Goal: Task Accomplishment & Management: Use online tool/utility

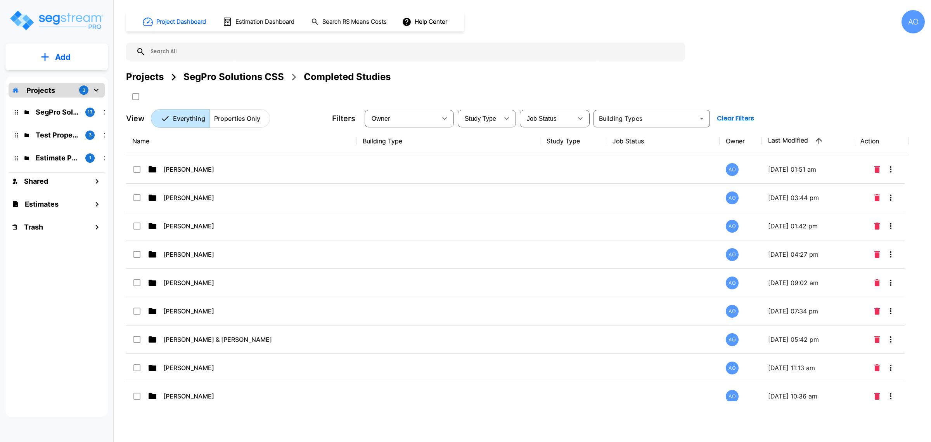
click at [242, 74] on div "SegPro Solutions CSS" at bounding box center [234, 77] width 100 height 14
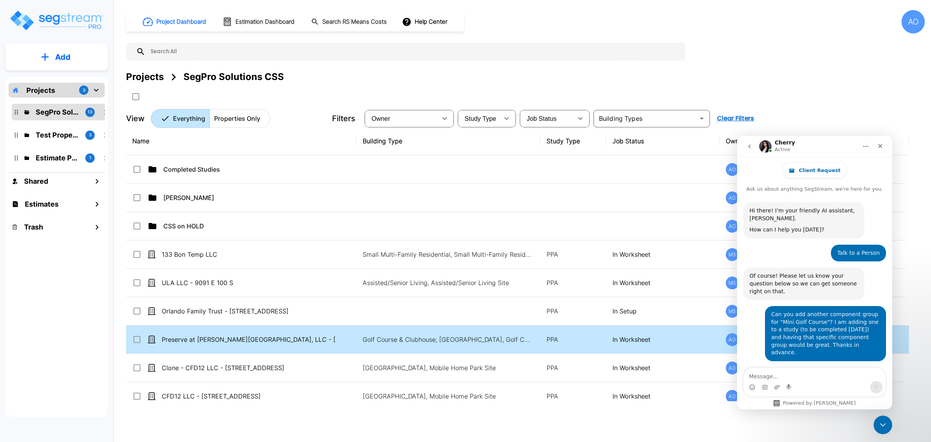
scroll to position [172, 0]
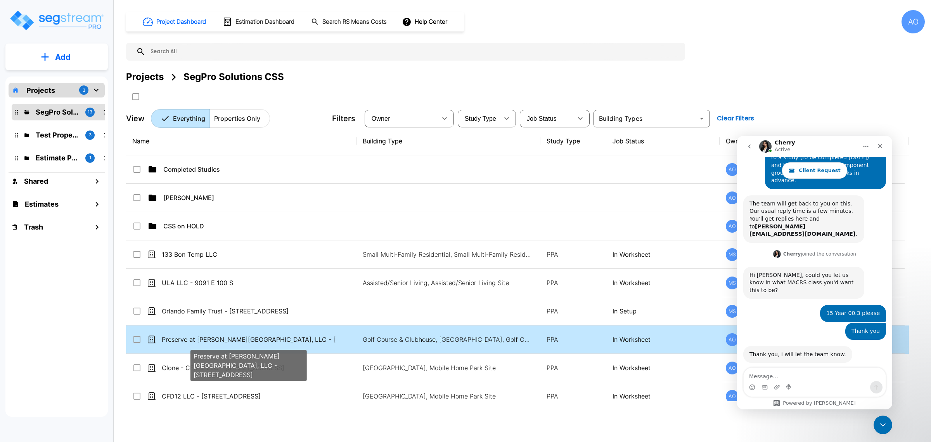
click at [253, 341] on p "Preserve at [PERSON_NAME][GEOGRAPHIC_DATA], LLC - [STREET_ADDRESS]" at bounding box center [249, 338] width 174 height 9
checkbox input "true"
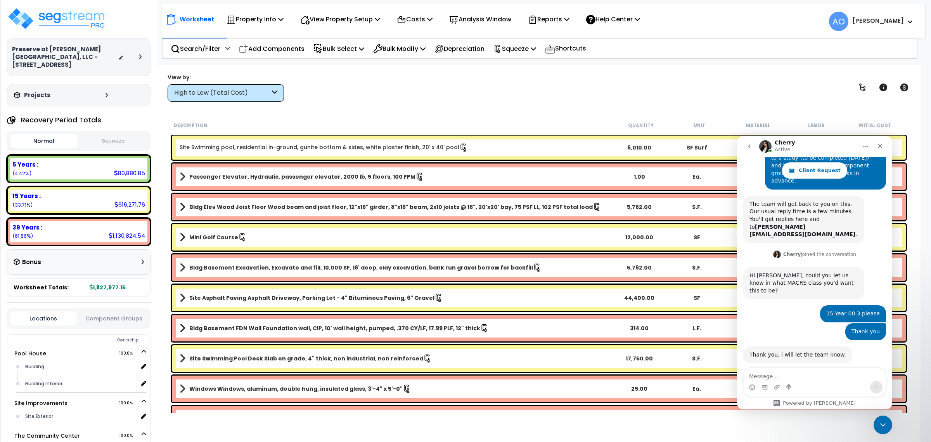
scroll to position [172, 0]
click at [246, 237] on link "Mini Golf Course" at bounding box center [395, 237] width 431 height 11
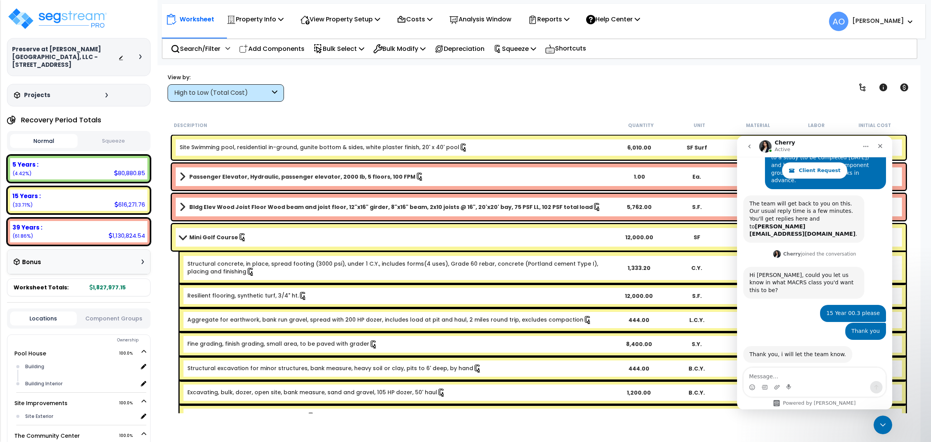
click at [246, 237] on link "Mini Golf Course" at bounding box center [395, 237] width 431 height 11
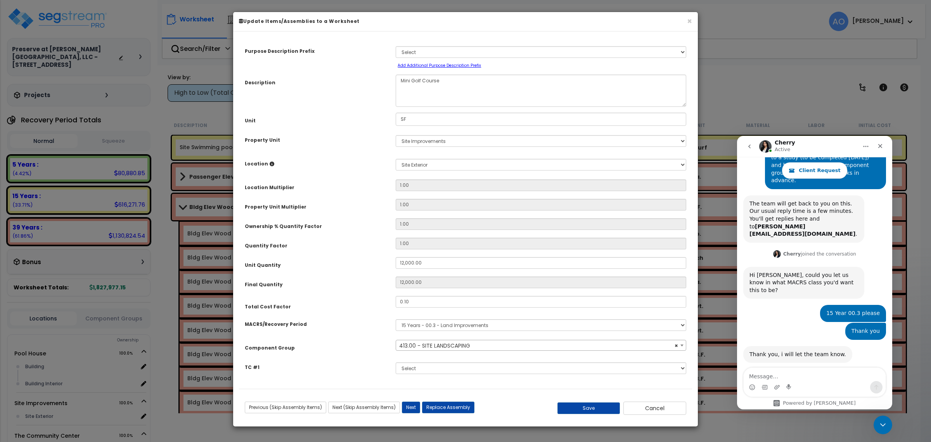
select select "46209"
drag, startPoint x: 427, startPoint y: 267, endPoint x: 387, endPoint y: 265, distance: 40.0
click at [387, 265] on div "Unit Quantity 12,000.00" at bounding box center [465, 264] width 453 height 14
type input "1"
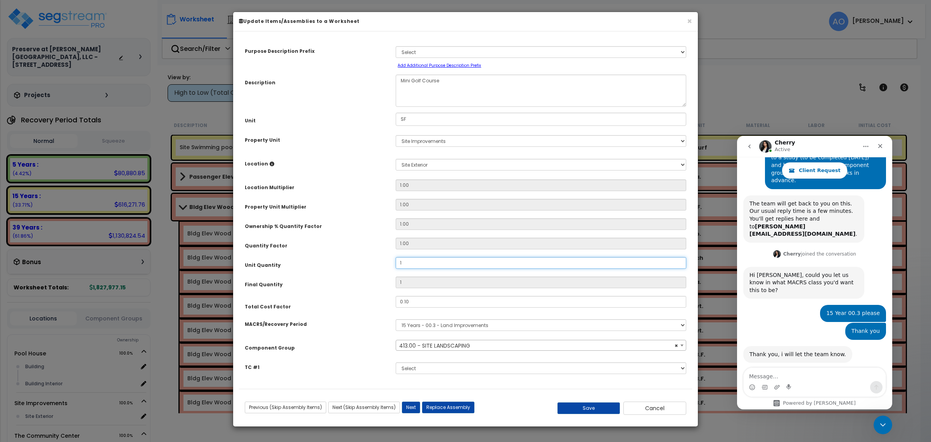
type input "13"
type input "130"
type input "1,300"
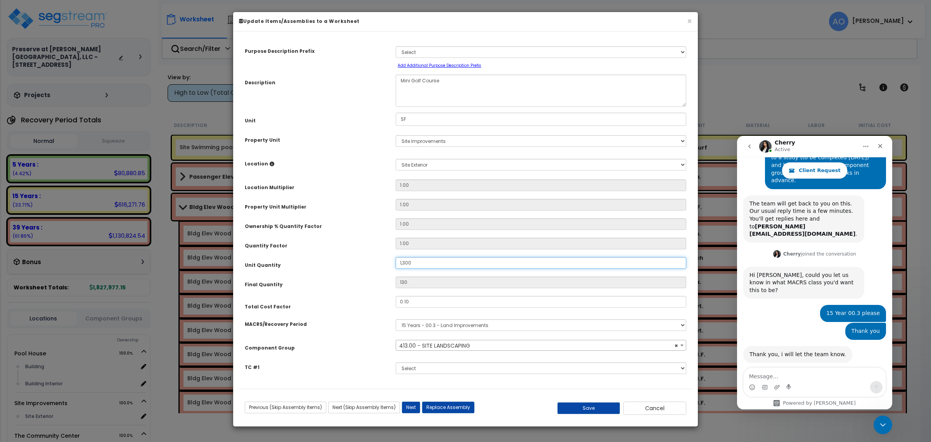
type input "1,300"
type input "13,000"
click at [596, 409] on button "Save" at bounding box center [589, 408] width 63 height 12
type input "13000.00"
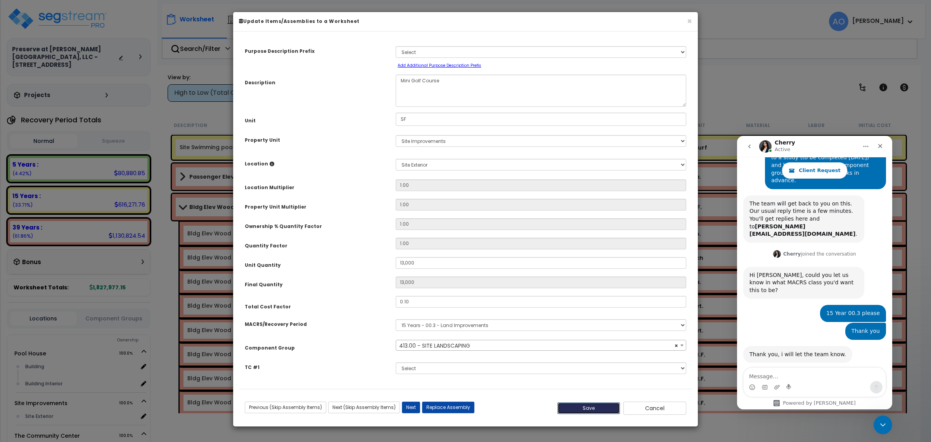
type input "13000.00"
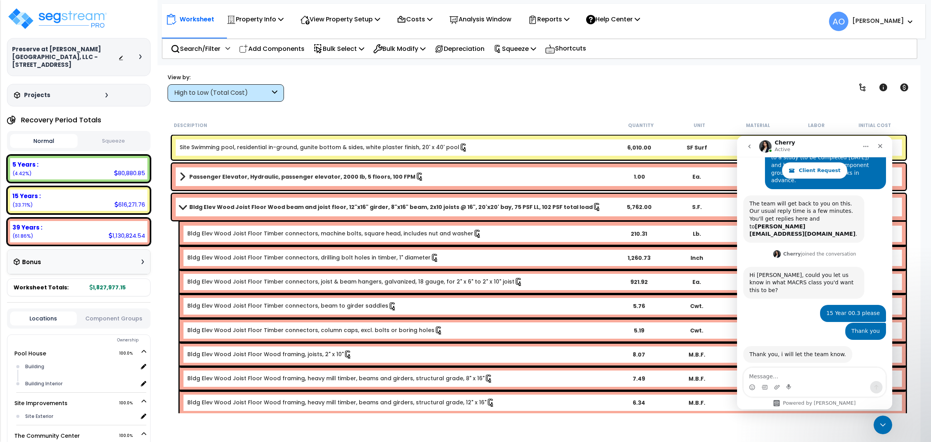
click at [883, 412] on div "Bldg Elev Wood Joist Floor Wood framing, heavy mill timber, beams and girders, …" at bounding box center [543, 402] width 726 height 24
click at [883, 421] on icon "Close Intercom Messenger" at bounding box center [881, 423] width 9 height 9
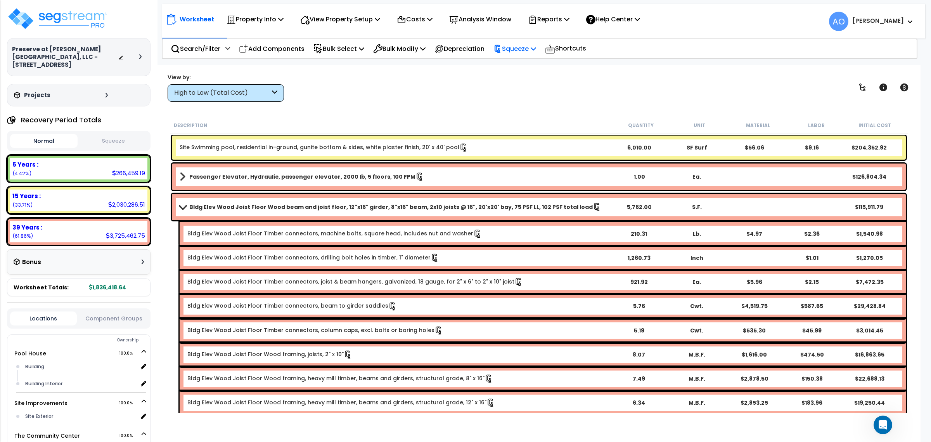
click at [520, 50] on p "Squeeze" at bounding box center [515, 48] width 43 height 10
click at [523, 63] on link "Re-squeeze" at bounding box center [528, 67] width 77 height 18
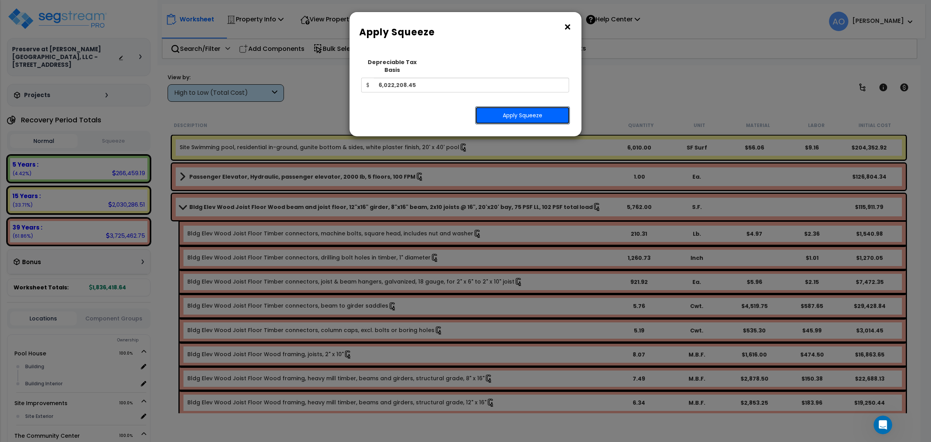
click at [509, 109] on button "Apply Squeeze" at bounding box center [522, 115] width 95 height 18
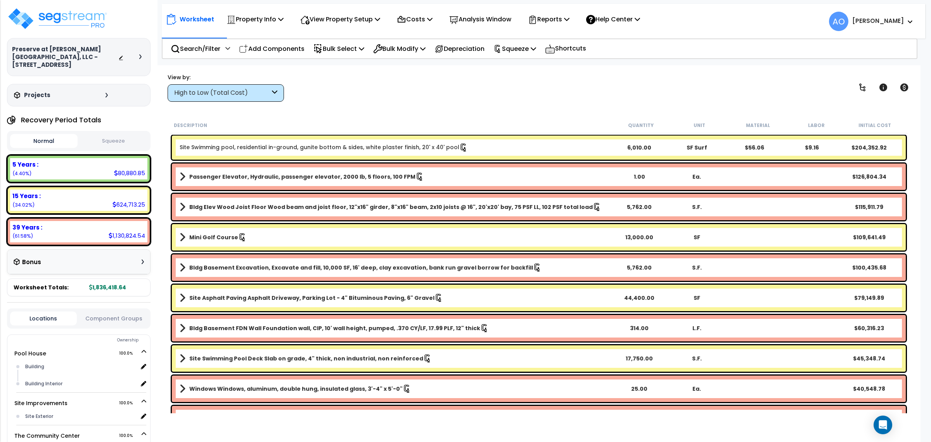
click at [212, 230] on div "Mini Golf Course 13,000.00 SF $109,641.49" at bounding box center [539, 237] width 734 height 26
click at [212, 231] on div "Mini Golf Course 13,000.00 SF $109,641.49" at bounding box center [539, 237] width 734 height 26
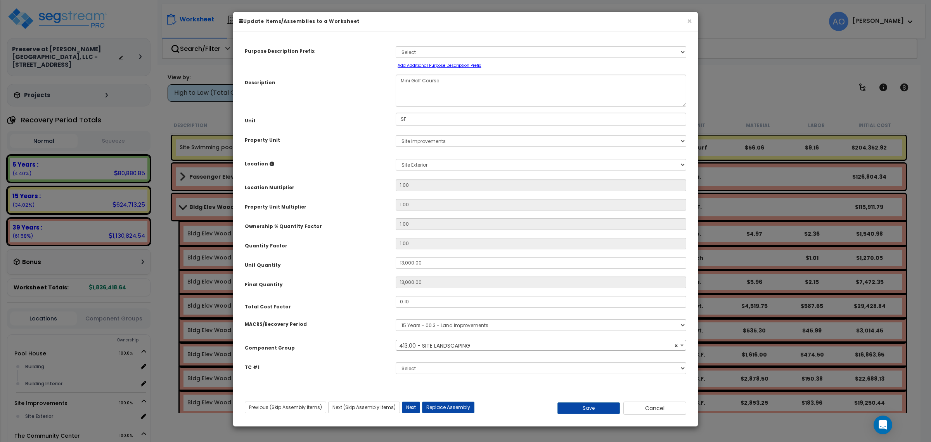
select select "46209"
drag, startPoint x: 112, startPoint y: 132, endPoint x: 270, endPoint y: 208, distance: 175.3
click at [114, 132] on div "× Update Items/Assemblies to a Worksheet Purpose Description Prefix Select A/V …" at bounding box center [465, 221] width 931 height 442
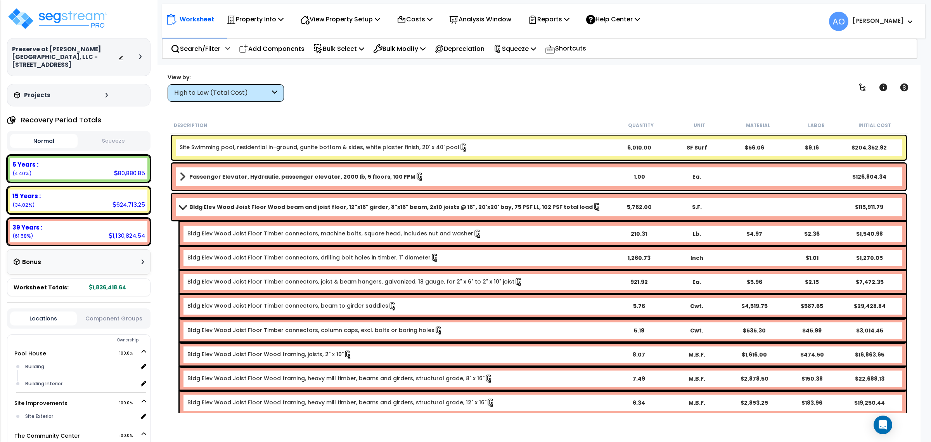
click at [123, 134] on button "Squeeze" at bounding box center [114, 141] width 68 height 14
click at [222, 209] on b "Bldg Elev Wood Joist Floor Wood beam and joist floor, 12"x16" girder, 8"x16" be…" at bounding box center [390, 207] width 403 height 8
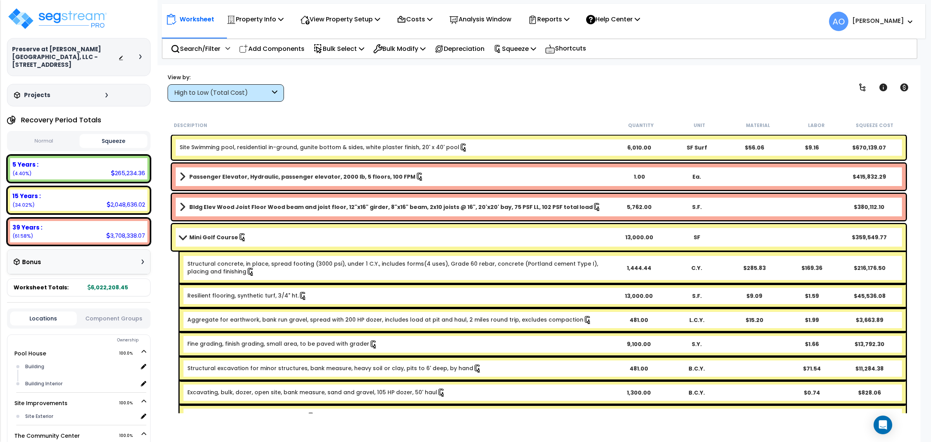
click at [218, 237] on b "Mini Golf Course" at bounding box center [213, 237] width 49 height 8
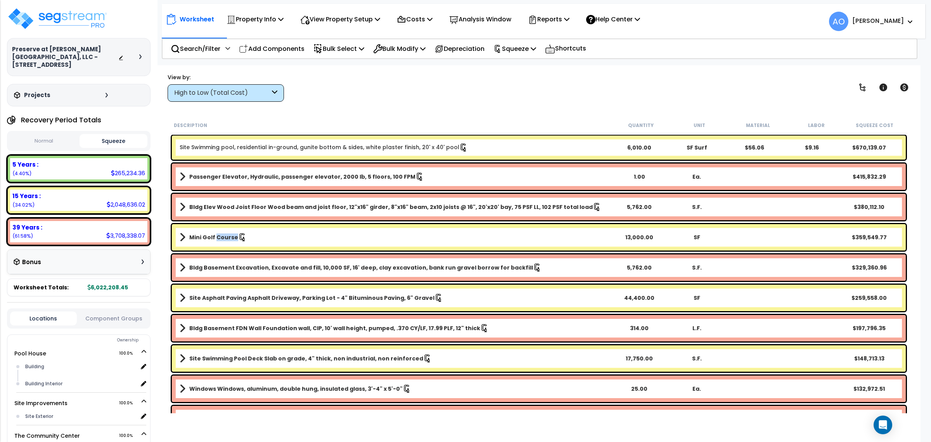
click at [218, 237] on b "Mini Golf Course" at bounding box center [213, 237] width 49 height 8
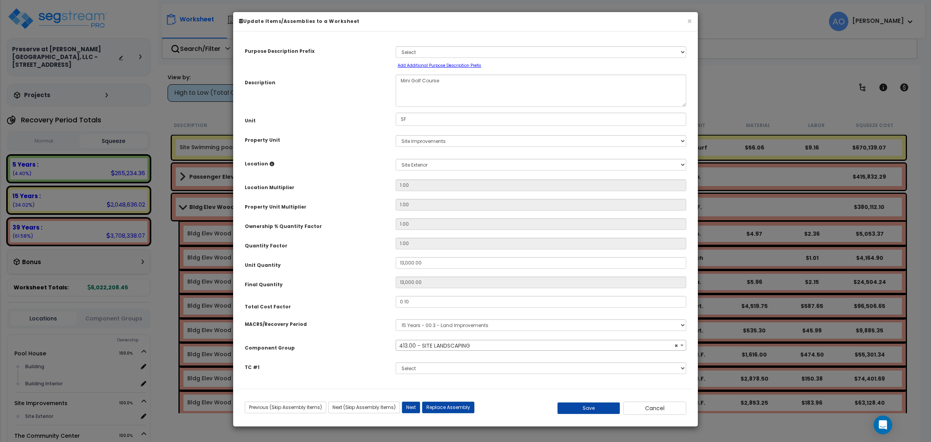
select select "46209"
click at [653, 410] on button "Cancel" at bounding box center [654, 407] width 63 height 13
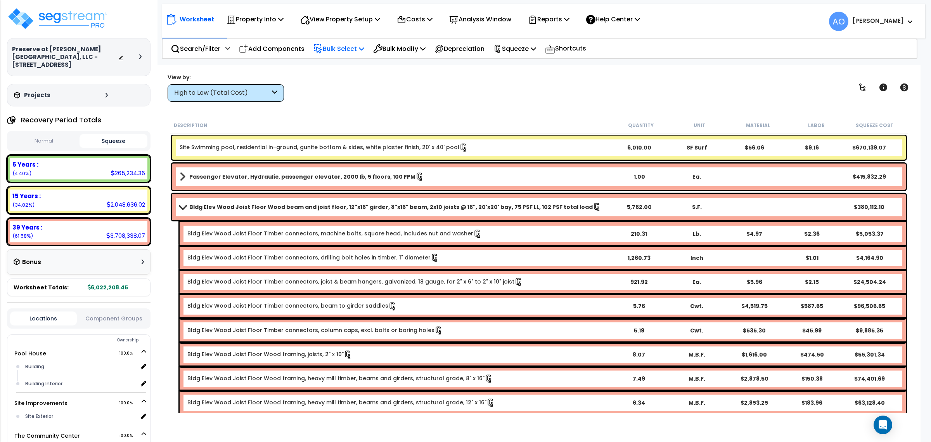
click at [344, 48] on p "Bulk Select" at bounding box center [338, 48] width 51 height 10
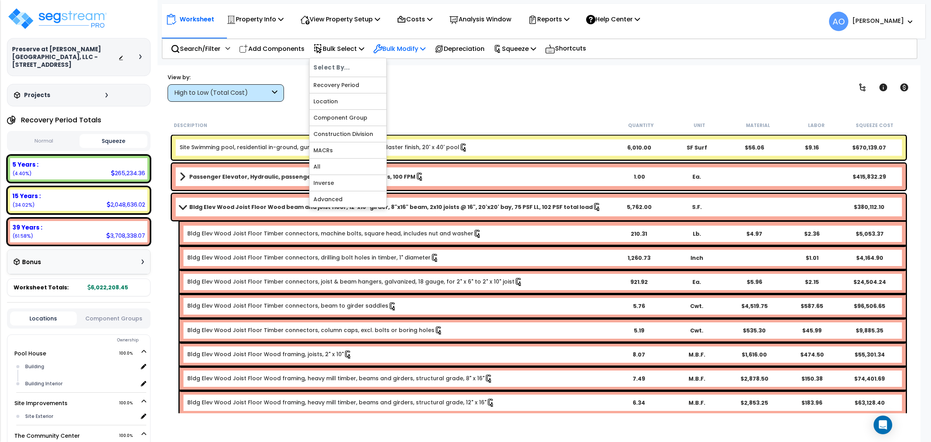
click at [412, 48] on p "Bulk Modify" at bounding box center [399, 48] width 52 height 10
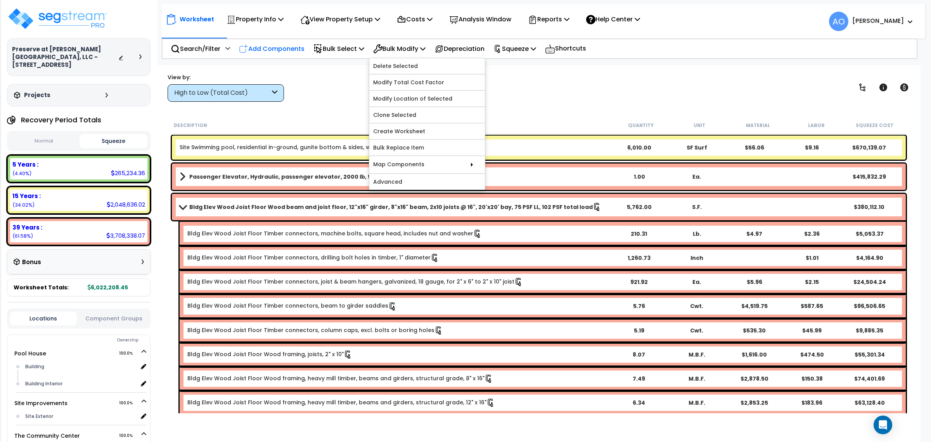
click at [272, 45] on p "Add Components" at bounding box center [272, 48] width 66 height 10
select select
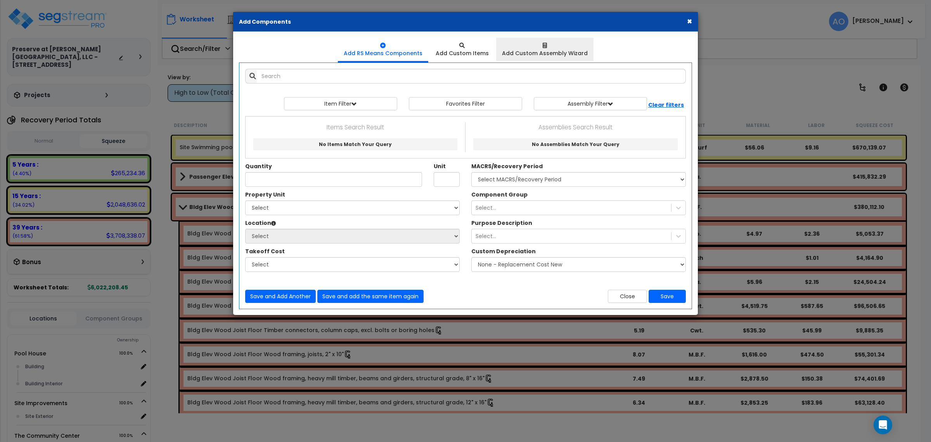
click at [549, 48] on div at bounding box center [545, 46] width 86 height 8
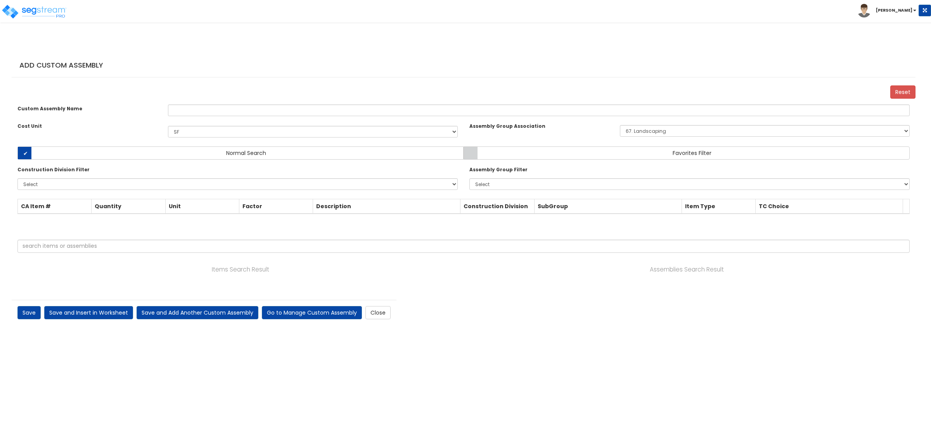
select select "958"
select select "67"
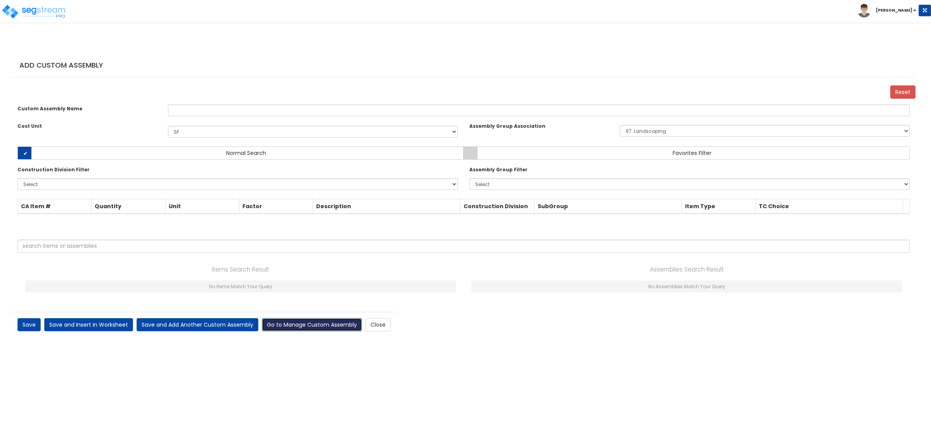
click at [295, 323] on link "Go to Manage Custom Assembly" at bounding box center [312, 324] width 100 height 13
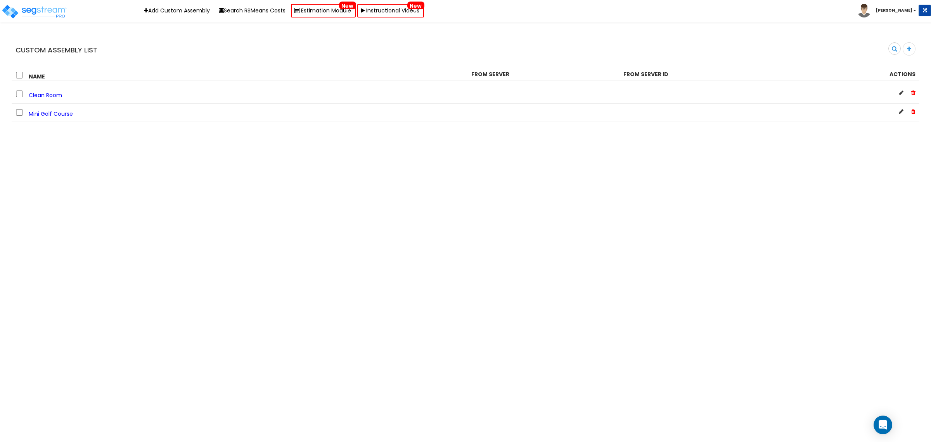
click at [40, 115] on span "Mini Golf Course" at bounding box center [51, 114] width 44 height 8
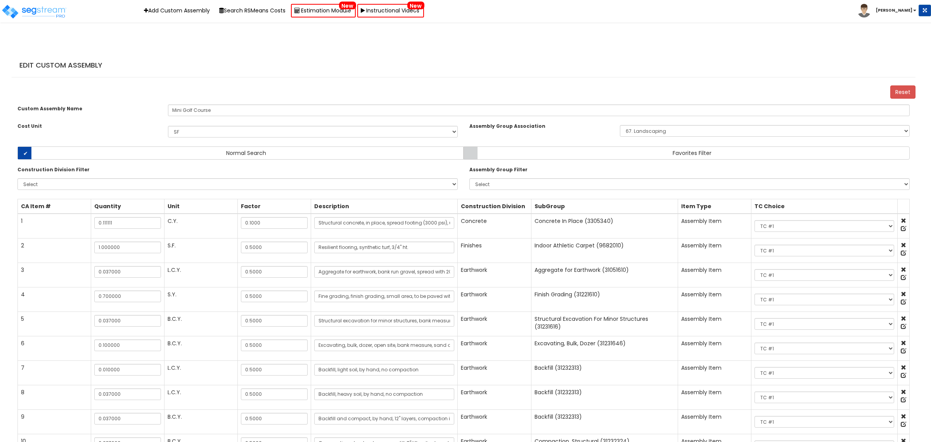
select select "67"
drag, startPoint x: 400, startPoint y: 220, endPoint x: 462, endPoint y: 221, distance: 62.9
click at [462, 221] on tr "1 0.111111 C.Y. 0.1000 Structural concrete, in place, spread footing (3000 psi)…" at bounding box center [464, 225] width 892 height 25
click at [904, 219] on at bounding box center [903, 220] width 5 height 5
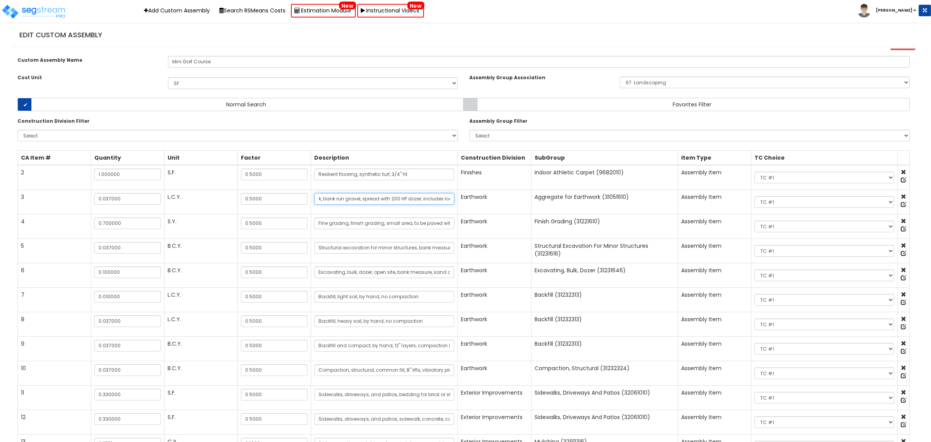
scroll to position [0, 189]
drag, startPoint x: 390, startPoint y: 198, endPoint x: 433, endPoint y: 200, distance: 43.5
click at [433, 200] on input "Aggregate for earthwork, bank run gravel, spread with 200 HP dozer, includes lo…" at bounding box center [384, 199] width 140 height 12
click at [338, 197] on input "Aggregate for earthwork, bank run gravel, spread with 200 HP dozer, includes lo…" at bounding box center [384, 199] width 140 height 12
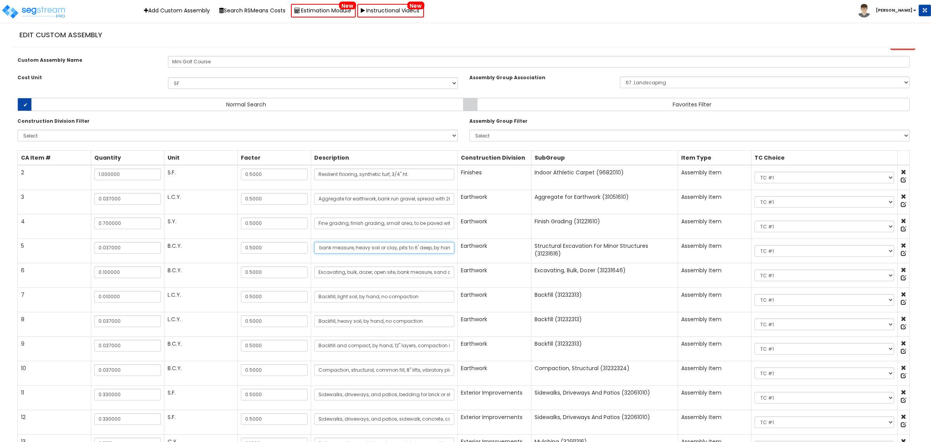
drag, startPoint x: 360, startPoint y: 246, endPoint x: 453, endPoint y: 249, distance: 93.2
click at [453, 249] on input "Structural excavation for minor structures, bank measure, heavy soil or clay, p…" at bounding box center [384, 248] width 140 height 12
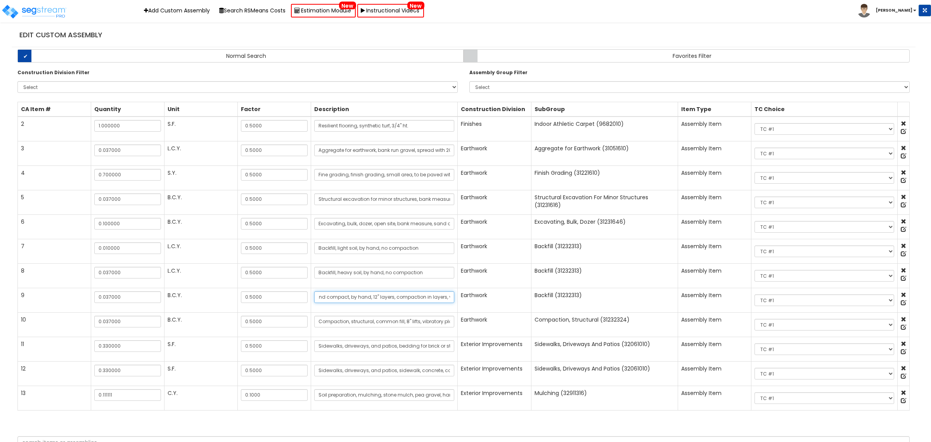
scroll to position [0, 84]
drag, startPoint x: 391, startPoint y: 299, endPoint x: 453, endPoint y: 291, distance: 62.5
click at [453, 291] on input "Backfill and compact, by hand, 12" layers, compaction in layers, vibrating plat…" at bounding box center [384, 297] width 140 height 12
drag, startPoint x: 365, startPoint y: 323, endPoint x: 462, endPoint y: 322, distance: 96.6
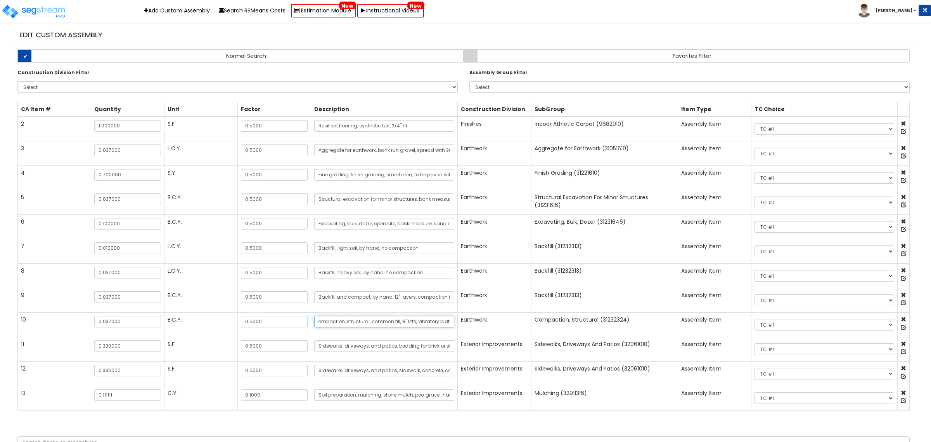
click at [462, 322] on tr "10 0.037000 B.C.Y. 0.5000 Compaction, structural, common fill, 8" lifts, vibrat…" at bounding box center [464, 324] width 892 height 24
click at [377, 346] on input "Sidewalks, driveways, and patios, bedding for brick or stone, sand, 2" thick, e…" at bounding box center [384, 346] width 140 height 12
drag, startPoint x: 374, startPoint y: 346, endPoint x: 395, endPoint y: 348, distance: 21.0
click at [395, 348] on input "Sidewalks, driveways, and patios, bedding for brick or stone, sand, 2" thick, e…" at bounding box center [384, 346] width 140 height 12
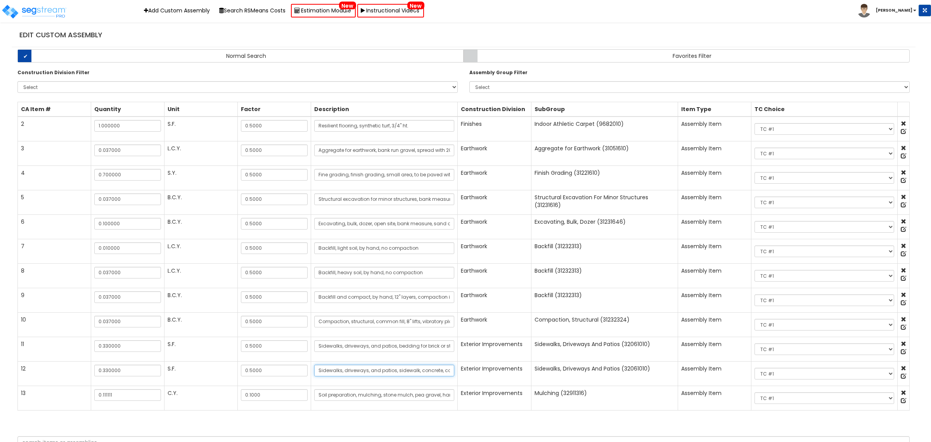
click at [377, 371] on input "Sidewalks, driveways, and patios, sidewalk, concrete, cast-in-place with 6 x 6 …" at bounding box center [384, 370] width 140 height 12
drag, startPoint x: 365, startPoint y: 373, endPoint x: 452, endPoint y: 373, distance: 87.7
click at [452, 373] on input "Sidewalks, driveways, and patios, sidewalk, concrete, cast-in-place with 6 x 6 …" at bounding box center [384, 370] width 140 height 12
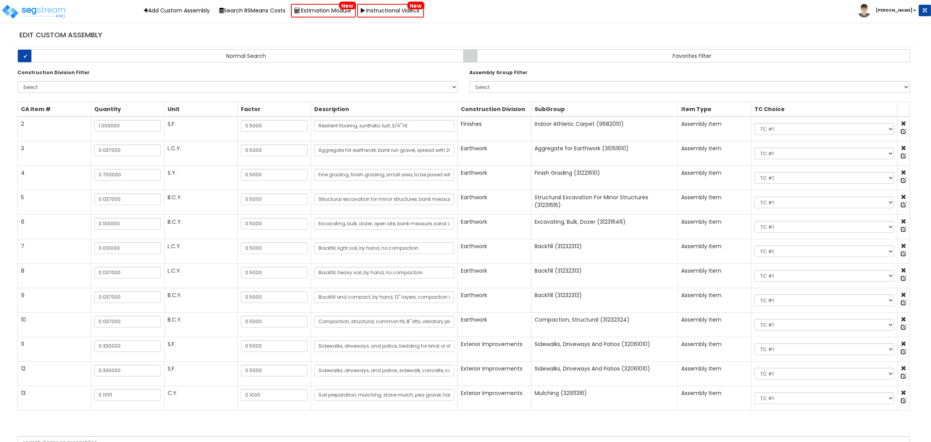
click at [902, 369] on at bounding box center [903, 367] width 5 height 5
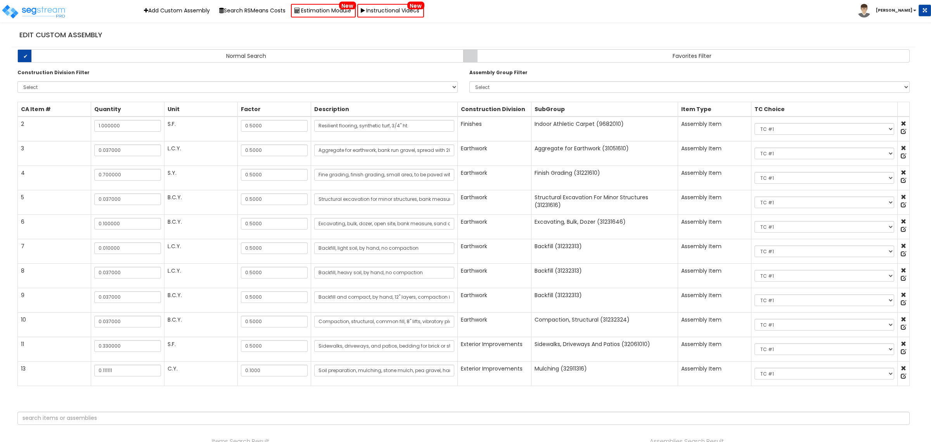
click at [902, 344] on at bounding box center [903, 343] width 5 height 5
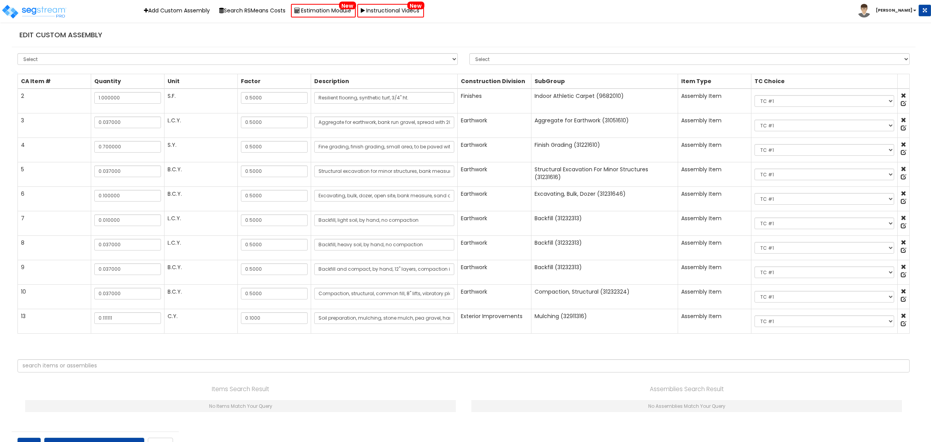
scroll to position [140, 0]
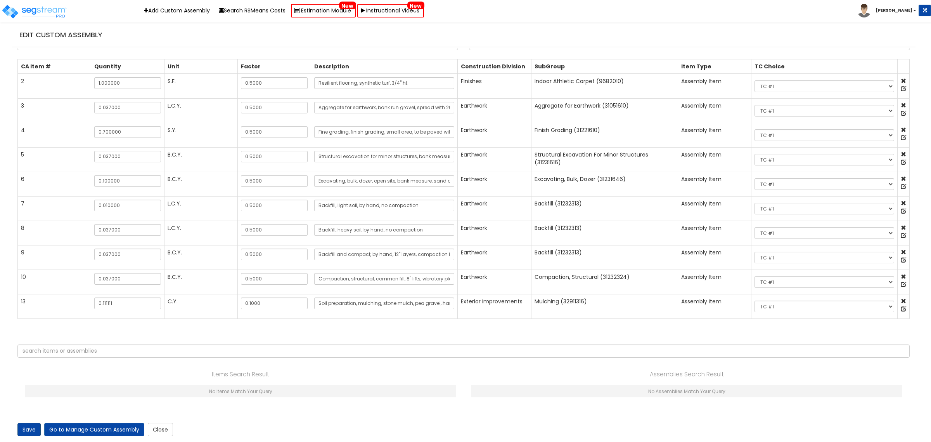
click at [24, 425] on link "Save" at bounding box center [28, 429] width 23 height 13
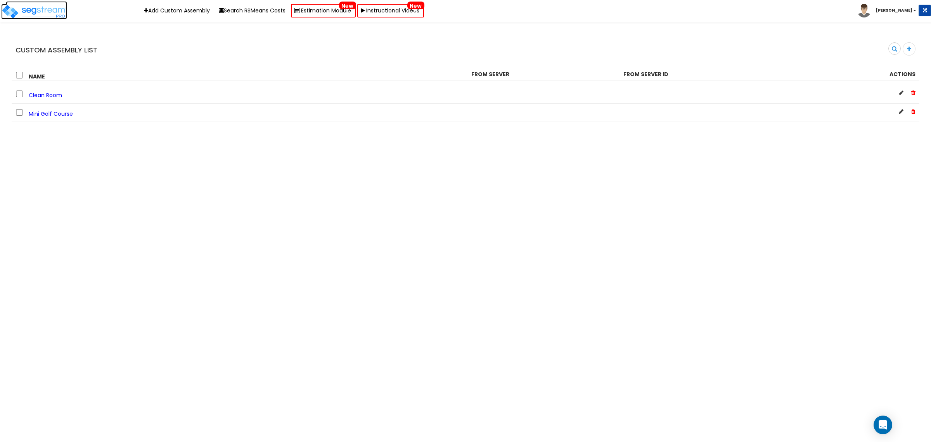
click at [42, 6] on img at bounding box center [34, 12] width 66 height 16
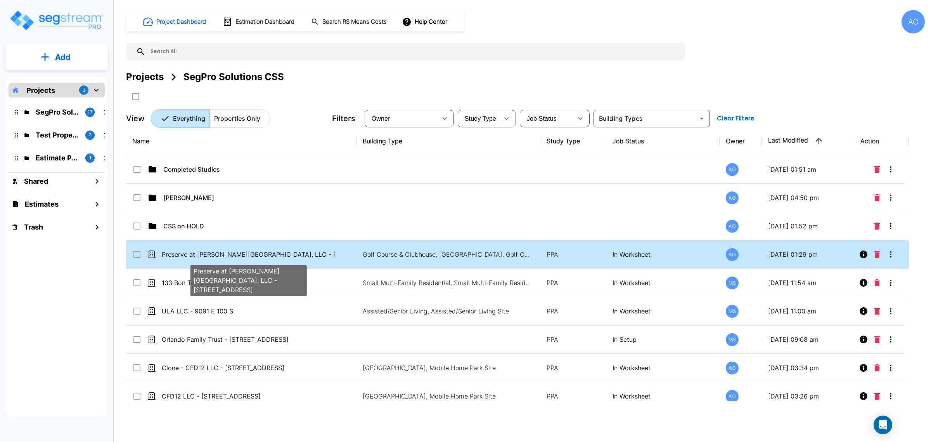
click at [233, 257] on p "Preserve at [PERSON_NAME][GEOGRAPHIC_DATA], LLC - [STREET_ADDRESS]" at bounding box center [249, 253] width 174 height 9
checkbox input "true"
click at [233, 257] on p "Preserve at [PERSON_NAME][GEOGRAPHIC_DATA], LLC - [STREET_ADDRESS]" at bounding box center [249, 253] width 174 height 9
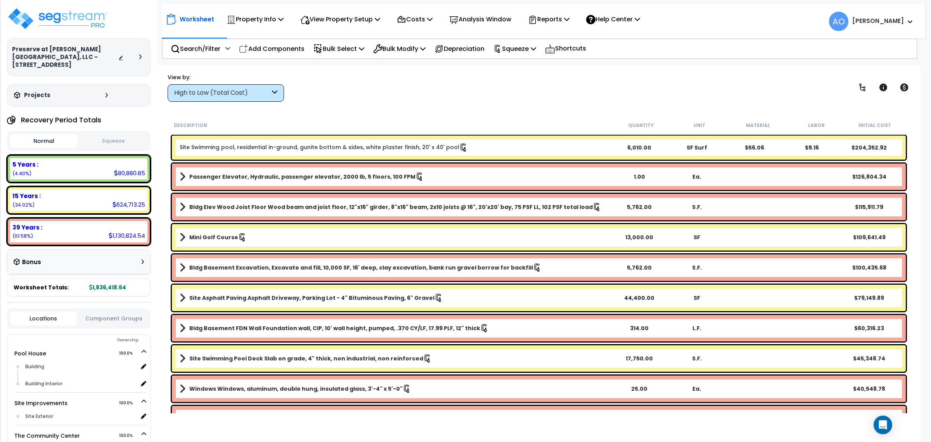
click at [223, 239] on b "Mini Golf Course" at bounding box center [213, 237] width 49 height 8
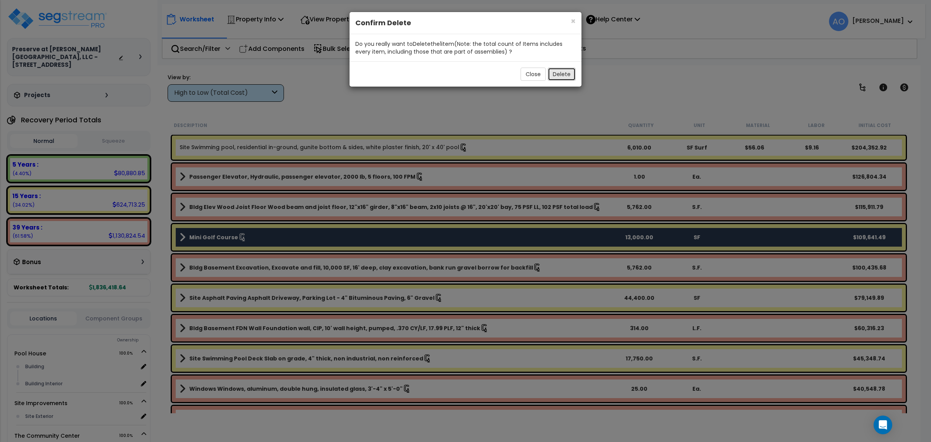
click at [561, 73] on button "Delete" at bounding box center [562, 74] width 28 height 13
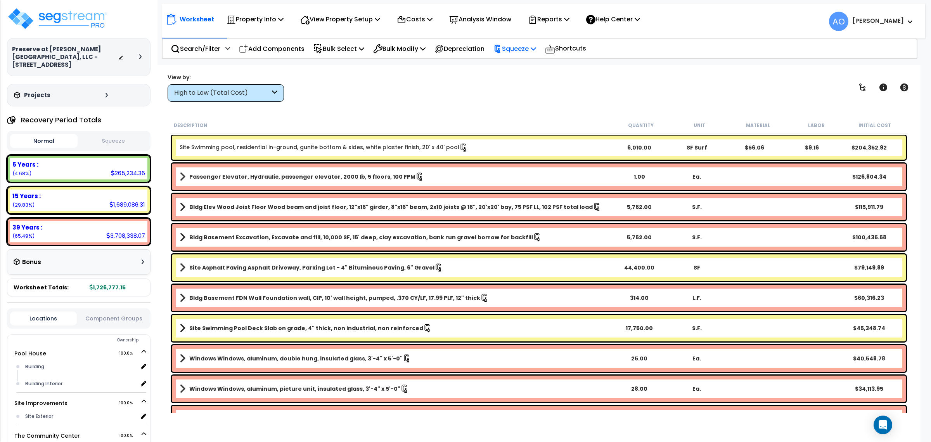
click at [516, 47] on p "Squeeze" at bounding box center [515, 48] width 43 height 10
click at [519, 62] on link "Re-squeeze" at bounding box center [528, 67] width 77 height 18
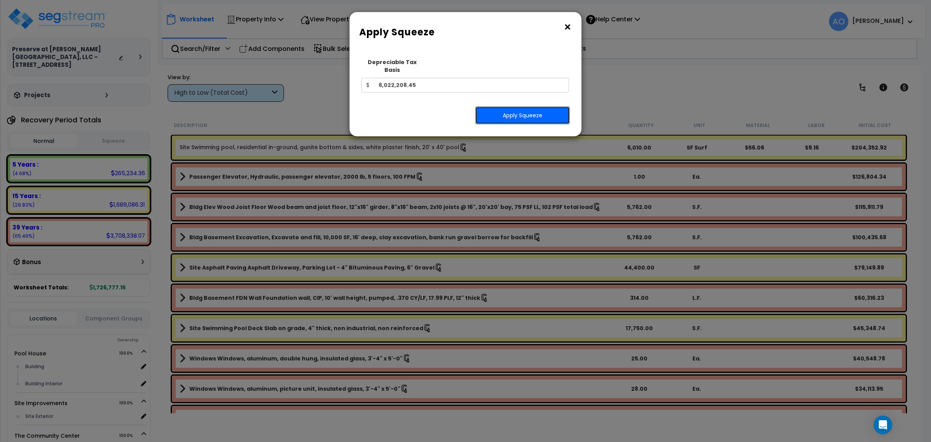
click at [505, 106] on button "Apply Squeeze" at bounding box center [522, 115] width 95 height 18
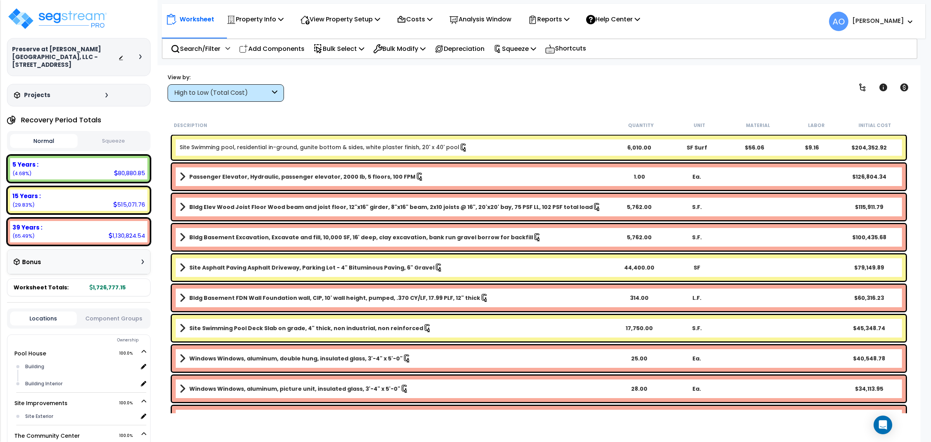
click at [120, 135] on button "Squeeze" at bounding box center [114, 141] width 68 height 14
click at [354, 100] on div "View by: High to Low (Total Cost) High to Low (Total Cost)" at bounding box center [539, 87] width 748 height 29
click at [264, 52] on p "Add Components" at bounding box center [272, 48] width 66 height 10
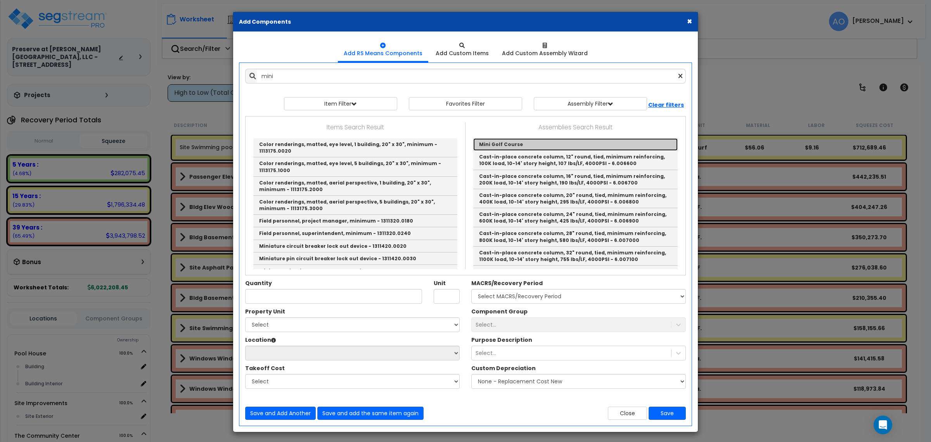
click at [520, 142] on link "Mini Golf Course" at bounding box center [575, 144] width 204 height 12
type input "Mini Golf Course"
checkbox input "true"
type input "SF"
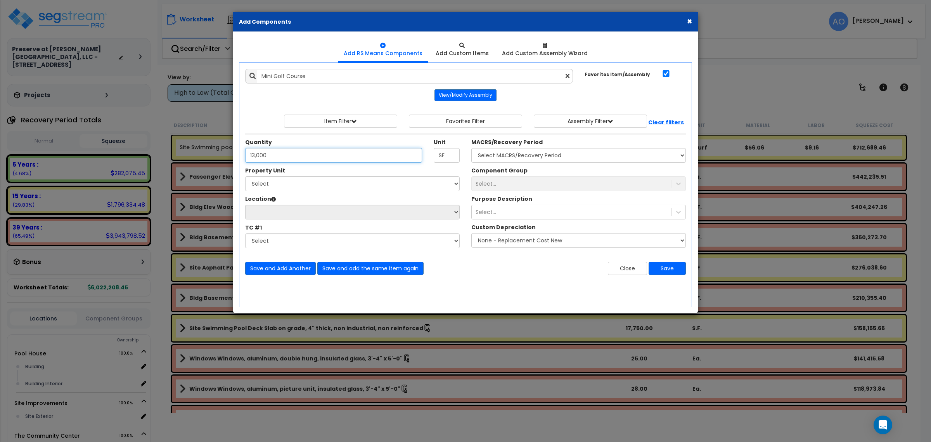
type input "13,000"
click at [496, 152] on select "Select MACRS/Recovery Period 5 Years - 57.0 - Distributive Trades & Services 5 …" at bounding box center [578, 155] width 215 height 15
select select "3666"
click at [471, 148] on select "Select MACRS/Recovery Period 5 Years - 57.0 - Distributive Trades & Services 5 …" at bounding box center [578, 155] width 215 height 15
click at [300, 182] on select "Select [GEOGRAPHIC_DATA] Site Improvements The [GEOGRAPHIC_DATA]" at bounding box center [352, 183] width 215 height 15
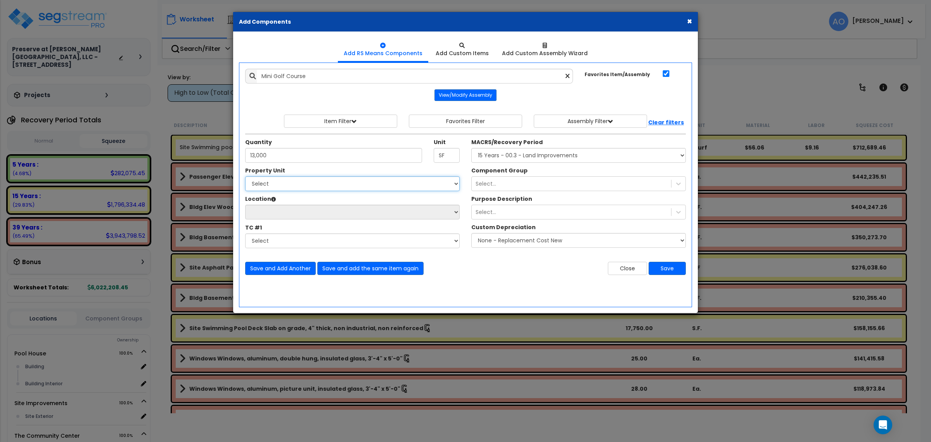
select select "168489"
click at [245, 177] on select "Select [GEOGRAPHIC_DATA] Site Improvements The [GEOGRAPHIC_DATA]" at bounding box center [352, 183] width 215 height 15
click at [301, 210] on select "Select Site Exterior Add Additional Location" at bounding box center [352, 211] width 215 height 15
select select "462"
click at [245, 205] on select "Select Site Exterior Add Additional Location" at bounding box center [352, 211] width 215 height 15
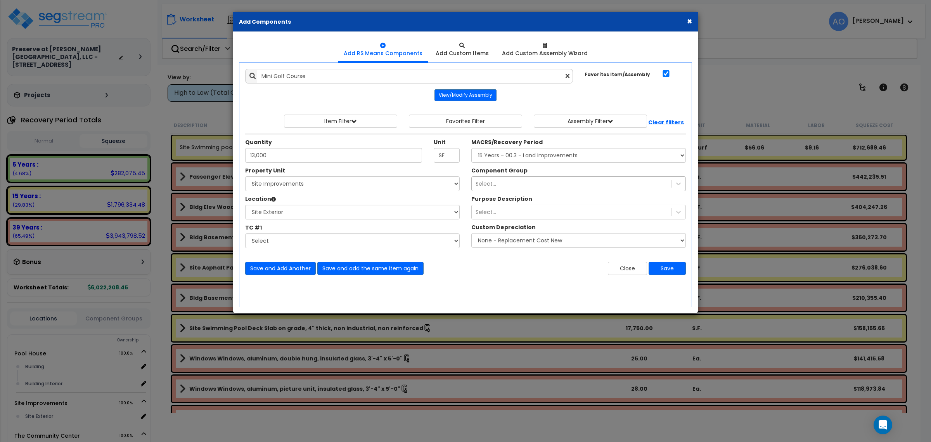
click at [515, 183] on div "Select..." at bounding box center [571, 183] width 199 height 12
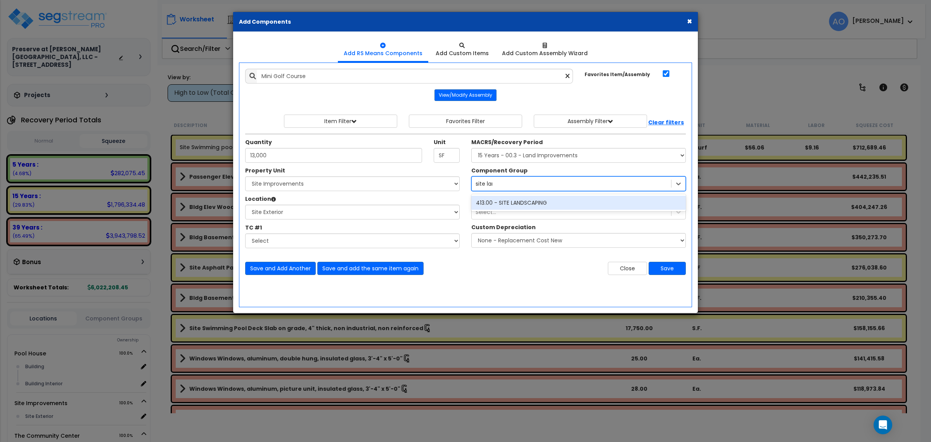
type input "site land"
click at [529, 202] on div "413.00 - SITE LANDSCAPING" at bounding box center [578, 203] width 215 height 14
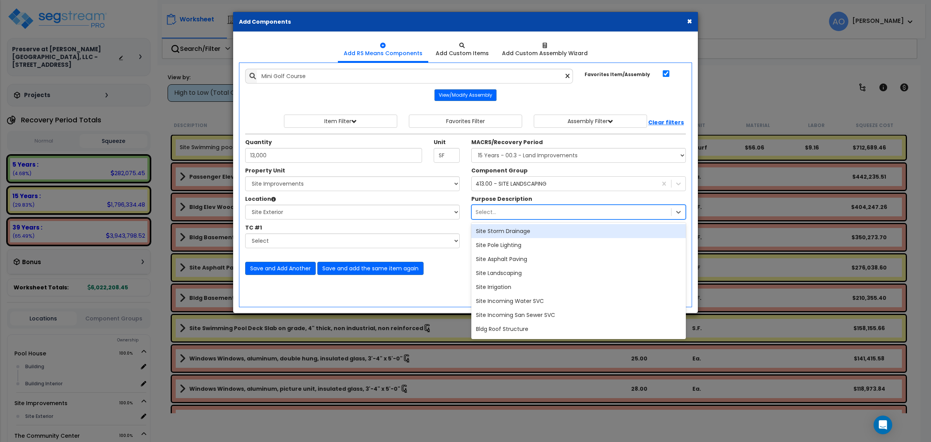
click at [517, 210] on div "Select..." at bounding box center [571, 212] width 199 height 12
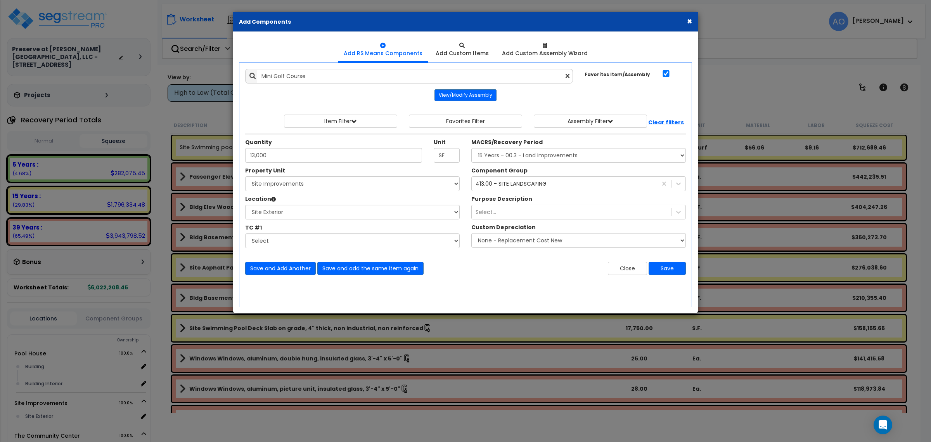
click at [583, 166] on div "Quantity 13,000 Unit SF MACRS/Recovery Period" at bounding box center [465, 149] width 452 height 33
click at [667, 271] on button "Save" at bounding box center [667, 267] width 37 height 13
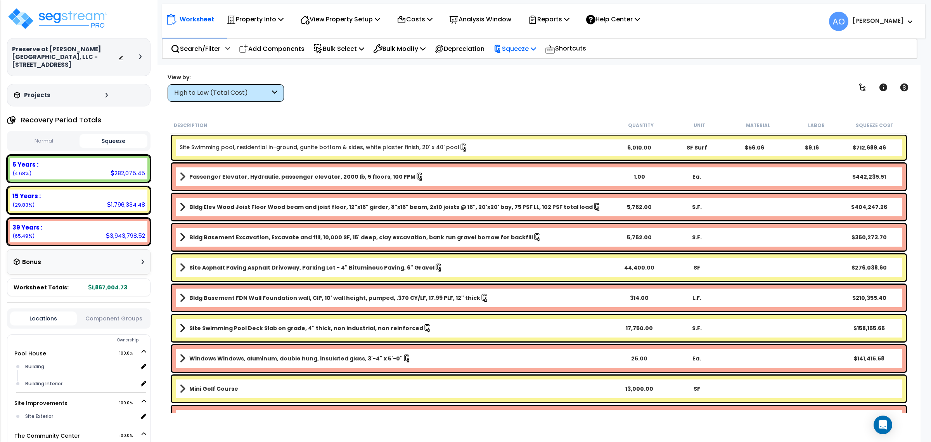
click at [524, 49] on p "Squeeze" at bounding box center [515, 48] width 43 height 10
click at [528, 67] on link "Re-squeeze" at bounding box center [528, 67] width 77 height 18
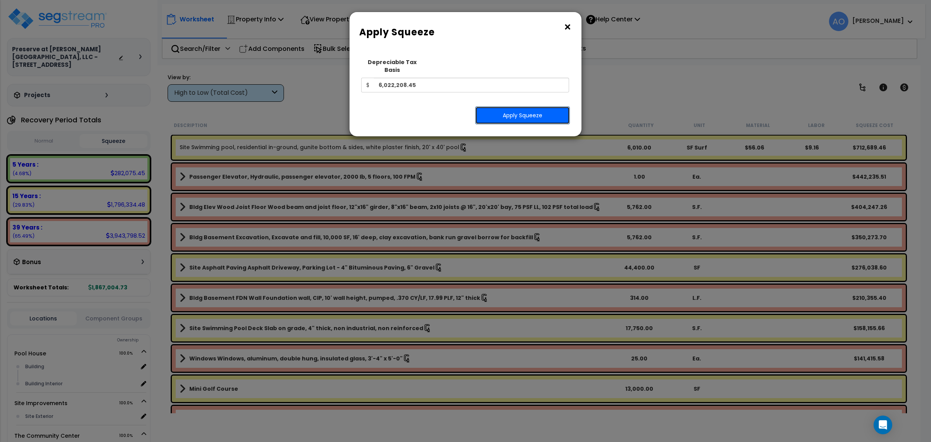
click at [514, 108] on button "Apply Squeeze" at bounding box center [522, 115] width 95 height 18
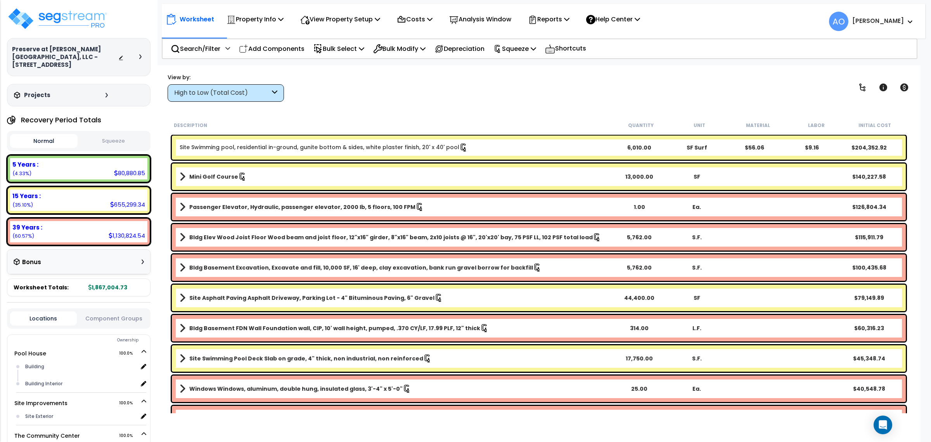
click at [213, 174] on b "Mini Golf Course" at bounding box center [213, 177] width 49 height 8
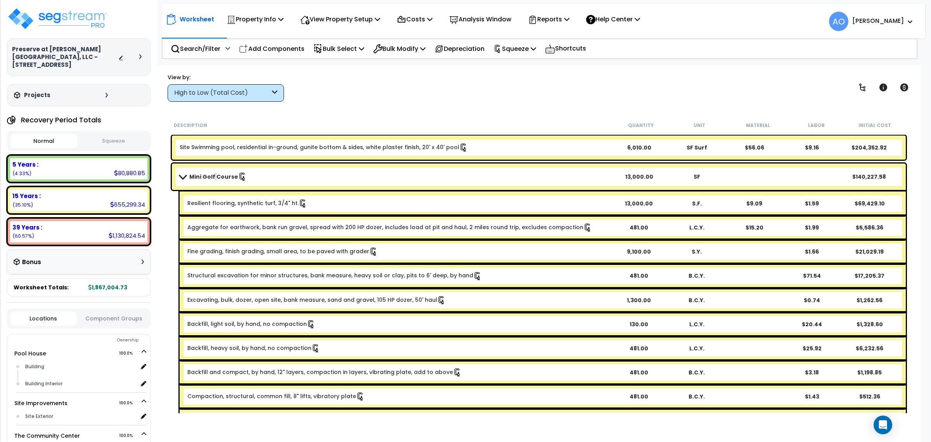
click at [213, 174] on b "Mini Golf Course" at bounding box center [213, 177] width 49 height 8
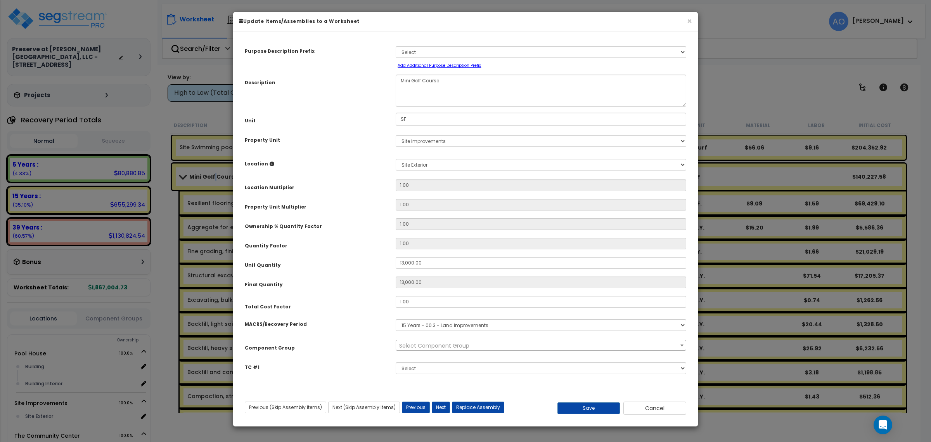
select select "46209"
click at [648, 405] on button "Cancel" at bounding box center [654, 407] width 63 height 13
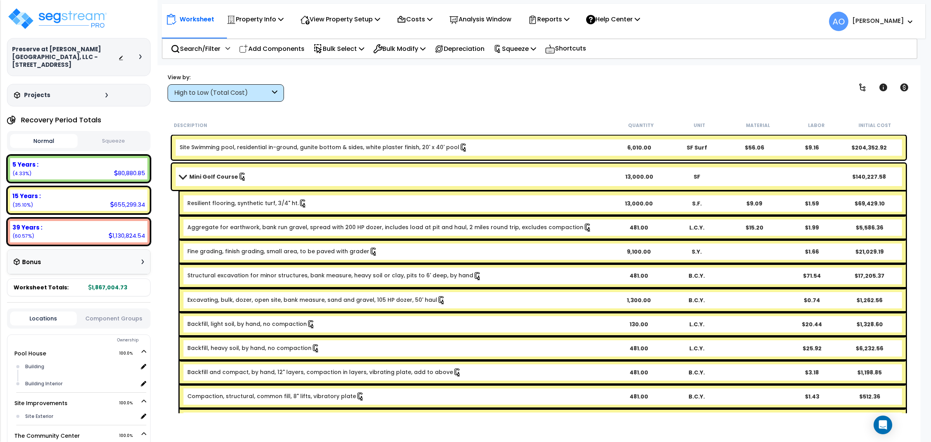
click at [211, 175] on b "Mini Golf Course" at bounding box center [213, 177] width 49 height 8
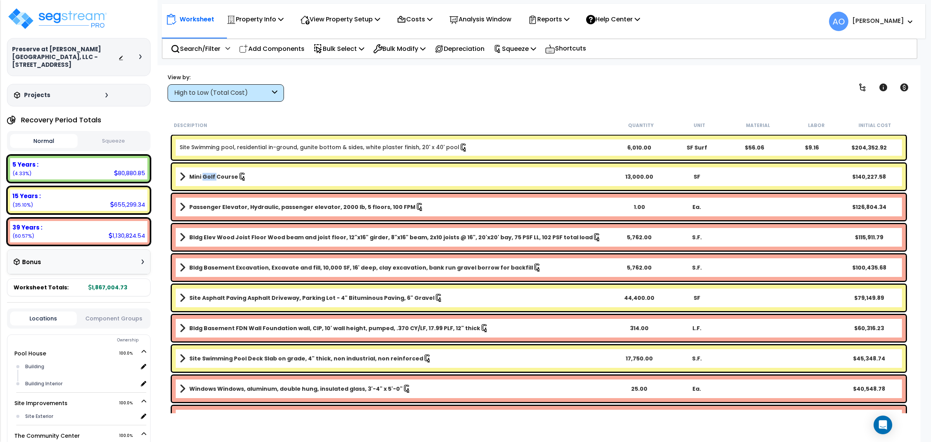
click at [211, 175] on b "Mini Golf Course" at bounding box center [213, 177] width 49 height 8
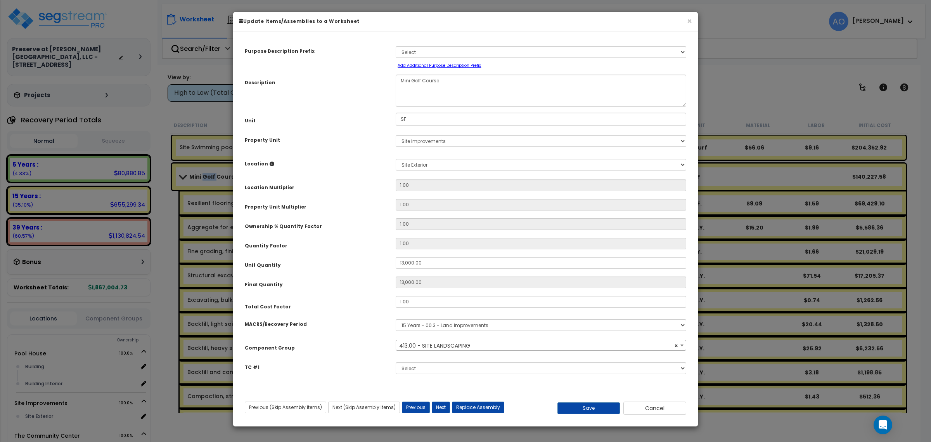
select select "46209"
click at [644, 407] on button "Cancel" at bounding box center [654, 407] width 63 height 13
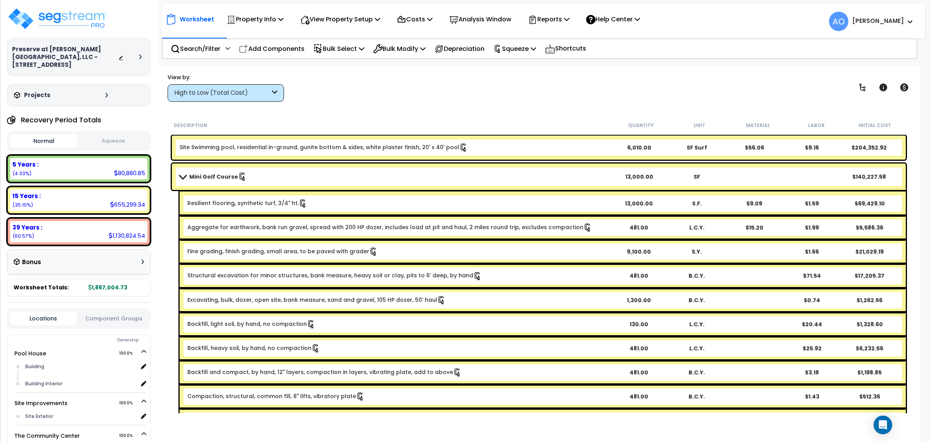
click at [225, 176] on b "Mini Golf Course" at bounding box center [213, 177] width 49 height 8
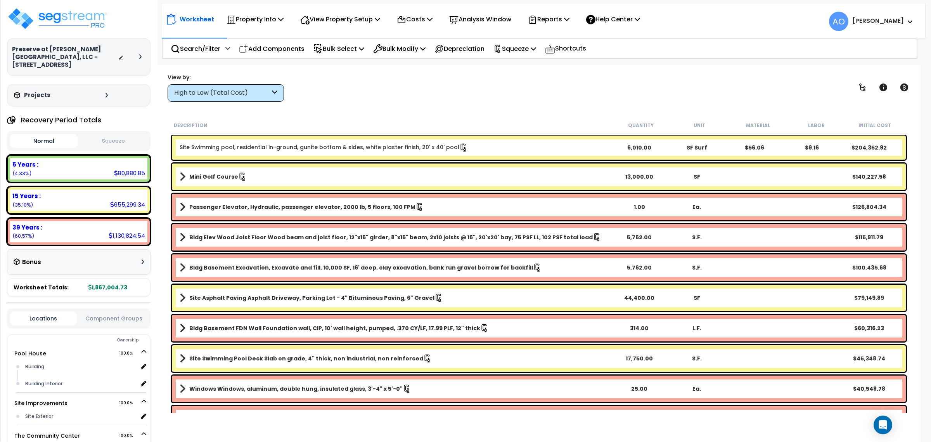
click at [451, 109] on div "Worksheet Property Info Property Setup Add Property Unit Template property Clon…" at bounding box center [539, 286] width 764 height 442
click at [271, 50] on p "Add Components" at bounding box center [272, 48] width 66 height 10
select select
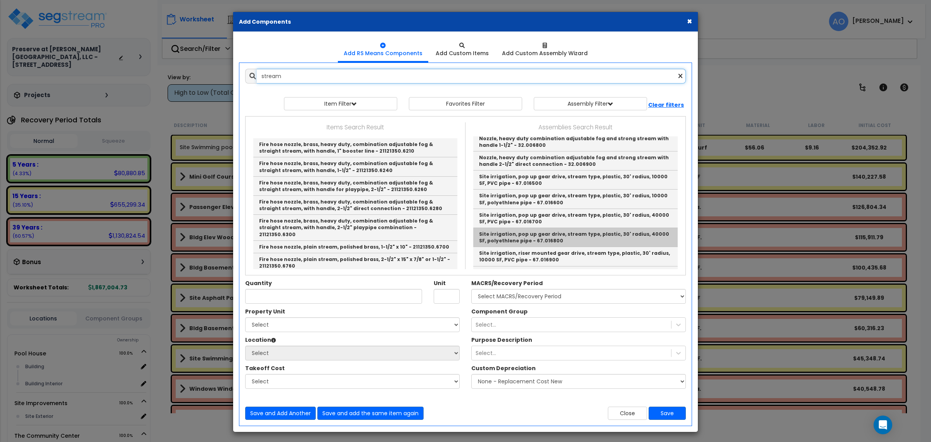
scroll to position [88, 0]
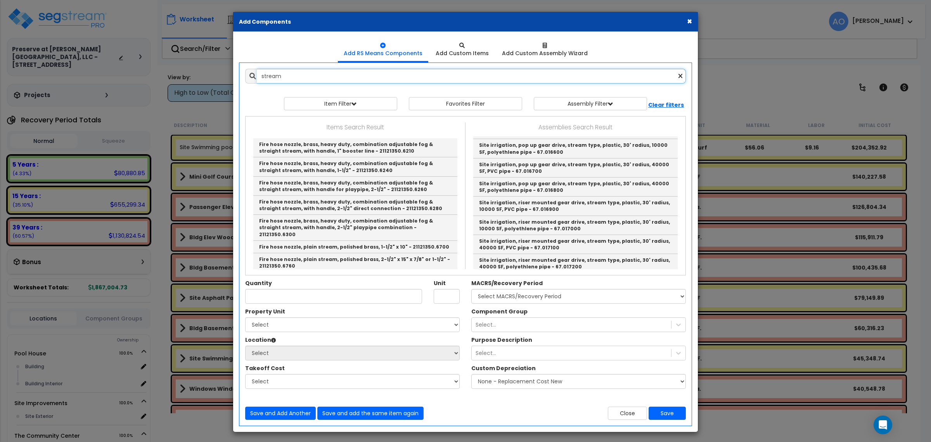
click at [284, 71] on input "stream" at bounding box center [471, 76] width 429 height 15
drag, startPoint x: 291, startPoint y: 74, endPoint x: 245, endPoint y: 74, distance: 45.8
click at [245, 74] on div "stream" at bounding box center [465, 76] width 441 height 15
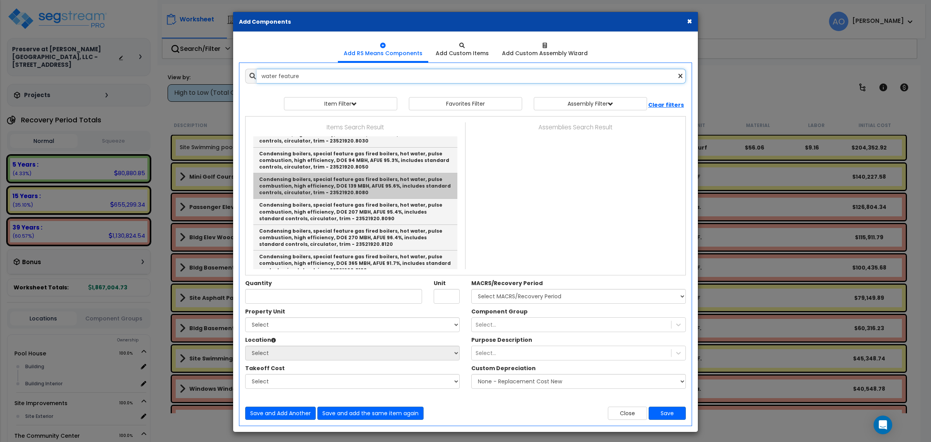
scroll to position [26, 0]
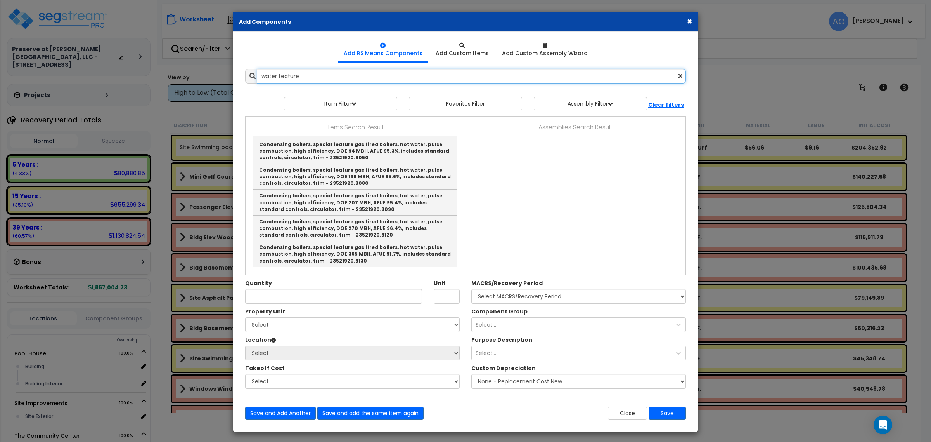
click at [308, 77] on input "water feature" at bounding box center [471, 76] width 429 height 15
drag, startPoint x: 321, startPoint y: 75, endPoint x: 237, endPoint y: 78, distance: 84.6
click at [237, 78] on div "Add Items Add Assemblies Both water feature Favorites Item/Assembly" at bounding box center [466, 244] width 464 height 362
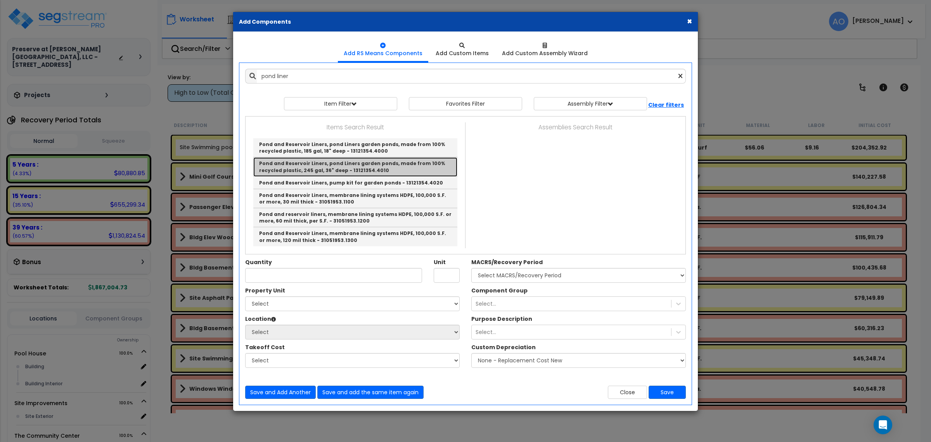
click at [294, 171] on link "Pond and Reservoir Liners, pond Liners garden ponds, made from 100% recycled pl…" at bounding box center [355, 166] width 204 height 19
type input "Pond and Reservoir Liners, pond Liners garden ponds, made from 100% recycled pl…"
checkbox input "false"
type input "Ea."
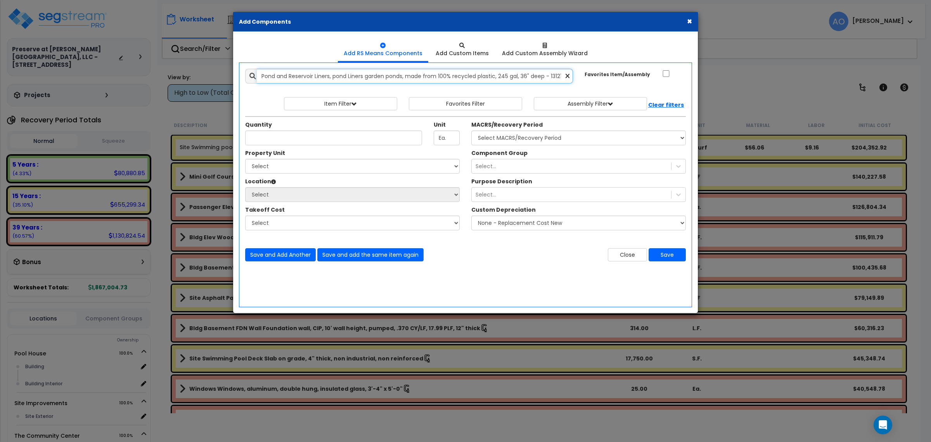
click at [511, 75] on input "Pond and Reservoir Liners, pond Liners garden ponds, made from 100% recycled pl…" at bounding box center [415, 76] width 316 height 15
click at [511, 74] on input "Pond and Reservoir Liners, pond Liners garden ponds, made from 100% recycled pl…" at bounding box center [415, 76] width 316 height 15
click at [510, 75] on input "Pond and Reservoir Liners, pond Liners garden ponds, made from 100% recycled pl…" at bounding box center [415, 76] width 316 height 15
click at [348, 78] on input "Pond and Reservoir Liners, pond Liners garden ponds, made from 100% recycled pl…" at bounding box center [415, 76] width 316 height 15
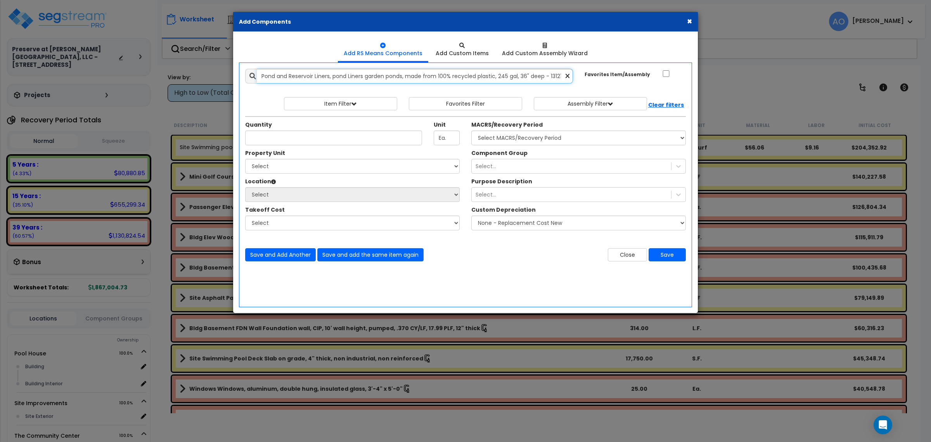
click at [348, 78] on input "Pond and Reservoir Liners, pond Liners garden ponds, made from 100% recycled pl…" at bounding box center [415, 76] width 316 height 15
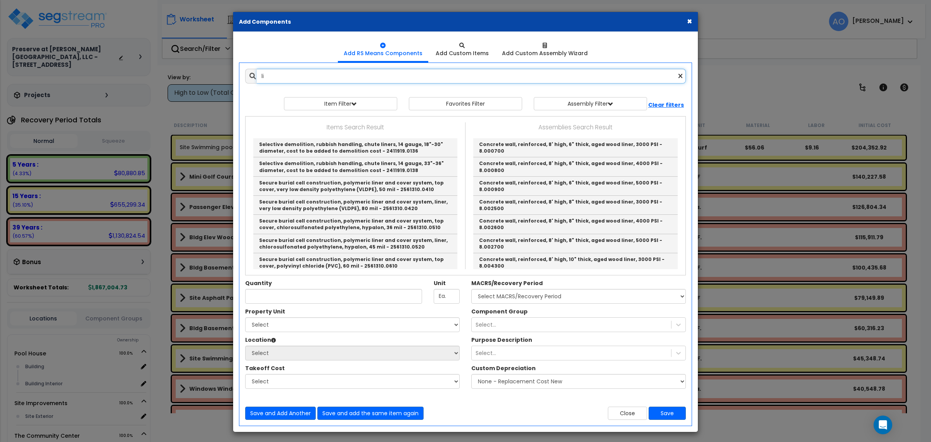
type input "l"
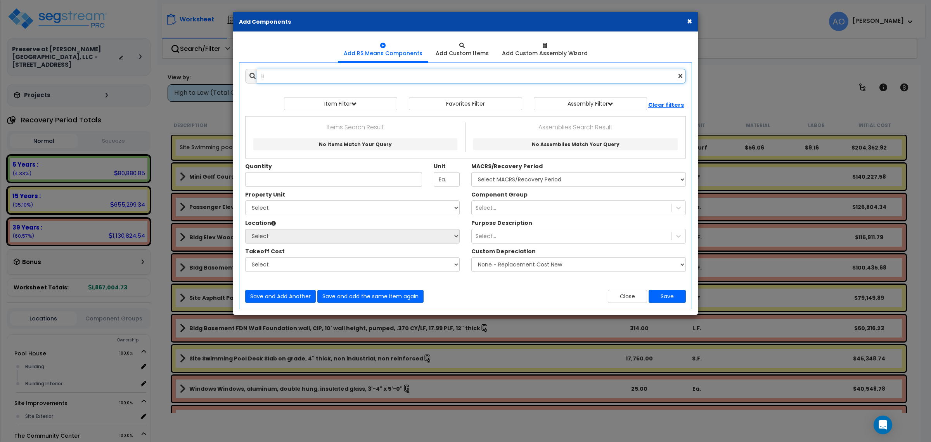
type input "l"
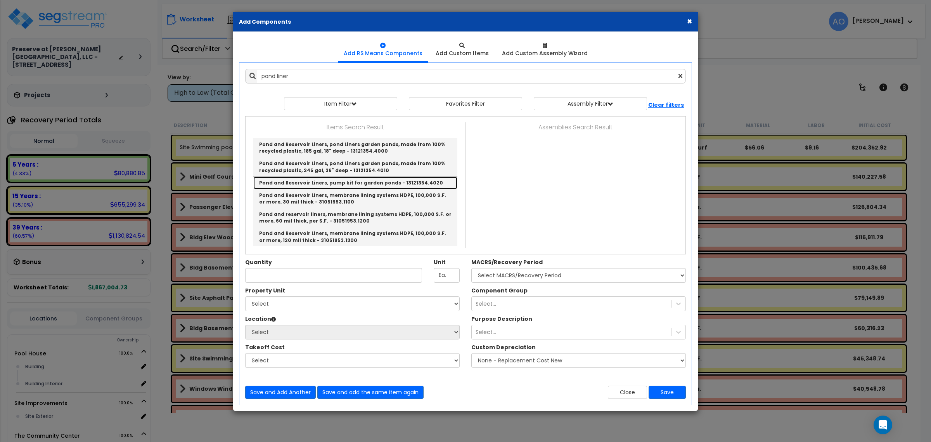
drag, startPoint x: 374, startPoint y: 181, endPoint x: 382, endPoint y: 160, distance: 22.6
click at [373, 181] on link "Pond and Reservoir Liners, pump kit for garden ponds - 13121354.4020" at bounding box center [355, 183] width 204 height 12
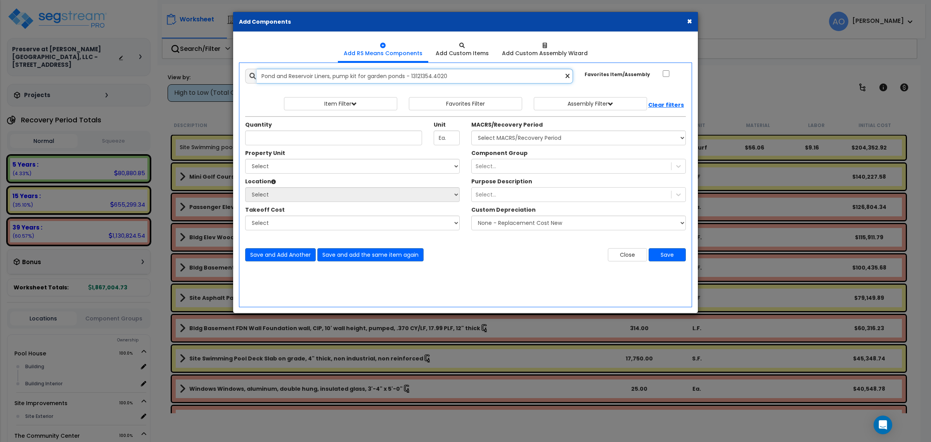
drag, startPoint x: 462, startPoint y: 76, endPoint x: 238, endPoint y: 89, distance: 224.7
click at [238, 89] on div "Add Items Add Assemblies Both 3035113 Favorites Item/Assembly Ea." at bounding box center [466, 165] width 464 height 204
click at [474, 74] on input "Pond and Reservoir Liners, pump kit for garden ponds - 13121354.4020" at bounding box center [415, 76] width 316 height 15
drag, startPoint x: 474, startPoint y: 78, endPoint x: 249, endPoint y: 90, distance: 225.3
click at [249, 90] on div "Add Items Add Assemblies Both 3035113 Select" at bounding box center [465, 165] width 452 height 204
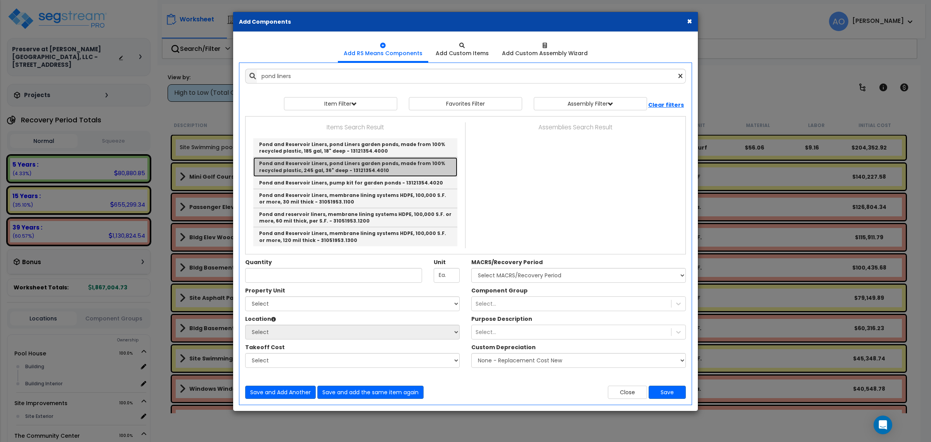
click at [329, 170] on link "Pond and Reservoir Liners, pond Liners garden ponds, made from 100% recycled pl…" at bounding box center [355, 166] width 204 height 19
type input "Pond and Reservoir Liners, pond Liners garden ponds, made from 100% recycled pl…"
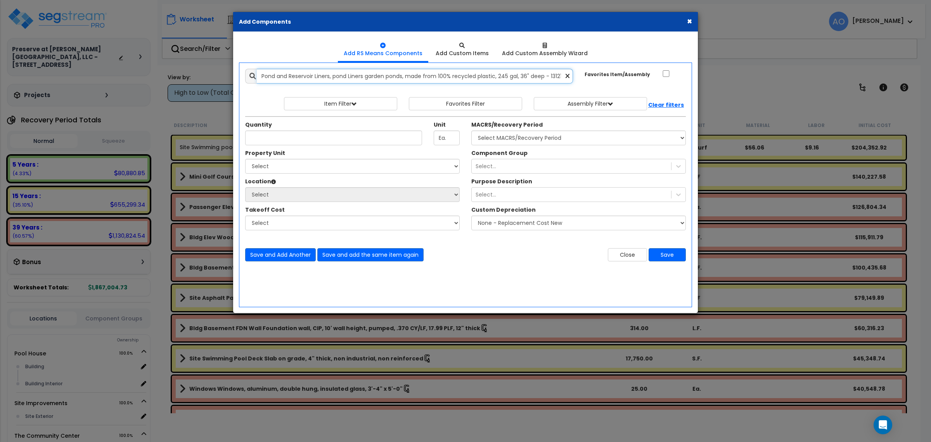
scroll to position [0, 25]
drag, startPoint x: 429, startPoint y: 76, endPoint x: 574, endPoint y: 68, distance: 145.7
click at [574, 68] on div "Add Items Add Assemblies Both 3117468 Select" at bounding box center [465, 165] width 452 height 204
click at [299, 77] on input "Pond and Reservoir Liners, pond Liners garden ponds, made from 100% recycled pl…" at bounding box center [415, 76] width 316 height 15
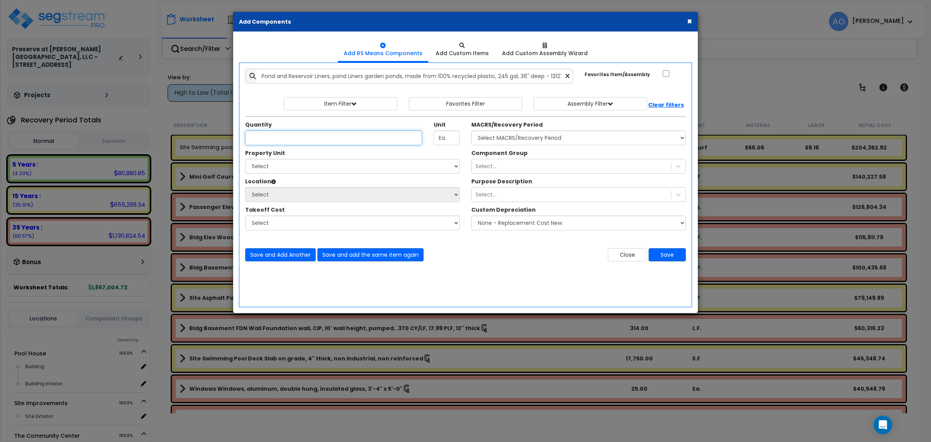
click at [321, 141] on input "Unit Quantity" at bounding box center [333, 137] width 177 height 15
drag, startPoint x: 608, startPoint y: 88, endPoint x: 526, endPoint y: 140, distance: 96.6
click at [608, 88] on div "Add Items Add Assemblies Both 3117468 Select" at bounding box center [465, 165] width 452 height 204
click at [292, 138] on input "Unit Quantity" at bounding box center [333, 137] width 177 height 15
type input "37"
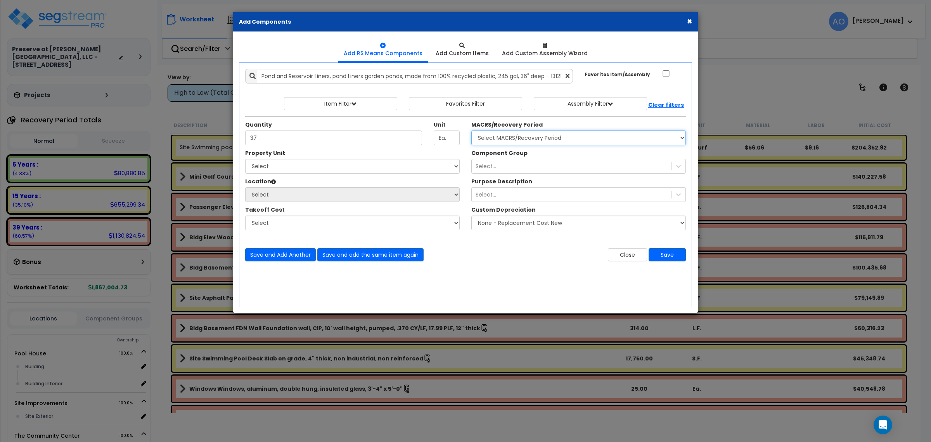
click at [480, 142] on select "Select MACRS/Recovery Period 5 Years - 57.0 - Distributive Trades & Services 5 …" at bounding box center [578, 137] width 215 height 15
select select "3666"
click at [471, 131] on select "Select MACRS/Recovery Period 5 Years - 57.0 - Distributive Trades & Services 5 …" at bounding box center [578, 137] width 215 height 15
click at [317, 167] on select "Select [GEOGRAPHIC_DATA] Site Improvements The [GEOGRAPHIC_DATA]" at bounding box center [352, 166] width 215 height 15
select select "168489"
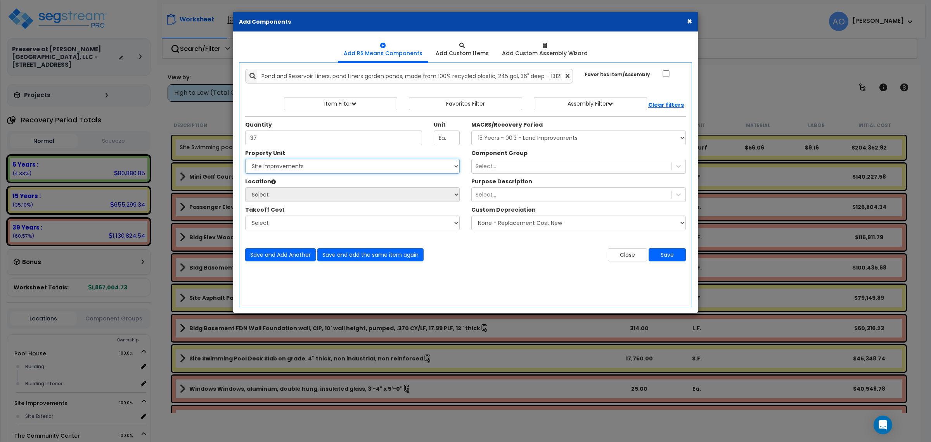
click at [245, 159] on select "Select [GEOGRAPHIC_DATA] Site Improvements The [GEOGRAPHIC_DATA]" at bounding box center [352, 166] width 215 height 15
click at [299, 195] on select "Select Site Exterior Add Additional Location" at bounding box center [352, 194] width 215 height 15
select select "462"
click at [245, 187] on select "Select Site Exterior Add Additional Location" at bounding box center [352, 194] width 215 height 15
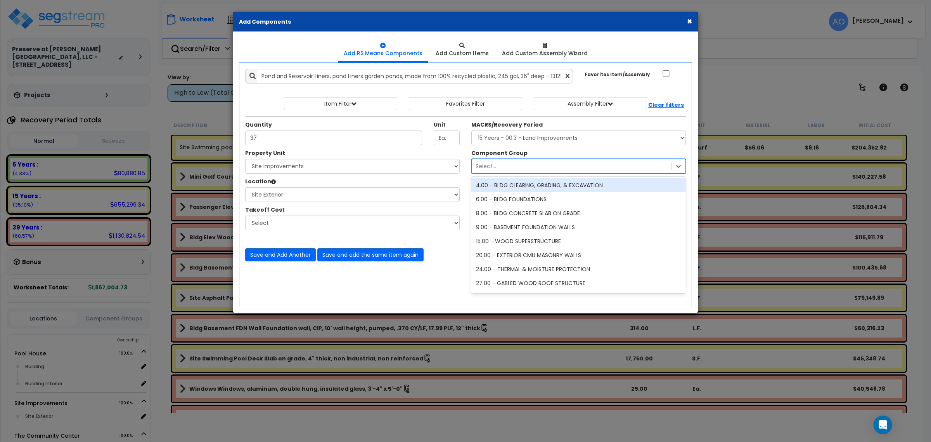
click at [491, 164] on div "Select..." at bounding box center [486, 166] width 21 height 8
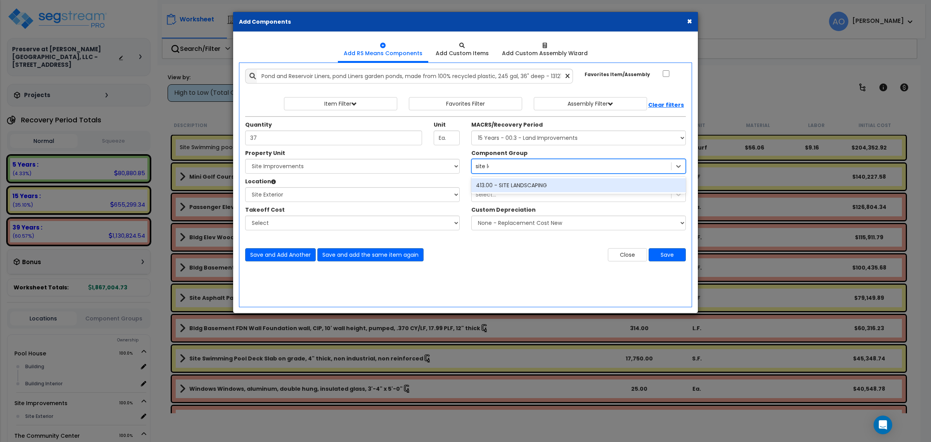
type input "site land"
click at [506, 186] on div "413.00 - SITE LANDSCAPING" at bounding box center [578, 185] width 215 height 14
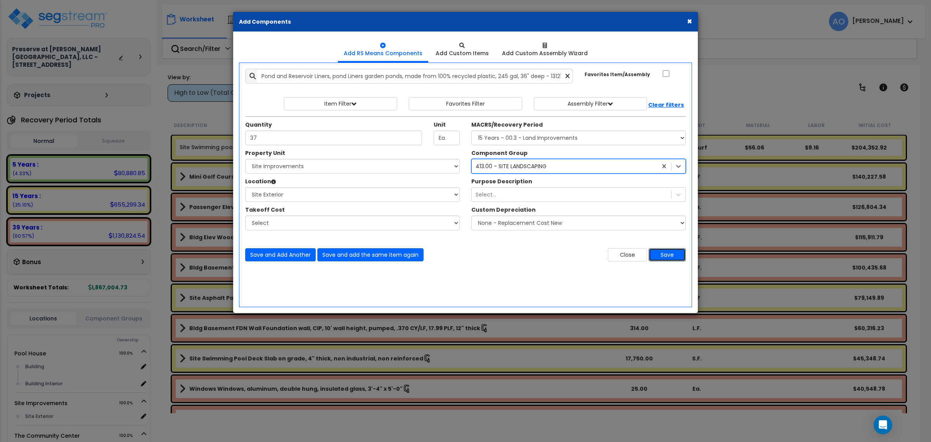
click at [674, 258] on button "Save" at bounding box center [667, 254] width 37 height 13
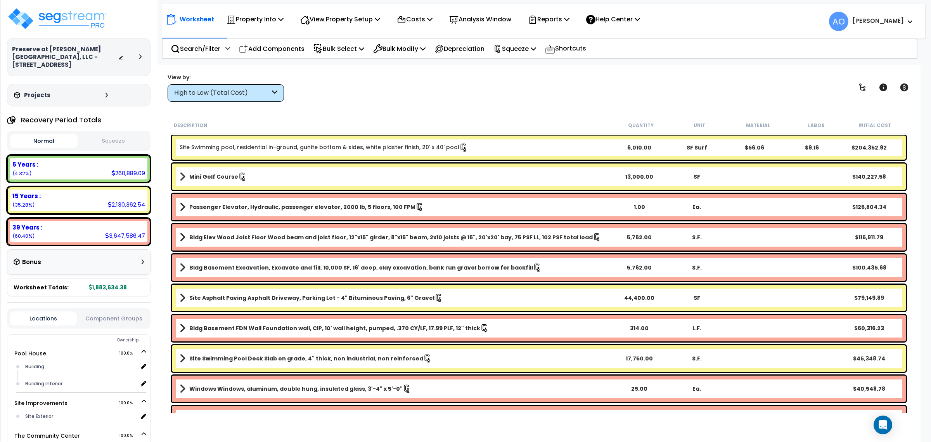
click at [107, 134] on button "Squeeze" at bounding box center [114, 141] width 68 height 14
click at [524, 47] on p "Squeeze" at bounding box center [515, 48] width 43 height 10
click at [530, 65] on link "Re-squeeze" at bounding box center [528, 67] width 77 height 18
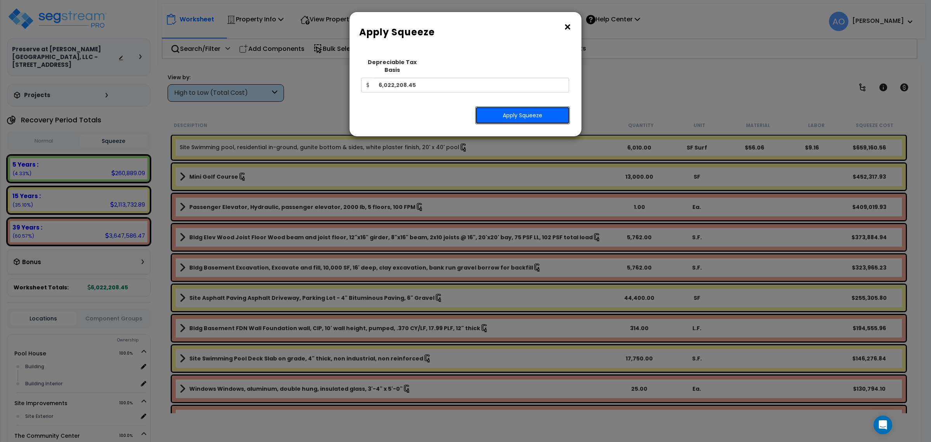
click at [502, 110] on button "Apply Squeeze" at bounding box center [522, 115] width 95 height 18
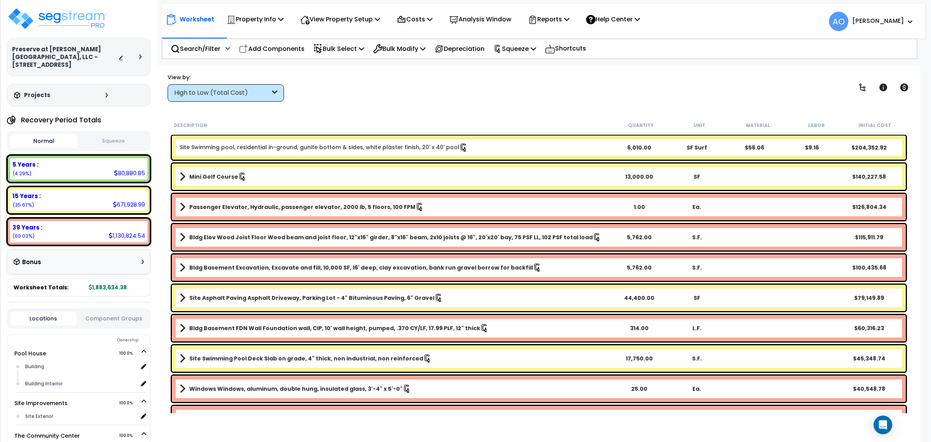
scroll to position [34, 0]
click at [238, 90] on div "High to Low (Total Cost)" at bounding box center [222, 92] width 96 height 9
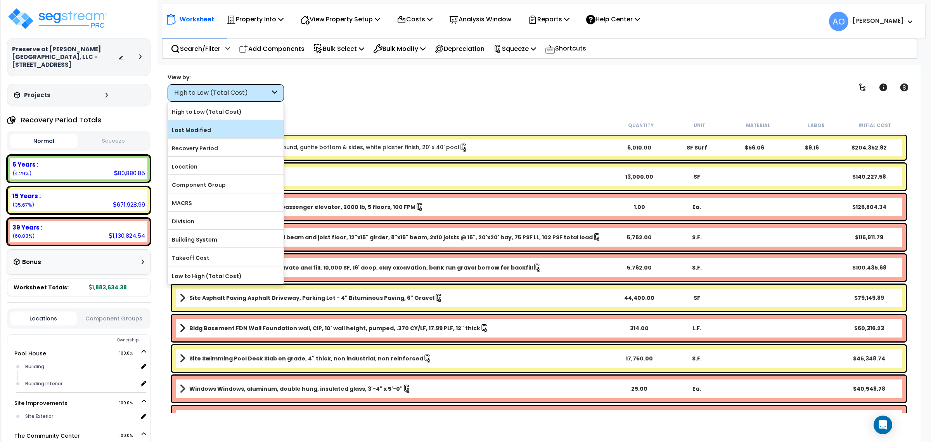
click at [222, 130] on label "Last Modified" at bounding box center [226, 130] width 116 height 12
click at [0, 0] on input "Last Modified" at bounding box center [0, 0] width 0 height 0
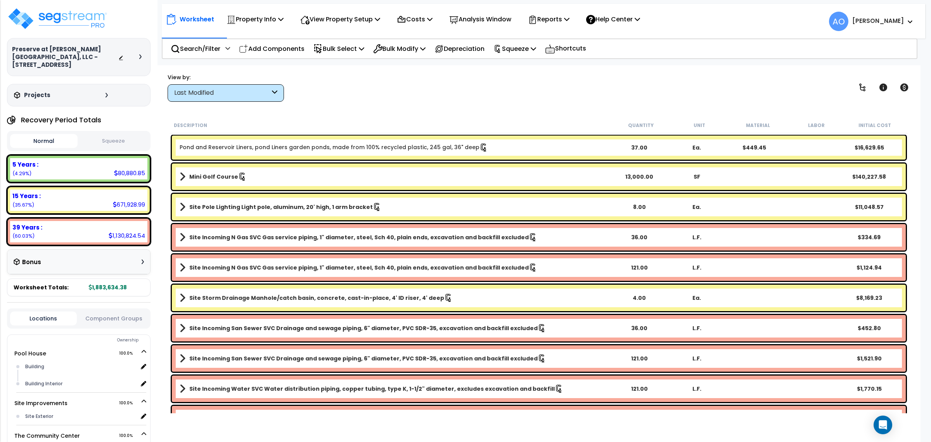
scroll to position [0, 0]
click at [259, 46] on p "Add Components" at bounding box center [272, 48] width 66 height 10
select select
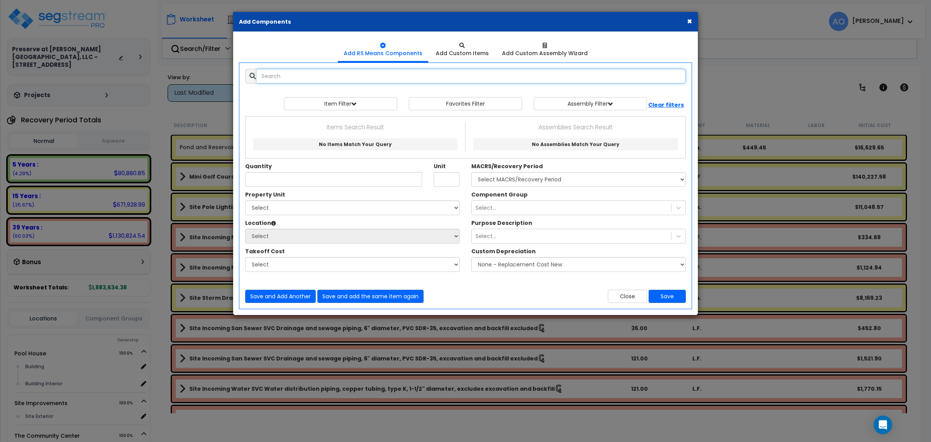
select select
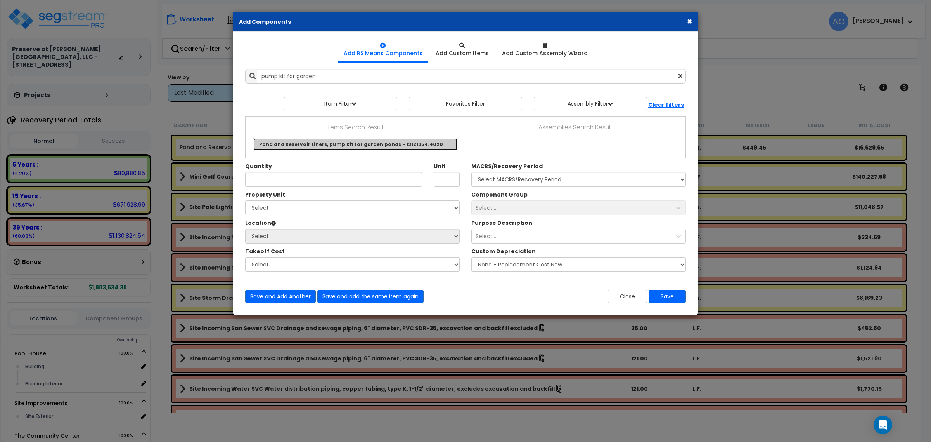
click at [310, 145] on link "Pond and Reservoir Liners, pump kit for garden ponds - 13121354.4020" at bounding box center [355, 144] width 204 height 12
type input "Pond and Reservoir Liners, pump kit for garden ponds - 13121354.4020"
type input "Ea."
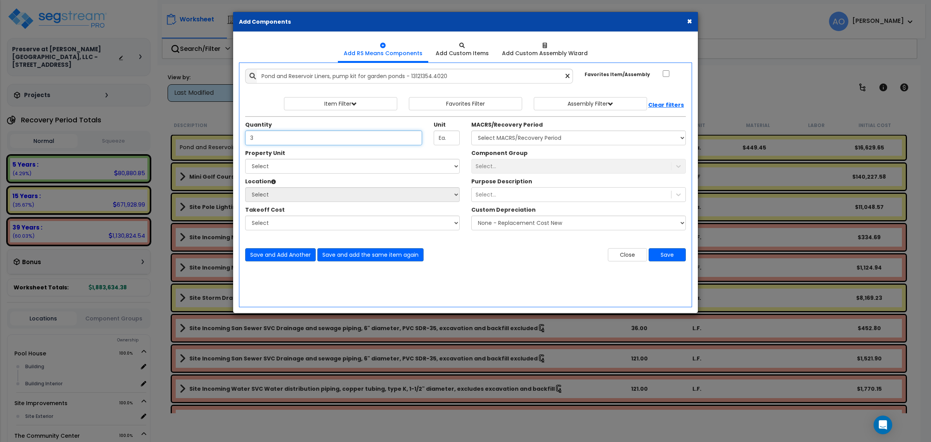
type input "3"
click at [497, 136] on select "Select MACRS/Recovery Period 5 Years - 57.0 - Distributive Trades & Services 5 …" at bounding box center [578, 137] width 215 height 15
select select "3666"
click at [471, 131] on select "Select MACRS/Recovery Period 5 Years - 57.0 - Distributive Trades & Services 5 …" at bounding box center [578, 137] width 215 height 15
click at [305, 164] on select "Select [GEOGRAPHIC_DATA] Site Improvements The [GEOGRAPHIC_DATA]" at bounding box center [352, 166] width 215 height 15
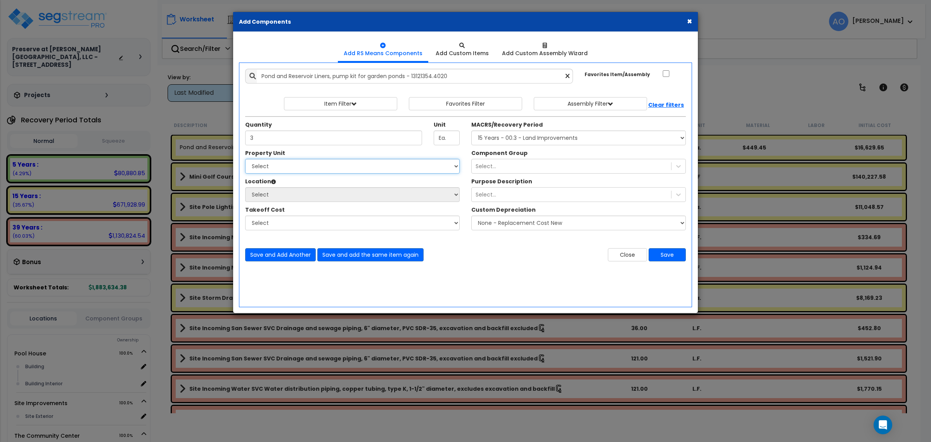
select select "168489"
click at [245, 159] on select "Select [GEOGRAPHIC_DATA] Site Improvements The [GEOGRAPHIC_DATA]" at bounding box center [352, 166] width 215 height 15
click at [291, 191] on select "Select Site Exterior Add Additional Location" at bounding box center [352, 194] width 215 height 15
select select "462"
click at [245, 187] on select "Select Site Exterior Add Additional Location" at bounding box center [352, 194] width 215 height 15
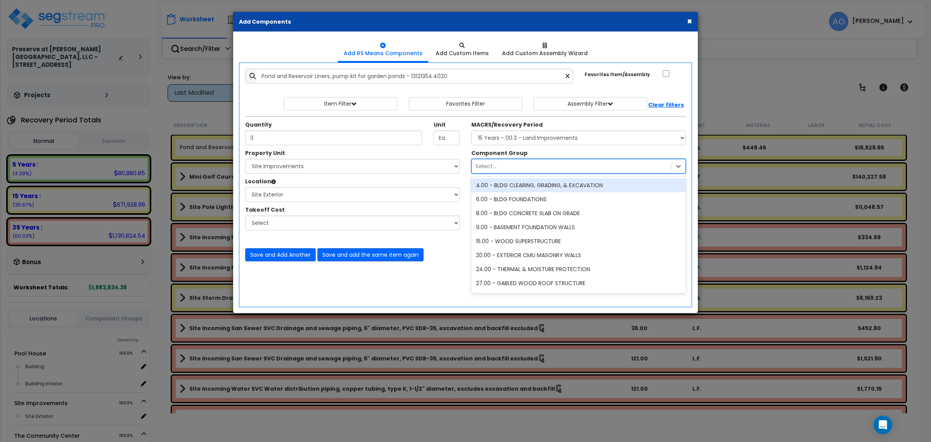
click at [499, 164] on div "Select..." at bounding box center [571, 166] width 199 height 12
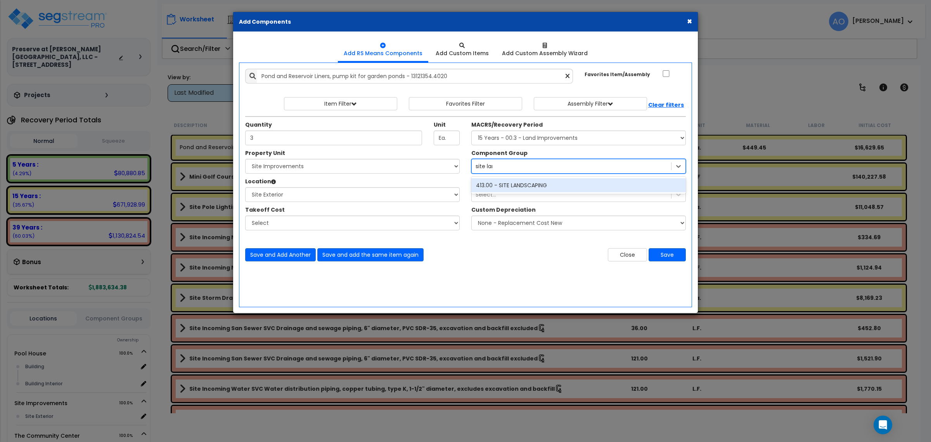
type input "site land"
click at [525, 183] on div "413.00 - SITE LANDSCAPING" at bounding box center [578, 185] width 215 height 14
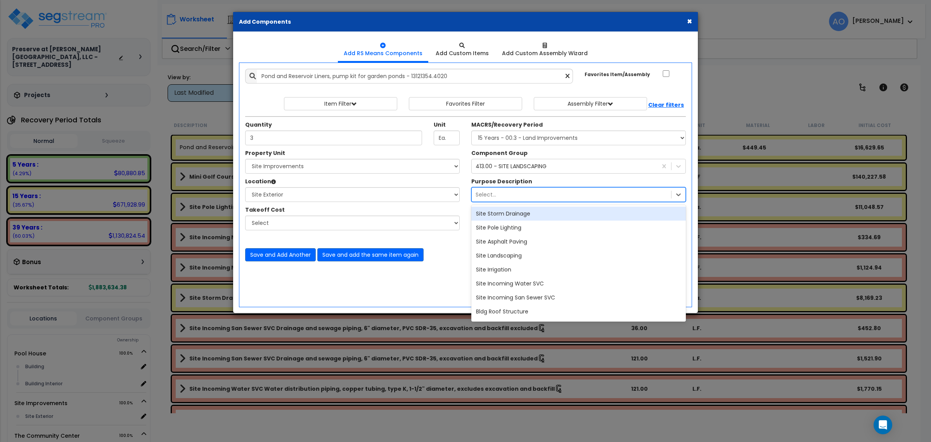
click at [504, 197] on div "Select..." at bounding box center [571, 194] width 199 height 12
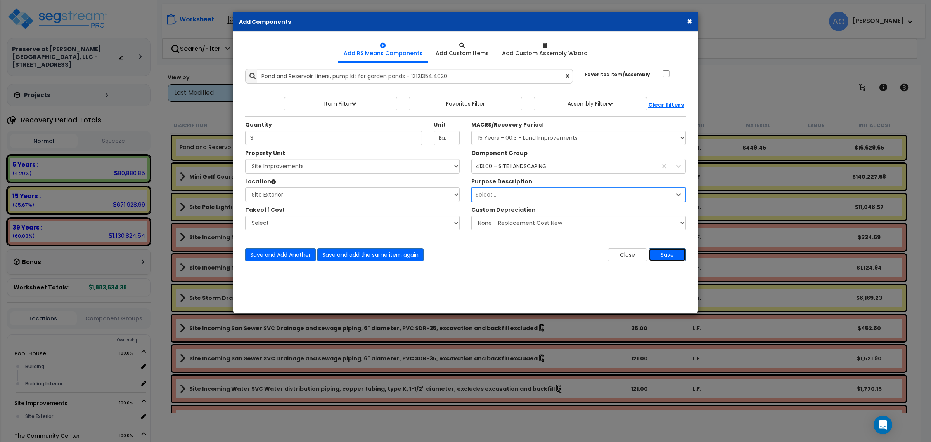
click at [674, 257] on button "Save" at bounding box center [667, 254] width 37 height 13
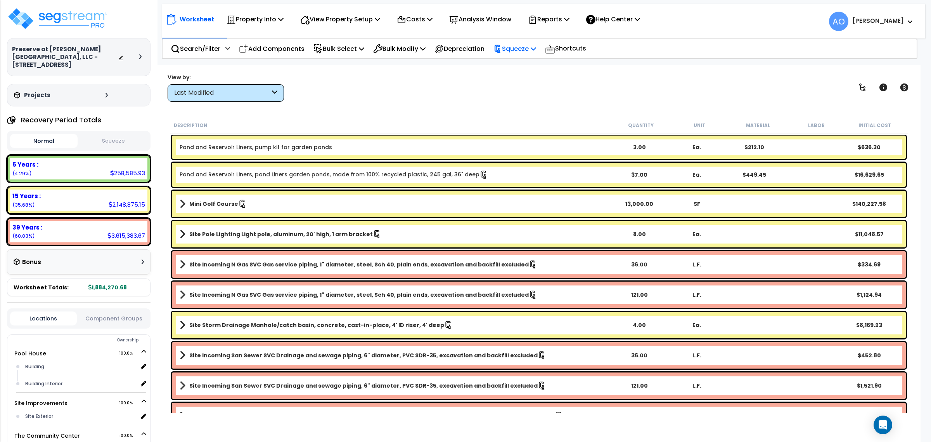
click at [525, 49] on p "Squeeze" at bounding box center [515, 48] width 43 height 10
click at [527, 67] on link "Re-squeeze" at bounding box center [528, 67] width 77 height 18
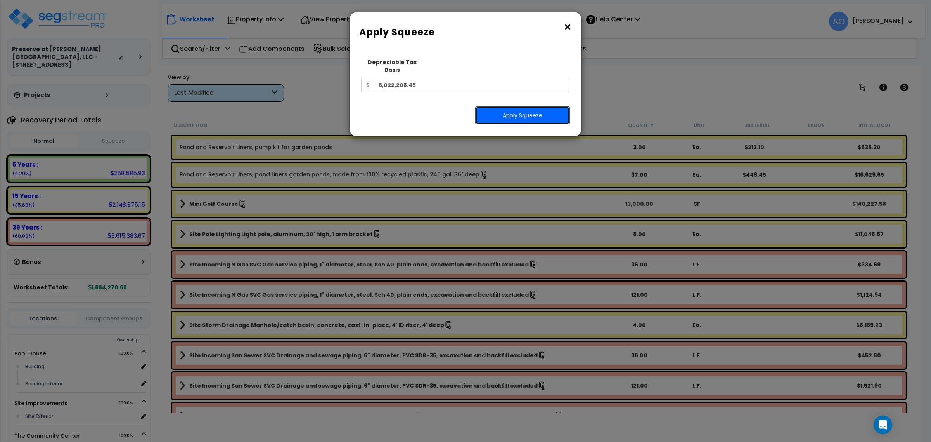
click at [503, 109] on button "Apply Squeeze" at bounding box center [522, 115] width 95 height 18
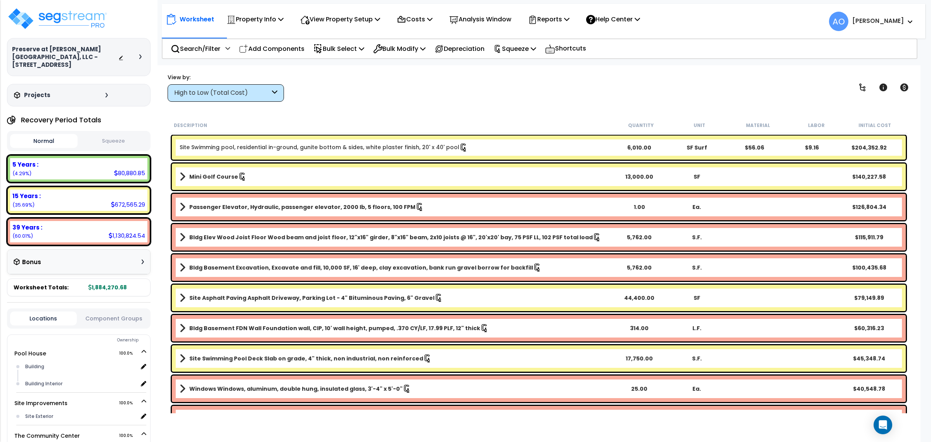
click at [235, 92] on div "High to Low (Total Cost)" at bounding box center [222, 92] width 96 height 9
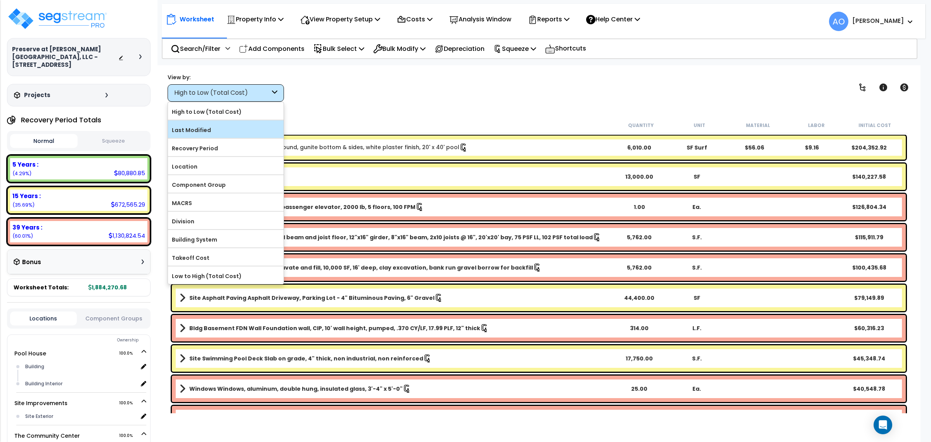
click at [211, 129] on label "Last Modified" at bounding box center [226, 130] width 116 height 12
click at [0, 0] on input "Last Modified" at bounding box center [0, 0] width 0 height 0
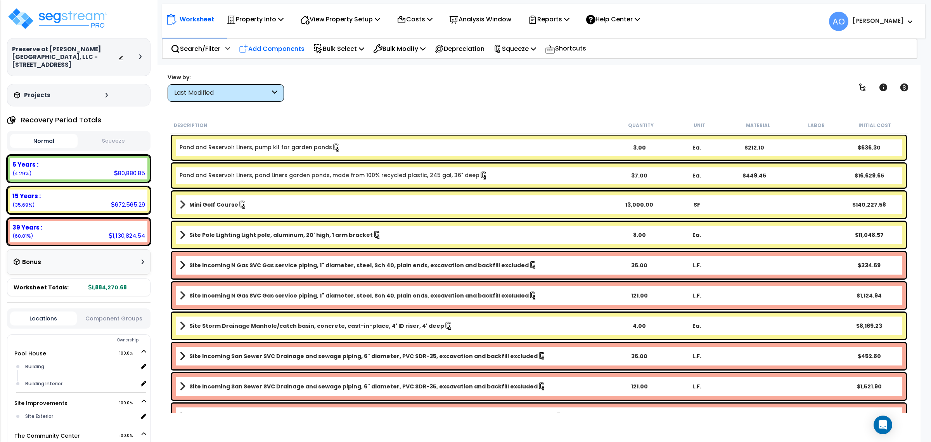
click at [262, 47] on p "Add Components" at bounding box center [272, 48] width 66 height 10
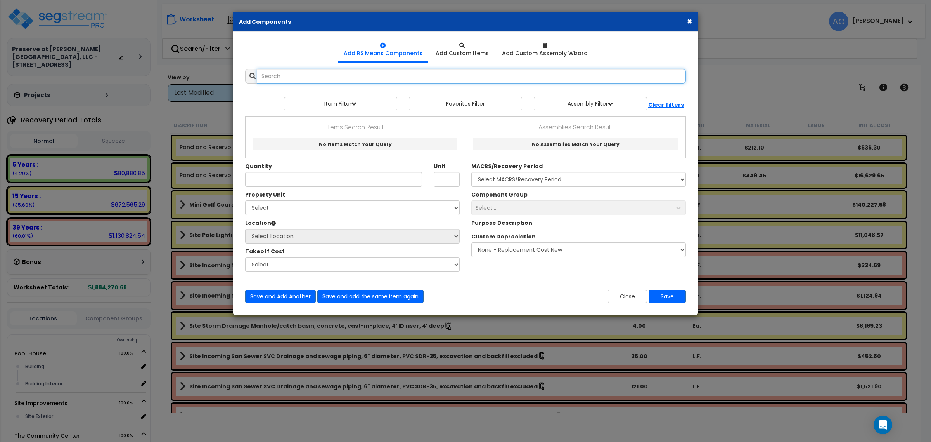
select select
click at [289, 78] on input "text" at bounding box center [471, 76] width 429 height 15
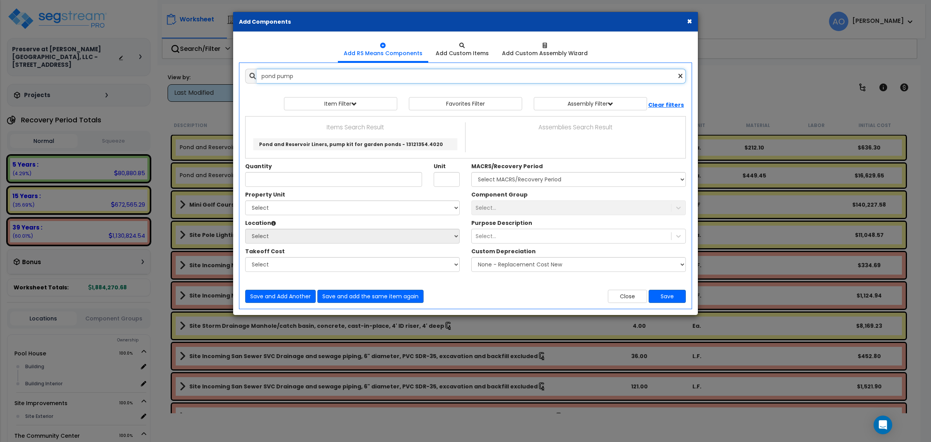
click at [298, 78] on input "pond pump" at bounding box center [471, 76] width 429 height 15
type input "pond pump"
click at [631, 296] on button "Close" at bounding box center [627, 295] width 39 height 13
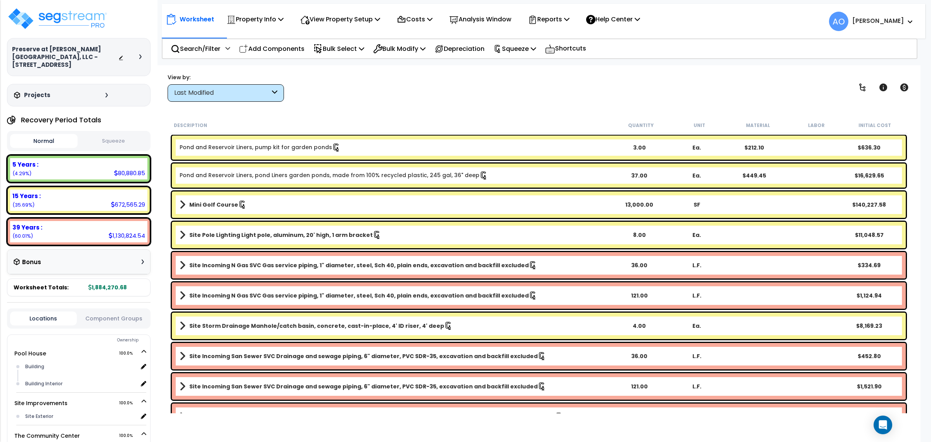
click at [251, 145] on link "Pond and Reservoir Liners, pump kit for garden ponds" at bounding box center [260, 147] width 161 height 9
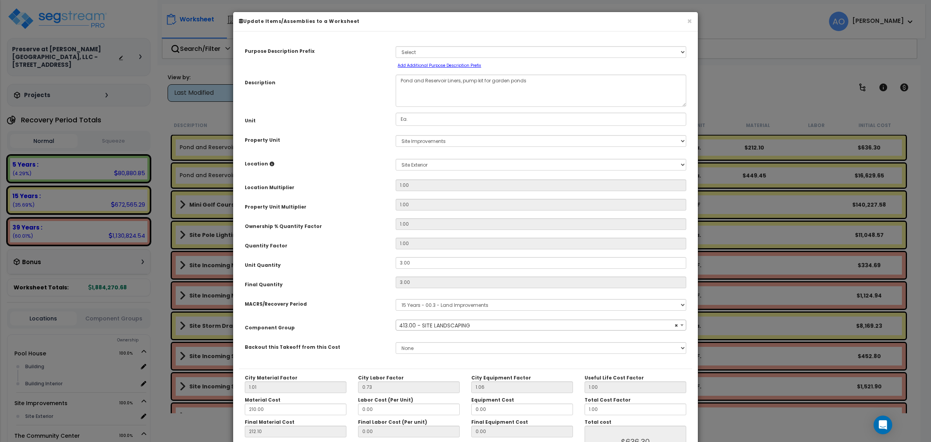
select select "46209"
drag, startPoint x: 418, startPoint y: 265, endPoint x: 353, endPoint y: 258, distance: 65.2
click at [353, 258] on div "Unit Quantity 3.00" at bounding box center [465, 264] width 453 height 14
type input "5"
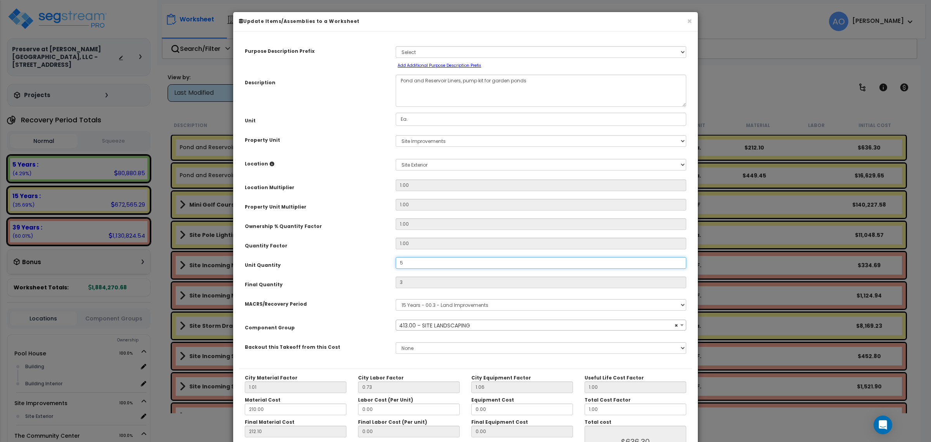
type input "$1,060.50"
click at [353, 258] on div "Unit Quantity" at bounding box center [314, 264] width 151 height 14
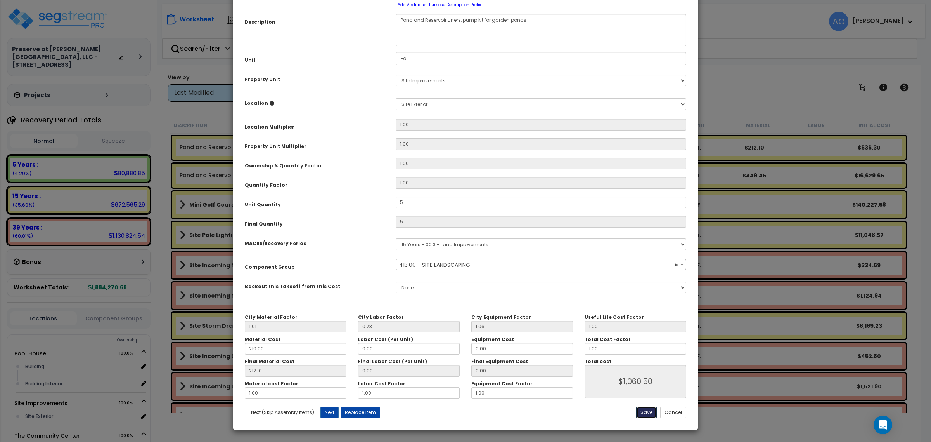
click at [644, 414] on button "Save" at bounding box center [646, 412] width 21 height 12
type input "5.00"
type input "1060.50"
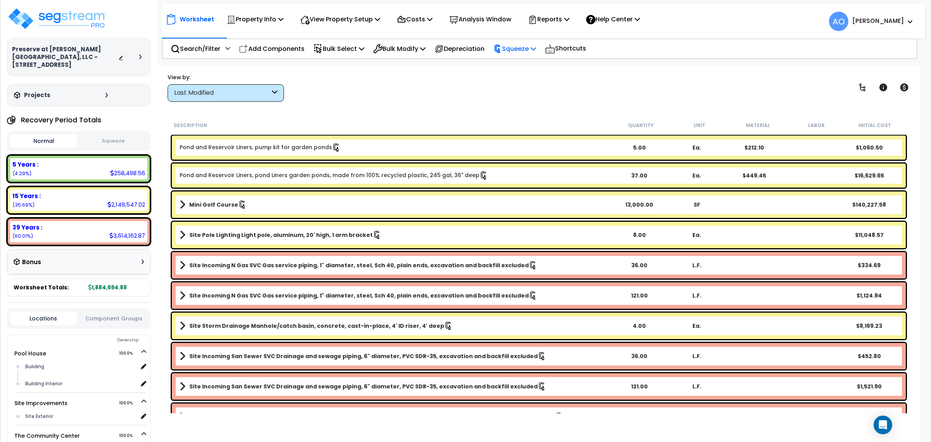
click at [530, 41] on div "Squeeze" at bounding box center [515, 49] width 43 height 18
click at [526, 66] on link "Re-squeeze" at bounding box center [528, 67] width 77 height 18
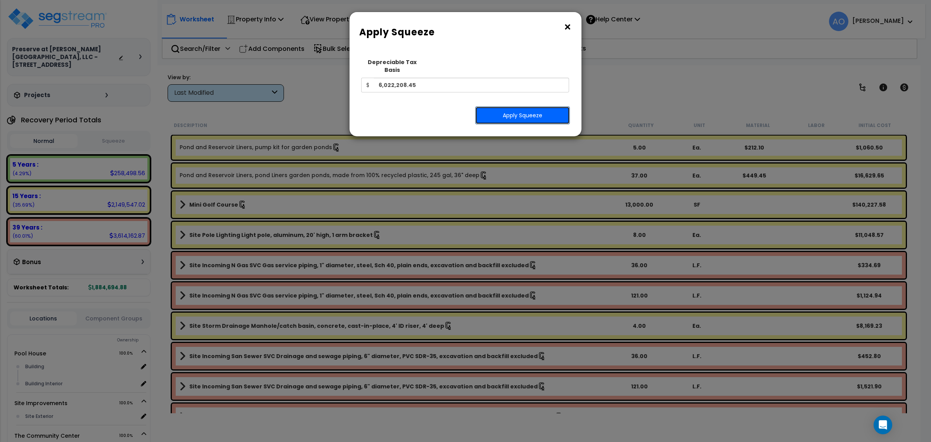
click at [520, 109] on button "Apply Squeeze" at bounding box center [522, 115] width 95 height 18
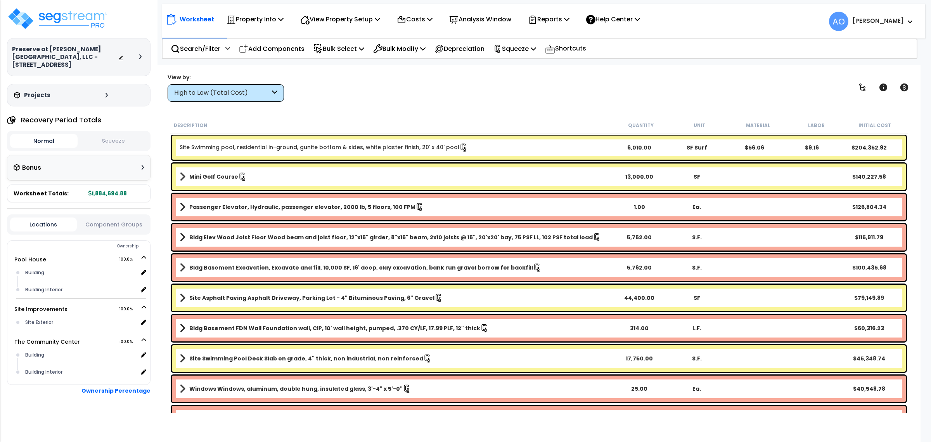
click at [230, 92] on div "High to Low (Total Cost)" at bounding box center [222, 92] width 96 height 9
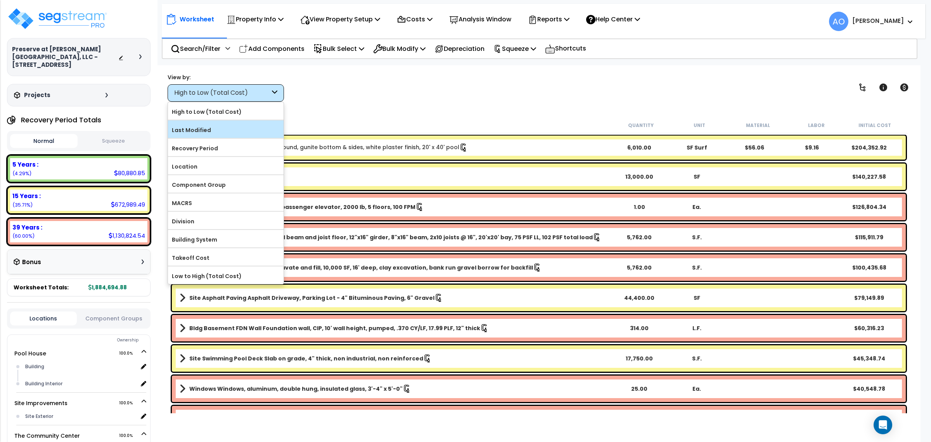
click at [206, 129] on label "Last Modified" at bounding box center [226, 130] width 116 height 12
click at [0, 0] on input "Last Modified" at bounding box center [0, 0] width 0 height 0
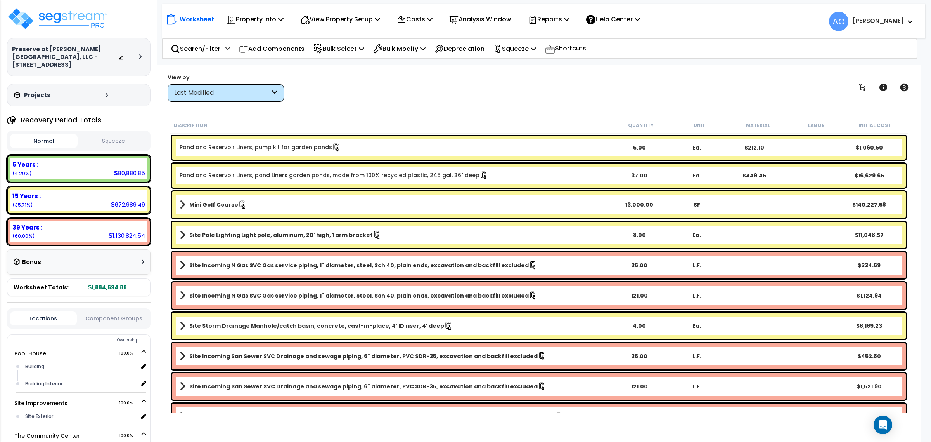
click at [113, 134] on button "Squeeze" at bounding box center [114, 141] width 68 height 14
click at [253, 45] on p "Add Components" at bounding box center [272, 48] width 66 height 10
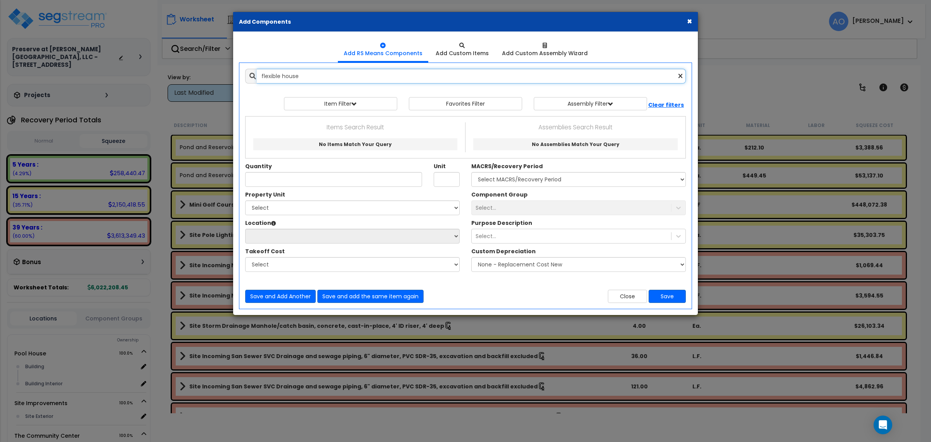
click at [312, 72] on input "flexible house" at bounding box center [471, 76] width 429 height 15
drag, startPoint x: 313, startPoint y: 76, endPoint x: 290, endPoint y: 77, distance: 23.7
click at [290, 77] on input "flexible house" at bounding box center [471, 76] width 429 height 15
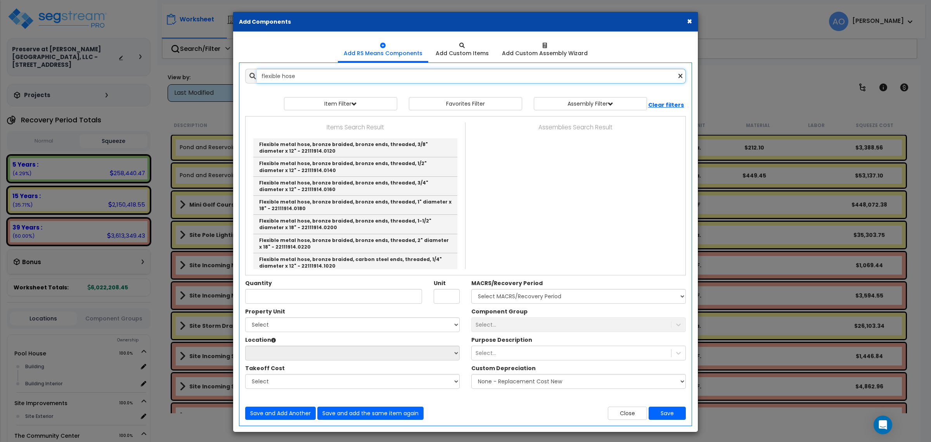
click at [281, 78] on input "flexible hose" at bounding box center [471, 76] width 429 height 15
drag, startPoint x: 325, startPoint y: 75, endPoint x: 249, endPoint y: 76, distance: 75.3
click at [249, 76] on div "flexible rubber hose" at bounding box center [465, 76] width 441 height 15
click at [296, 73] on input "rubber pipe" at bounding box center [471, 76] width 429 height 15
drag, startPoint x: 302, startPoint y: 74, endPoint x: 232, endPoint y: 74, distance: 69.8
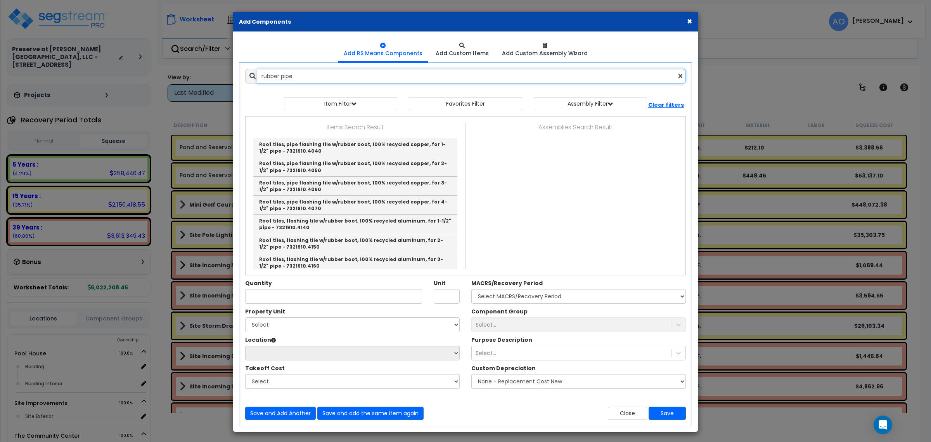
click at [235, 73] on div "Add Items Add Assemblies Both rubber pipe Favorites Item/Assembly" at bounding box center [466, 244] width 464 height 362
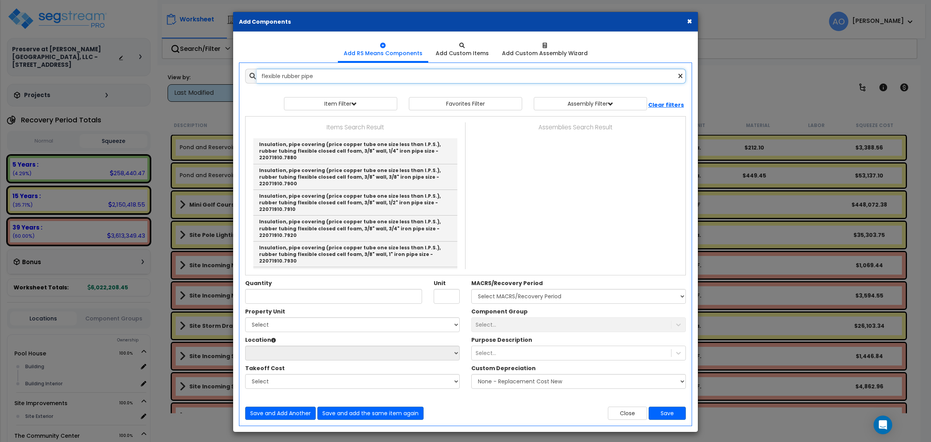
click at [320, 76] on input "flexible rubber pipe" at bounding box center [471, 76] width 429 height 15
drag, startPoint x: 326, startPoint y: 74, endPoint x: 251, endPoint y: 70, distance: 75.8
click at [251, 70] on div "flexible rubber pipe" at bounding box center [465, 76] width 441 height 15
type input "F"
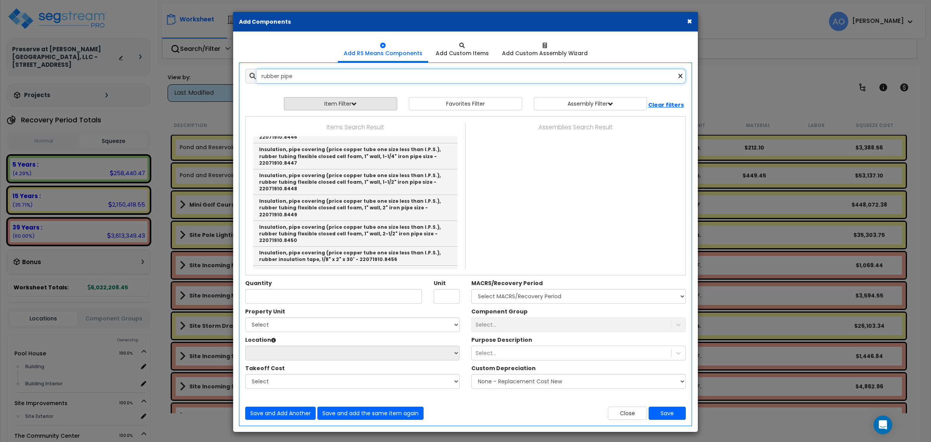
drag, startPoint x: 306, startPoint y: 77, endPoint x: 294, endPoint y: 101, distance: 27.2
click at [282, 76] on input "rubber pipe" at bounding box center [471, 76] width 429 height 15
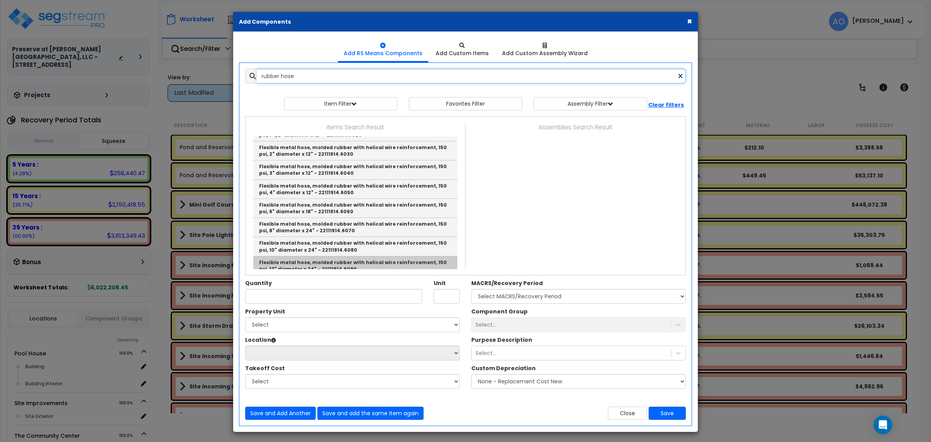
scroll to position [0, 0]
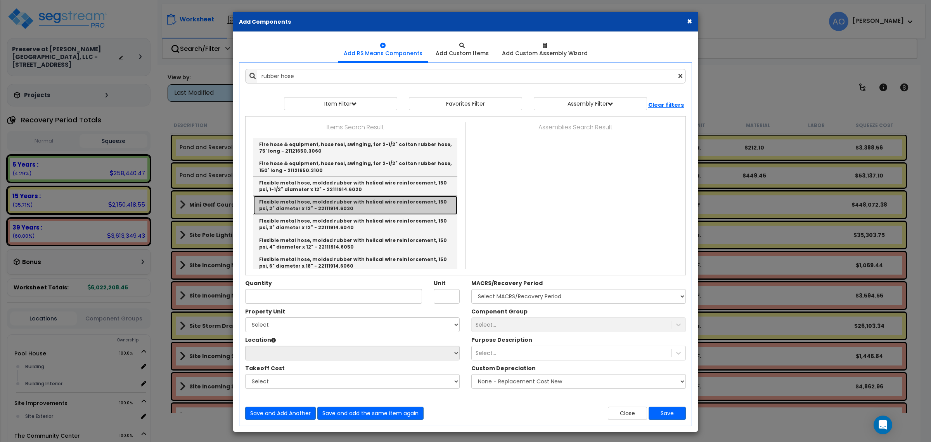
click at [319, 208] on link "Flexible metal hose, molded rubber with helical wire reinforcement, 150 psi, 2"…" at bounding box center [355, 205] width 204 height 19
type input "Flexible metal hose, molded rubber with helical wire reinforcement, 150 psi, 2"…"
type input "Ea."
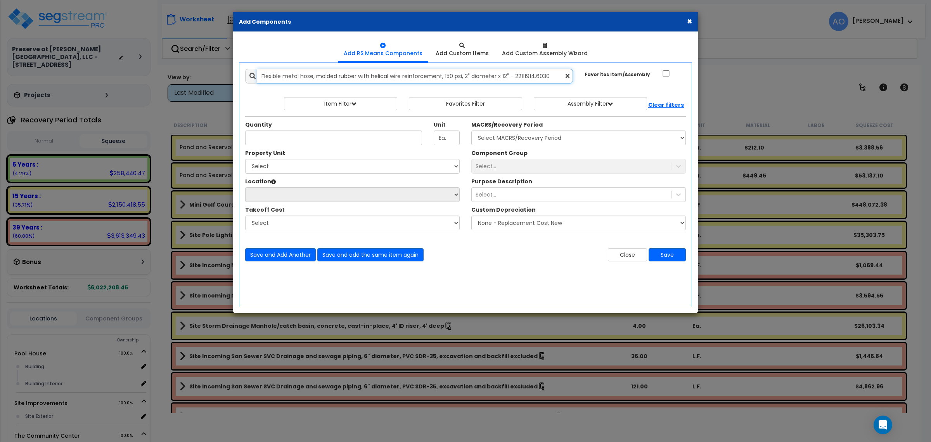
click at [525, 76] on input "Flexible metal hose, molded rubber with helical wire reinforcement, 150 psi, 2"…" at bounding box center [415, 76] width 316 height 15
click at [524, 76] on input "Flexible metal hose, molded rubber with helical wire reinforcement, 150 psi, 2"…" at bounding box center [415, 76] width 316 height 15
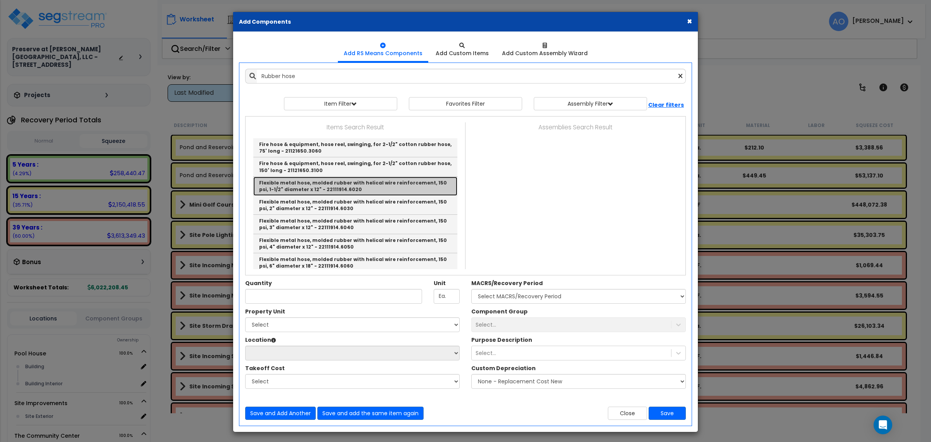
click at [332, 191] on link "Flexible metal hose, molded rubber with helical wire reinforcement, 150 psi, 1-…" at bounding box center [355, 186] width 204 height 19
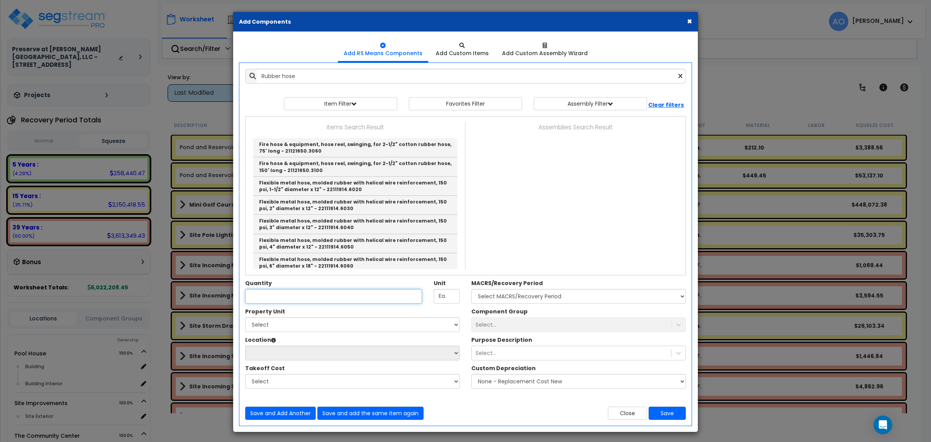
type input "Flexible metal hose, molded rubber with helical wire reinforcement, 150 psi, 1-…"
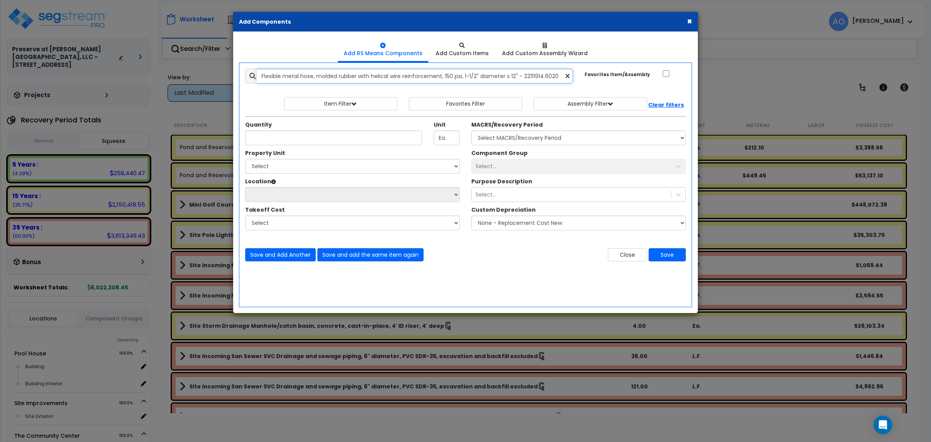
click at [437, 78] on input "Flexible metal hose, molded rubber with helical wire reinforcement, 150 psi, 1-…" at bounding box center [415, 76] width 316 height 15
click at [290, 138] on input "Quantity" at bounding box center [333, 137] width 177 height 15
type input "12"
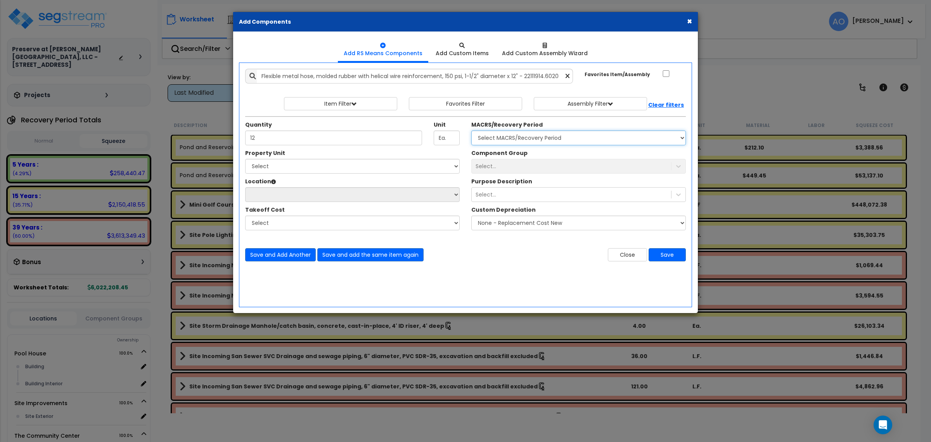
click at [485, 140] on select "Select MACRS/Recovery Period 5 Years - 57.0 - Distributive Trades & Services 5 …" at bounding box center [578, 137] width 215 height 15
select select "3666"
click at [471, 131] on select "Select MACRS/Recovery Period 5 Years - 57.0 - Distributive Trades & Services 5 …" at bounding box center [578, 137] width 215 height 15
click at [309, 170] on select "Select [GEOGRAPHIC_DATA] Site Improvements The [GEOGRAPHIC_DATA]" at bounding box center [352, 166] width 215 height 15
select select "168489"
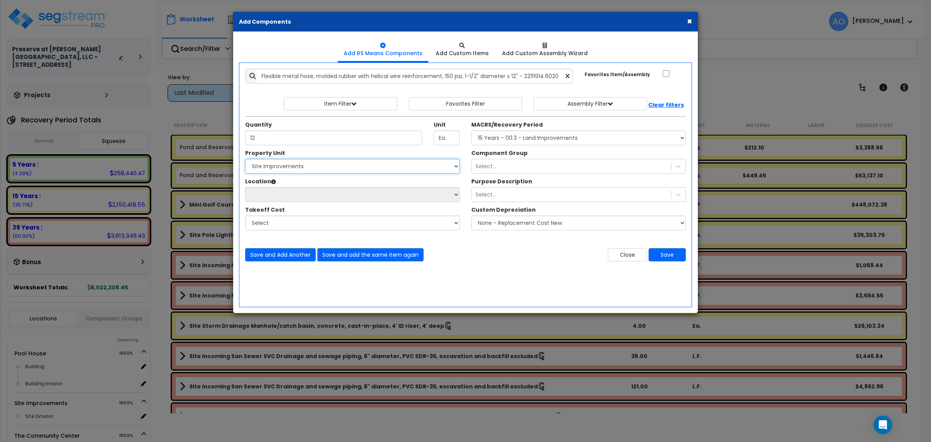
click at [245, 159] on select "Select [GEOGRAPHIC_DATA] Site Improvements The [GEOGRAPHIC_DATA]" at bounding box center [352, 166] width 215 height 15
click at [286, 198] on select "Select Site Exterior Add Additional Location" at bounding box center [352, 194] width 215 height 15
select select "462"
click at [245, 187] on select "Select Site Exterior Add Additional Location" at bounding box center [352, 194] width 215 height 15
click at [500, 166] on div "Select..." at bounding box center [571, 166] width 199 height 12
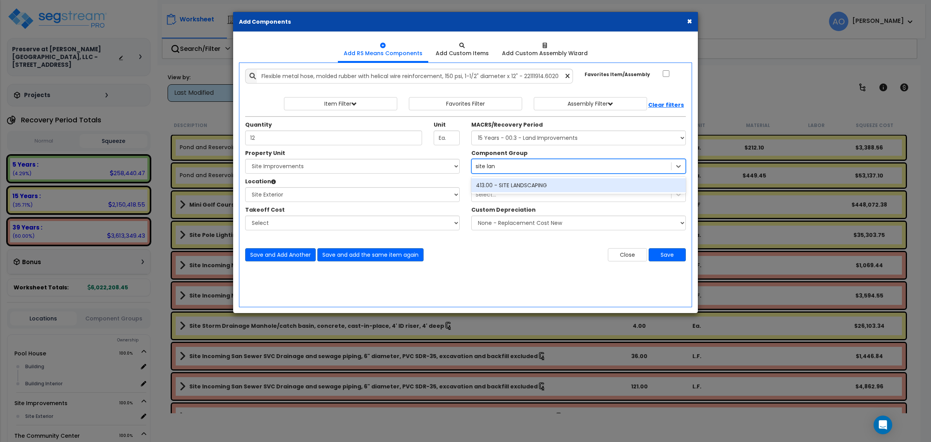
type input "site land"
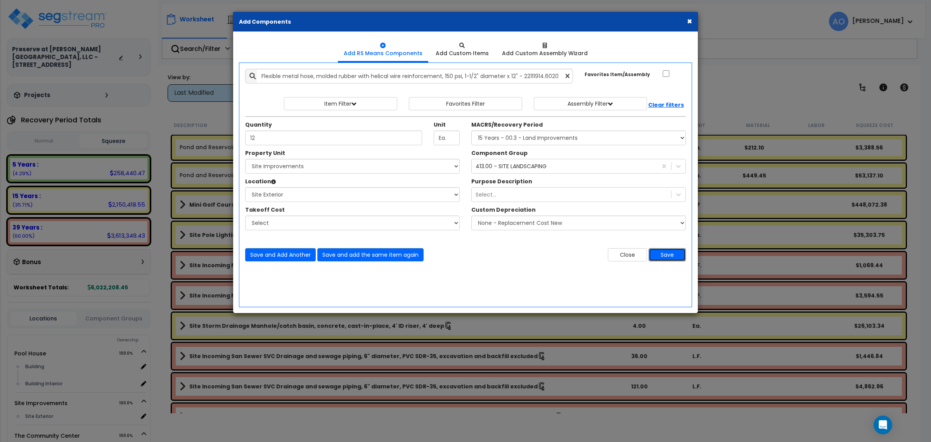
click at [673, 257] on button "Save" at bounding box center [667, 254] width 37 height 13
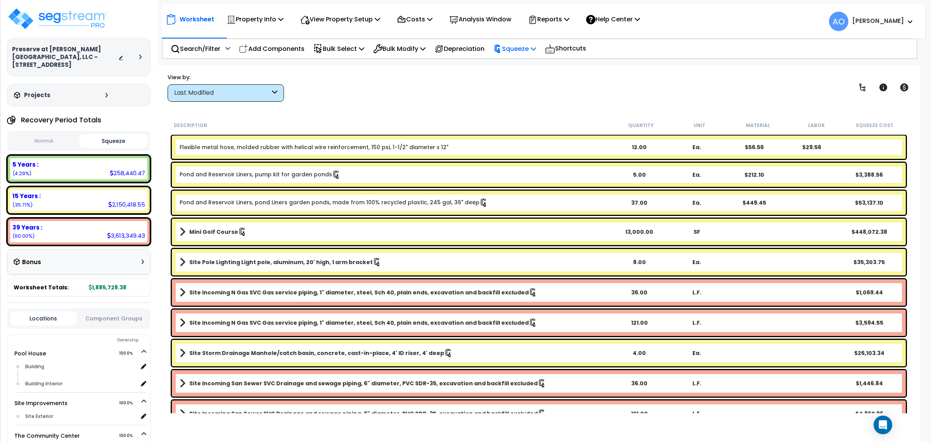
scroll to position [34, 0]
click at [526, 47] on p "Squeeze" at bounding box center [515, 48] width 43 height 10
click at [525, 64] on link "Re-squeeze" at bounding box center [528, 67] width 77 height 18
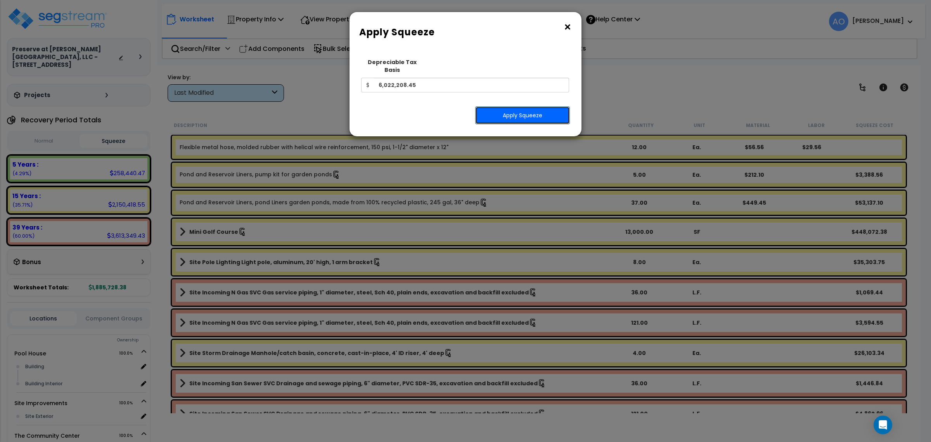
click at [501, 109] on button "Apply Squeeze" at bounding box center [522, 115] width 95 height 18
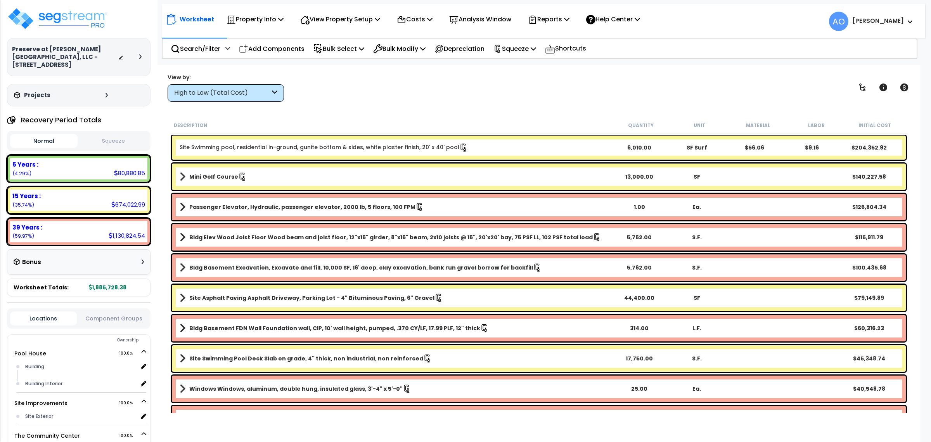
scroll to position [34, 0]
click at [244, 100] on div "High to Low (Total Cost)" at bounding box center [226, 92] width 116 height 17
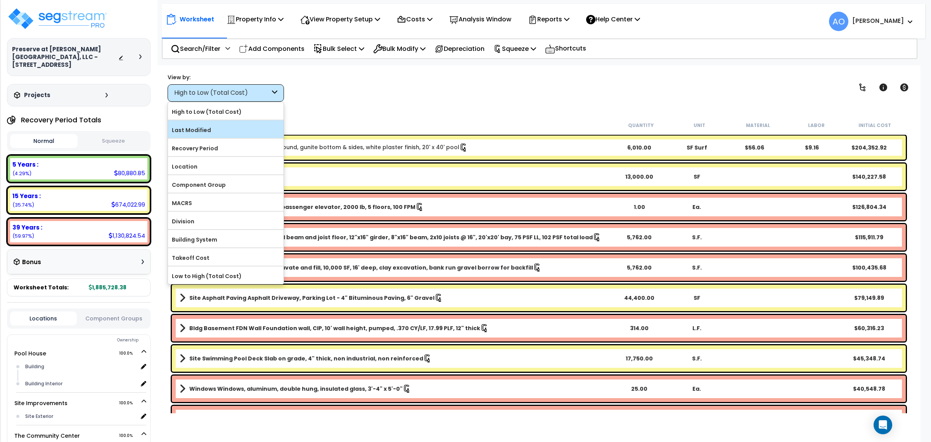
click at [235, 128] on label "Last Modified" at bounding box center [226, 130] width 116 height 12
click at [0, 0] on input "Last Modified" at bounding box center [0, 0] width 0 height 0
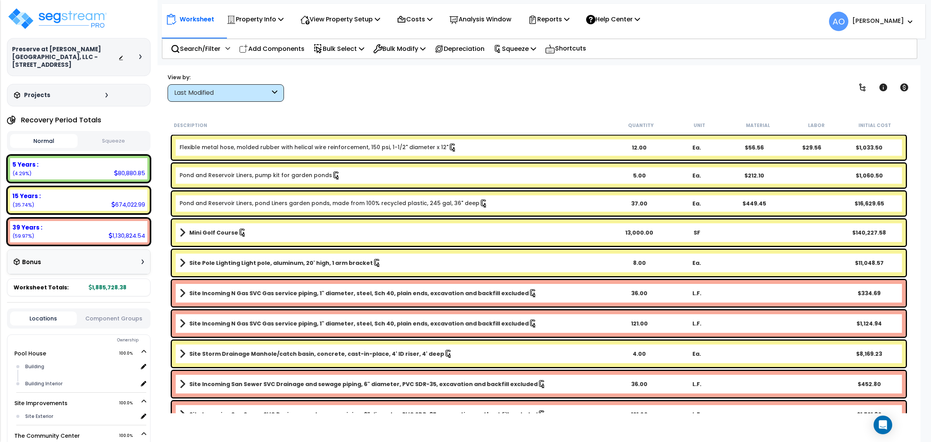
scroll to position [0, 0]
click at [119, 134] on button "Squeeze" at bounding box center [114, 141] width 68 height 14
drag, startPoint x: 263, startPoint y: 45, endPoint x: 266, endPoint y: 75, distance: 29.6
click at [263, 45] on p "Add Components" at bounding box center [272, 48] width 66 height 10
select select
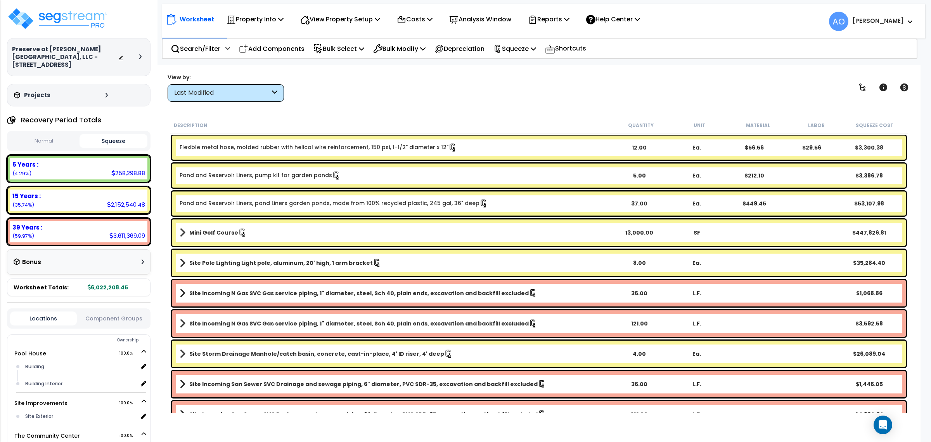
select select
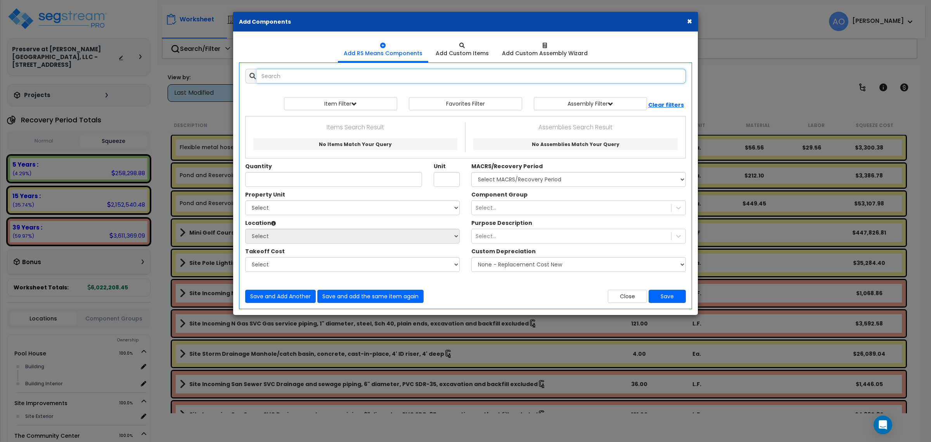
select select
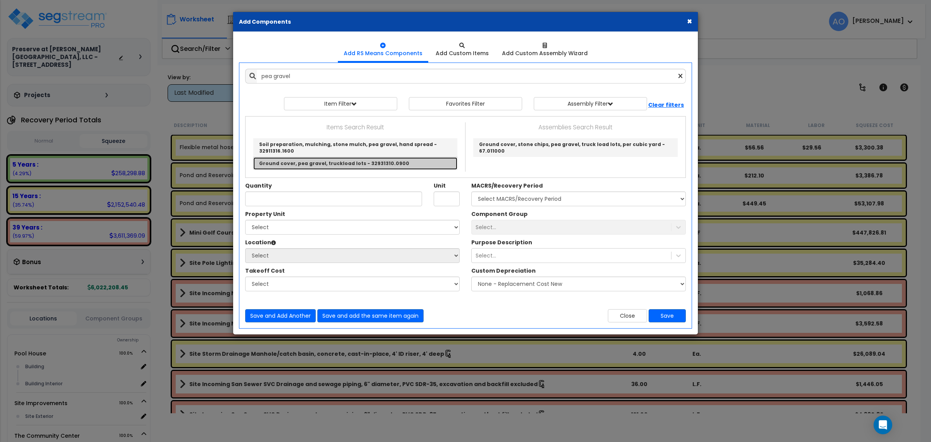
click at [334, 167] on link "Ground cover, pea gravel, truckload lots - 32931310.0900" at bounding box center [355, 163] width 204 height 12
type input "Ground cover, pea gravel, truckload lots - 32931310.0900"
type input "Ton"
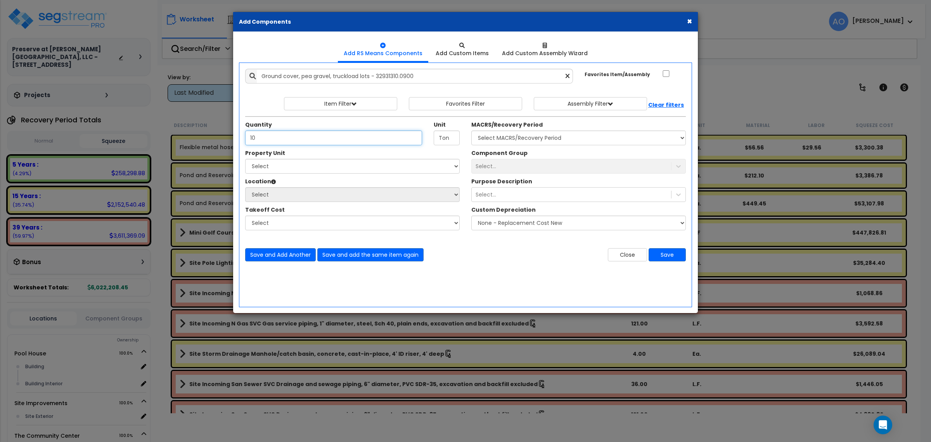
type input "10"
click at [492, 135] on select "Select MACRS/Recovery Period 5 Years - 57.0 - Distributive Trades & Services 5 …" at bounding box center [578, 137] width 215 height 15
select select "3666"
click at [471, 131] on select "Select MACRS/Recovery Period 5 Years - 57.0 - Distributive Trades & Services 5 …" at bounding box center [578, 137] width 215 height 15
click at [313, 173] on div "Property Unit Select [GEOGRAPHIC_DATA] Site Improvements The Community Center S…" at bounding box center [352, 193] width 226 height 89
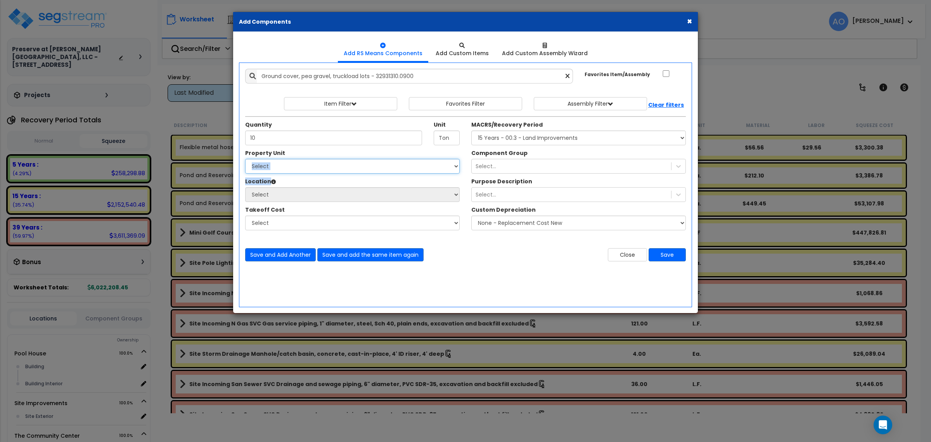
click at [303, 162] on select "Select [GEOGRAPHIC_DATA] Site Improvements The [GEOGRAPHIC_DATA]" at bounding box center [352, 166] width 215 height 15
select select "168489"
click at [245, 159] on select "Select [GEOGRAPHIC_DATA] Site Improvements The [GEOGRAPHIC_DATA]" at bounding box center [352, 166] width 215 height 15
click at [291, 195] on select "Select Site Exterior Add Additional Location" at bounding box center [352, 194] width 215 height 15
select select "462"
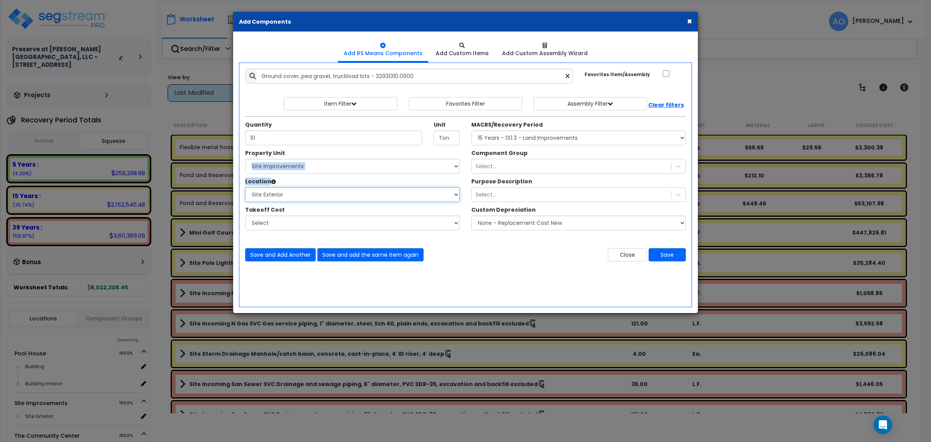
click at [245, 187] on select "Select Site Exterior Add Additional Location" at bounding box center [352, 194] width 215 height 15
click at [493, 161] on div "Select..." at bounding box center [571, 166] width 199 height 12
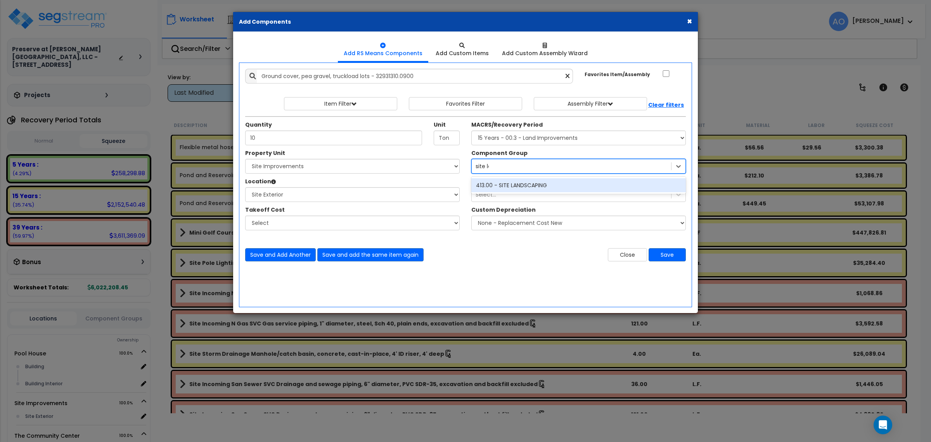
type input "site land"
click at [511, 187] on div "413.00 - SITE LANDSCAPING" at bounding box center [578, 185] width 215 height 14
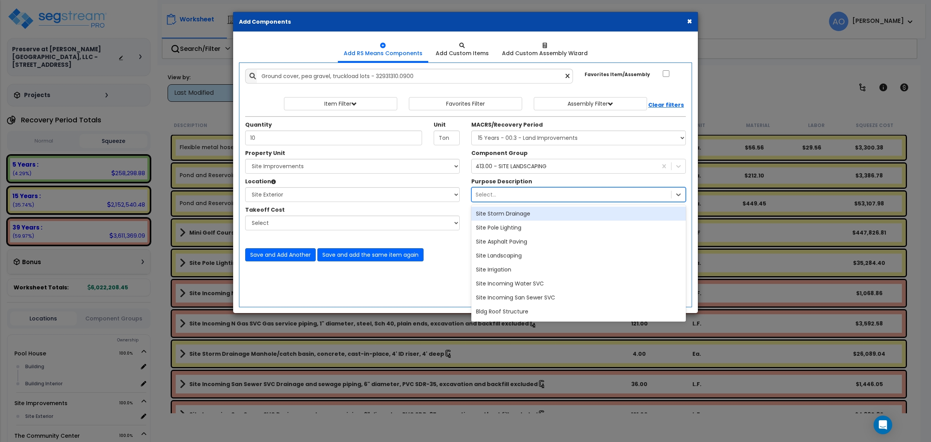
click at [513, 193] on div "Select..." at bounding box center [571, 194] width 199 height 12
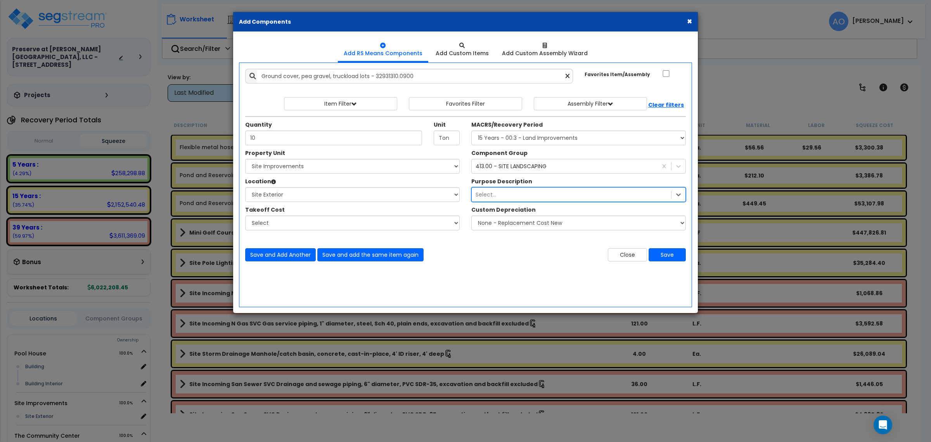
click at [513, 193] on div "Select..." at bounding box center [571, 194] width 199 height 12
click at [672, 257] on button "Save" at bounding box center [667, 254] width 37 height 13
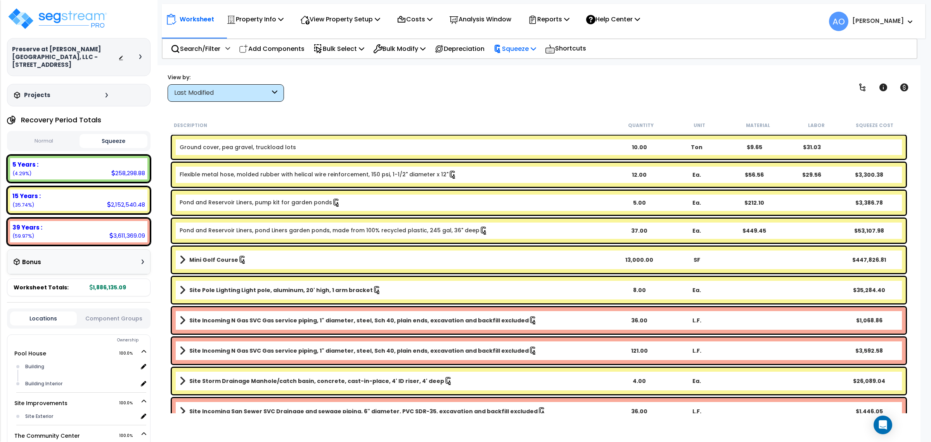
click at [534, 46] on p "Squeeze" at bounding box center [515, 48] width 43 height 10
click at [533, 65] on link "Re-squeeze" at bounding box center [528, 67] width 77 height 18
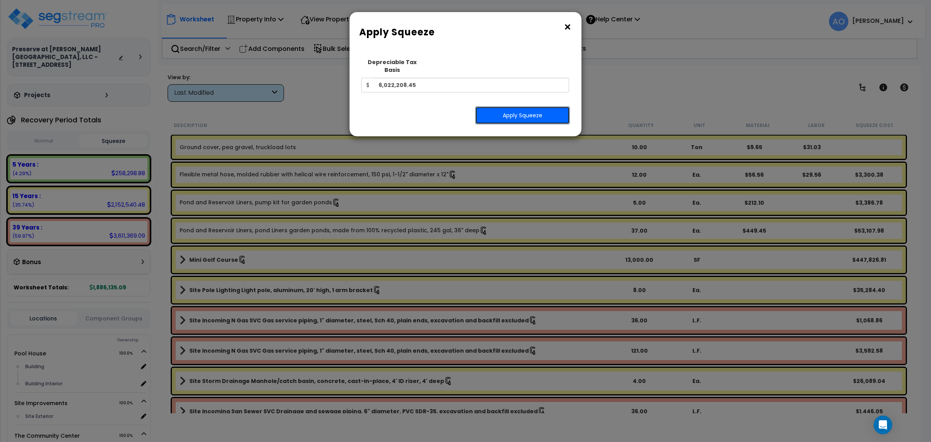
click at [499, 106] on button "Apply Squeeze" at bounding box center [522, 115] width 95 height 18
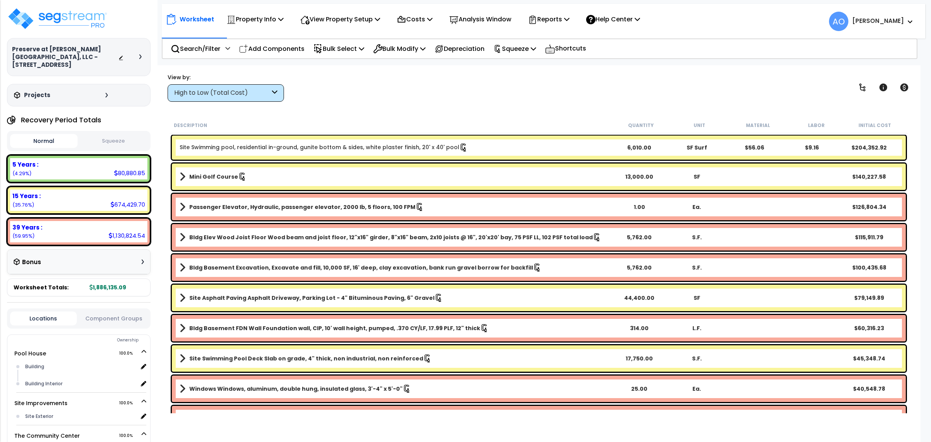
click at [121, 138] on button "Squeeze" at bounding box center [114, 141] width 68 height 14
click at [244, 90] on div "High to Low (Total Cost)" at bounding box center [222, 92] width 96 height 9
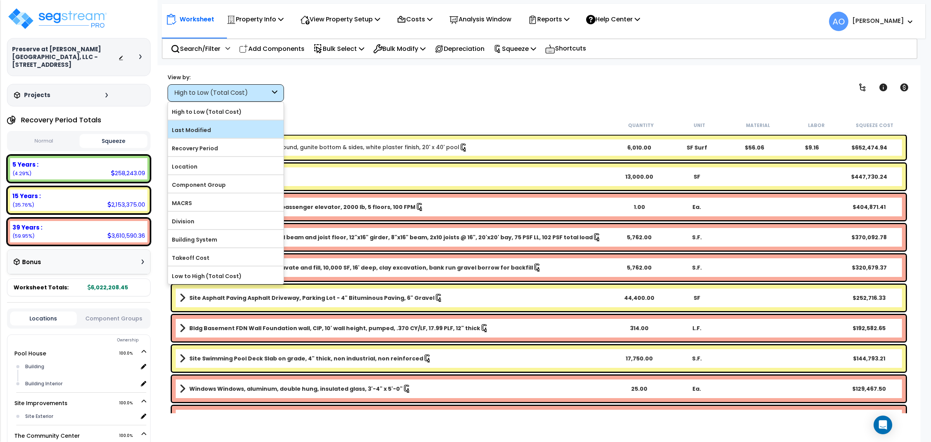
click at [216, 127] on label "Last Modified" at bounding box center [226, 130] width 116 height 12
click at [0, 0] on input "Last Modified" at bounding box center [0, 0] width 0 height 0
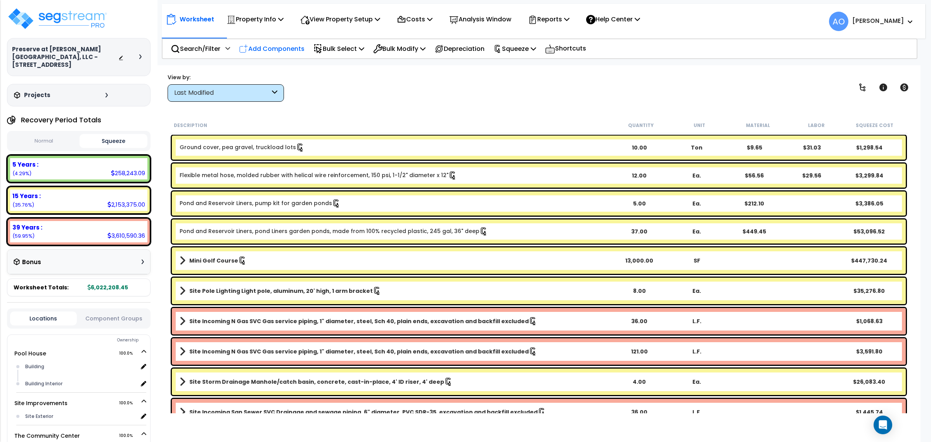
click at [265, 49] on p "Add Components" at bounding box center [272, 48] width 66 height 10
select select
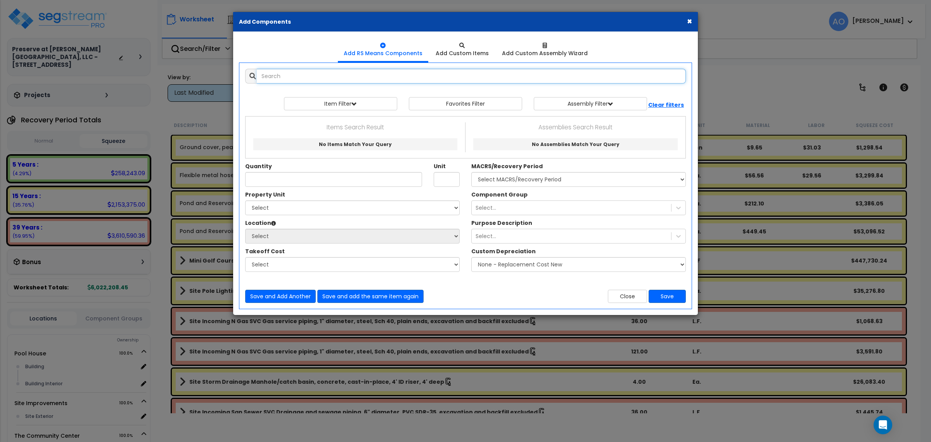
select select
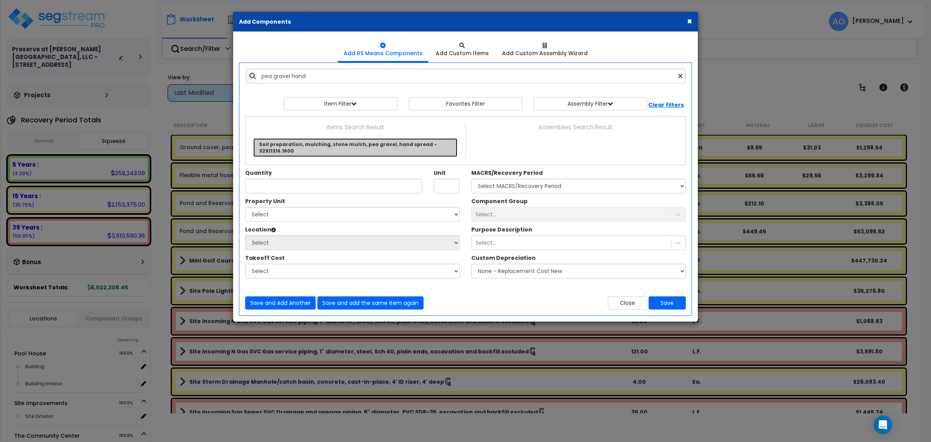
click at [308, 146] on link "Soil preparation, mulching, stone mulch, pea gravel, hand spread - 32911316.1600" at bounding box center [355, 147] width 204 height 19
type input "Soil preparation, mulching, stone mulch, pea gravel, hand spread - 32911316.1600"
type input "C.Y."
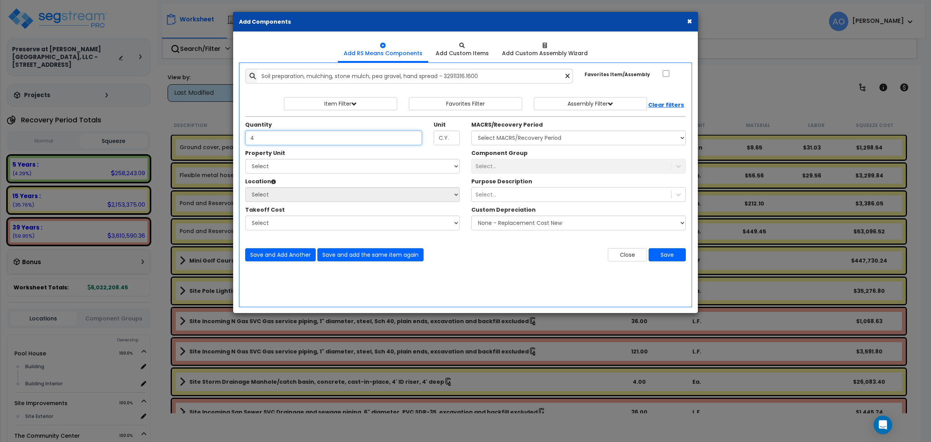
type input "4"
click at [486, 138] on select "Select MACRS/Recovery Period 5 Years - 57.0 - Distributive Trades & Services 5 …" at bounding box center [578, 137] width 215 height 15
select select "3666"
click at [471, 131] on select "Select MACRS/Recovery Period 5 Years - 57.0 - Distributive Trades & Services 5 …" at bounding box center [578, 137] width 215 height 15
click at [260, 165] on select "Select Pool House Site Improvements The Community Center" at bounding box center [352, 166] width 215 height 15
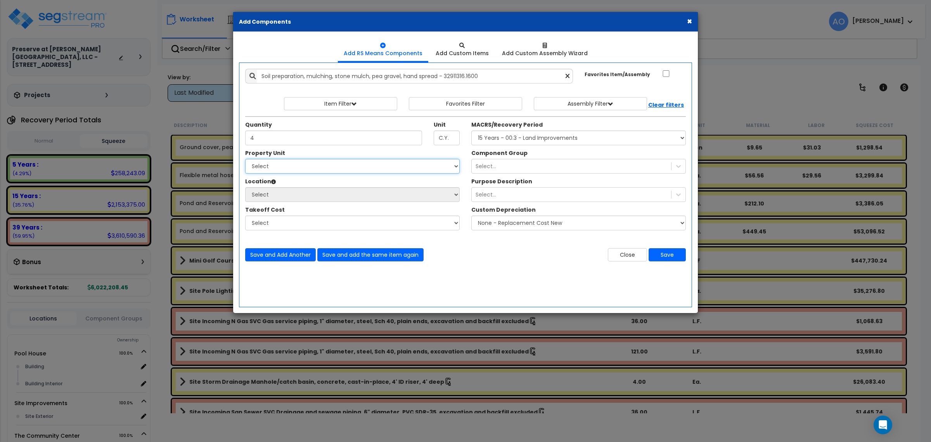
select select "168489"
click at [245, 159] on select "Select Pool House Site Improvements The Community Center" at bounding box center [352, 166] width 215 height 15
click at [274, 196] on select "Select Site Exterior Add Additional Location" at bounding box center [352, 194] width 215 height 15
select select "462"
click at [245, 187] on select "Select Site Exterior Add Additional Location" at bounding box center [352, 194] width 215 height 15
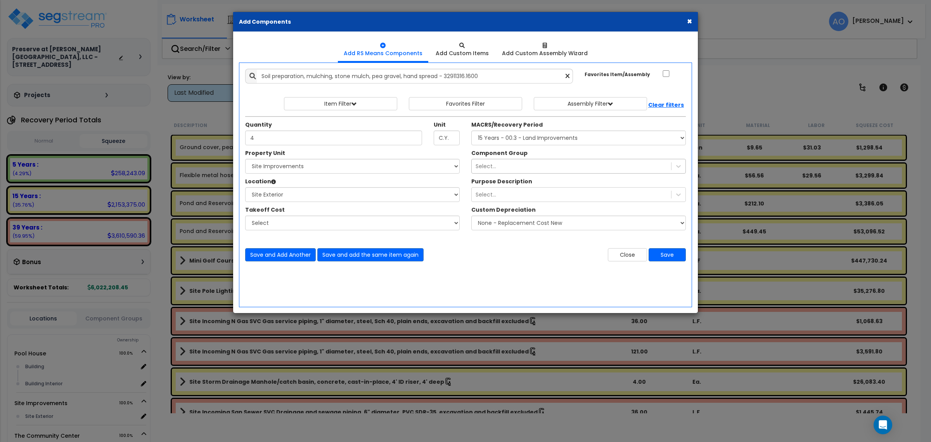
click at [506, 163] on div "Select..." at bounding box center [571, 166] width 199 height 12
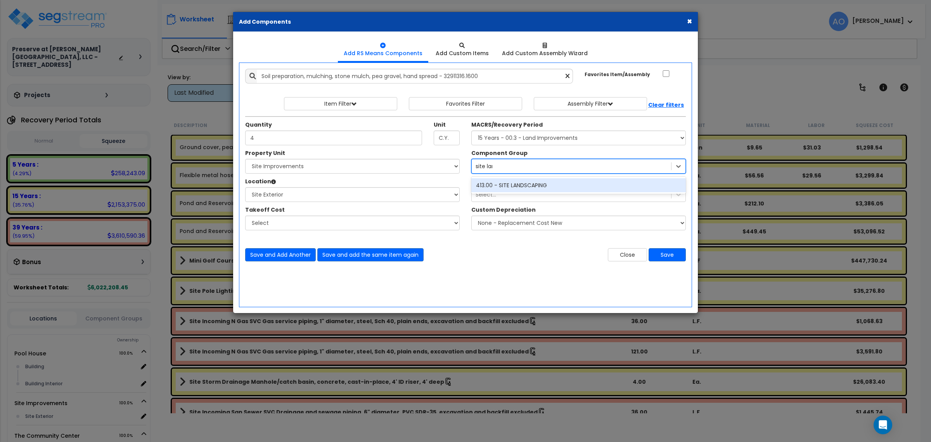
type input "site land"
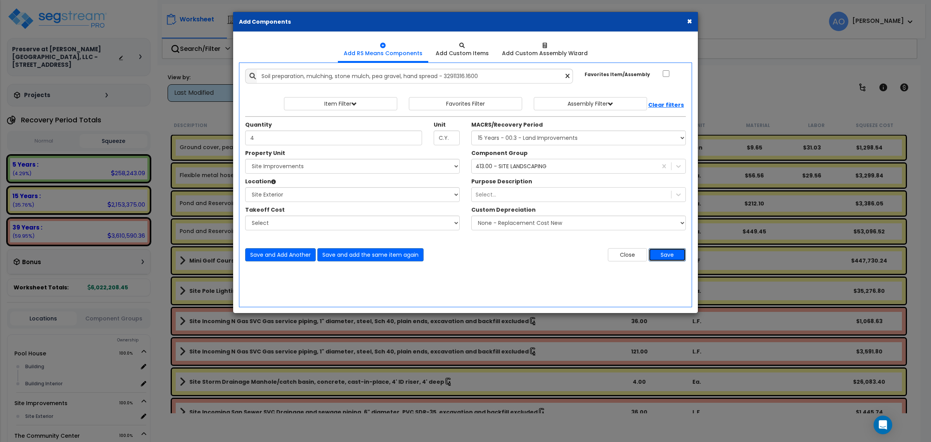
click at [668, 255] on button "Save" at bounding box center [667, 254] width 37 height 13
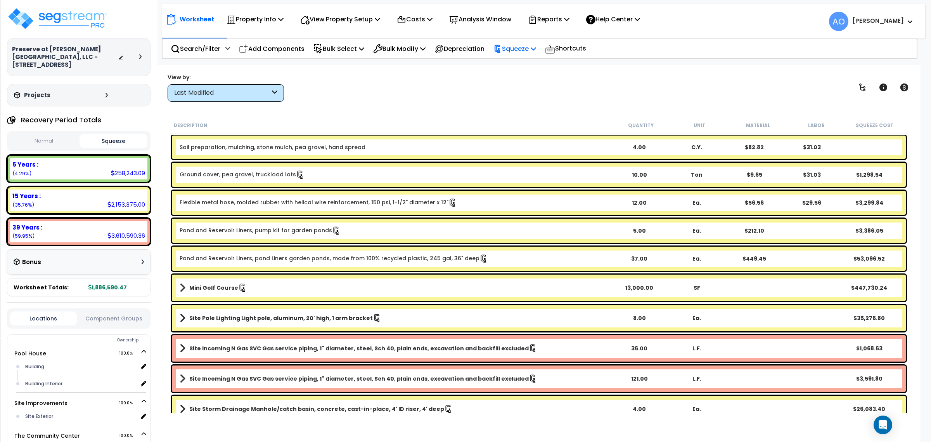
click at [530, 49] on p "Squeeze" at bounding box center [515, 48] width 43 height 10
click at [530, 64] on link "Re-squeeze" at bounding box center [528, 67] width 77 height 18
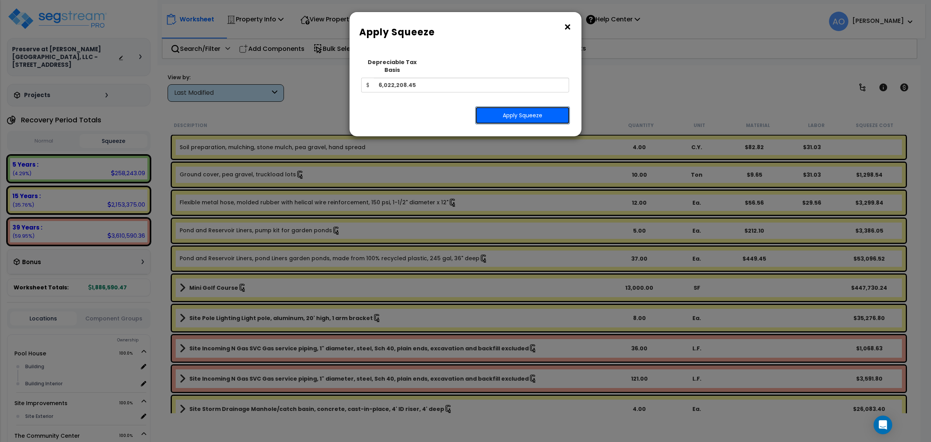
click at [511, 106] on button "Apply Squeeze" at bounding box center [522, 115] width 95 height 18
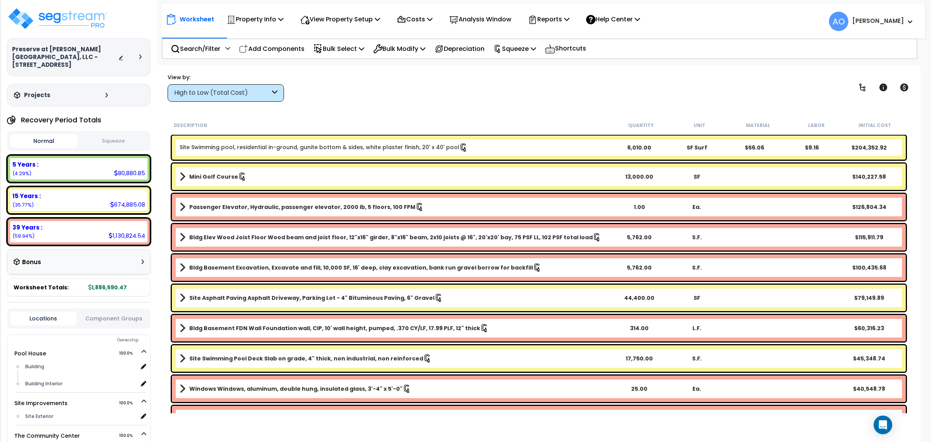
click at [205, 90] on div "High to Low (Total Cost)" at bounding box center [222, 92] width 96 height 9
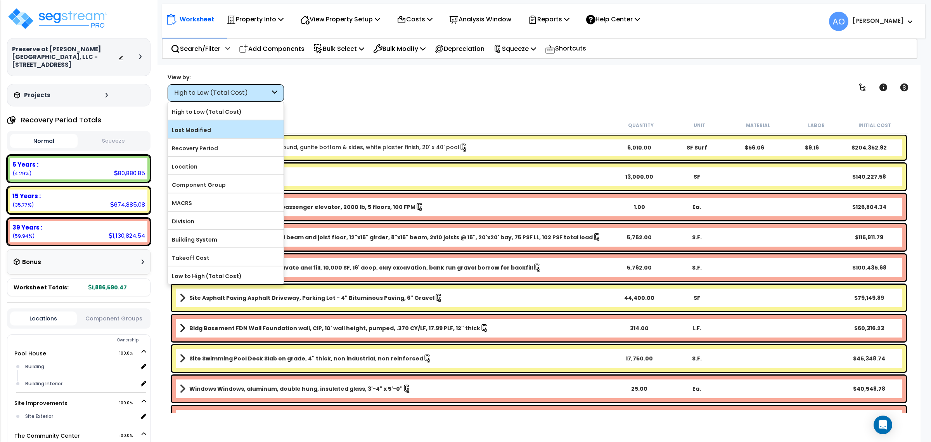
click at [212, 130] on label "Last Modified" at bounding box center [226, 130] width 116 height 12
click at [0, 0] on input "Last Modified" at bounding box center [0, 0] width 0 height 0
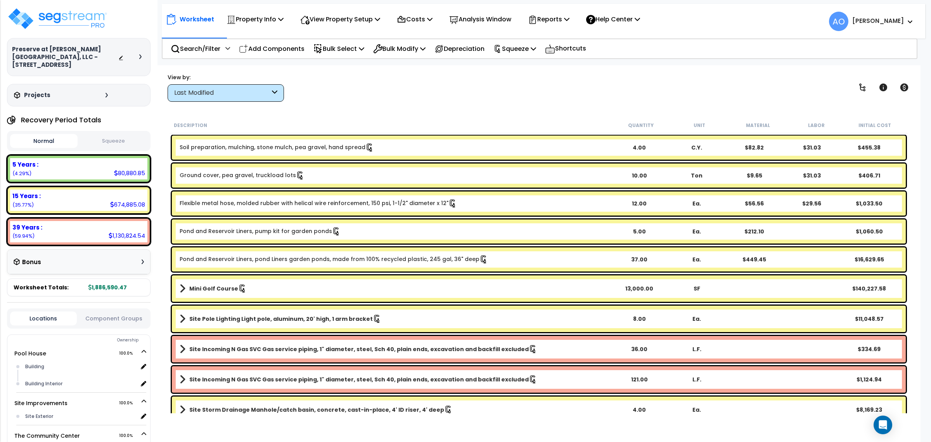
click at [117, 134] on button "Squeeze" at bounding box center [114, 141] width 68 height 14
click at [319, 99] on div "View by: Last Modified High to Low (Total Cost)" at bounding box center [539, 87] width 748 height 29
click at [248, 146] on link "Soil preparation, mulching, stone mulch, pea gravel, hand spread" at bounding box center [277, 147] width 194 height 9
click at [249, 146] on link "Soil preparation, mulching, stone mulch, pea gravel, hand spread" at bounding box center [277, 147] width 194 height 9
click at [251, 146] on link "Soil preparation, mulching, stone mulch, pea gravel, hand spread" at bounding box center [277, 147] width 194 height 9
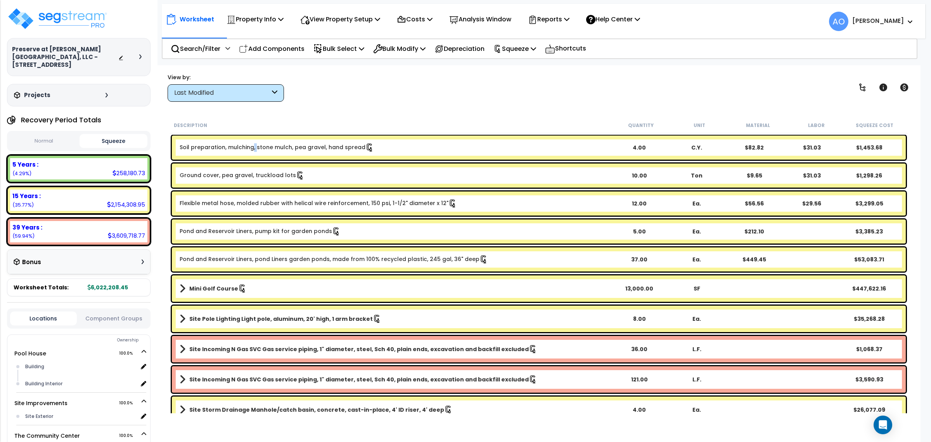
click at [251, 146] on link "Soil preparation, mulching, stone mulch, pea gravel, hand spread" at bounding box center [277, 147] width 194 height 9
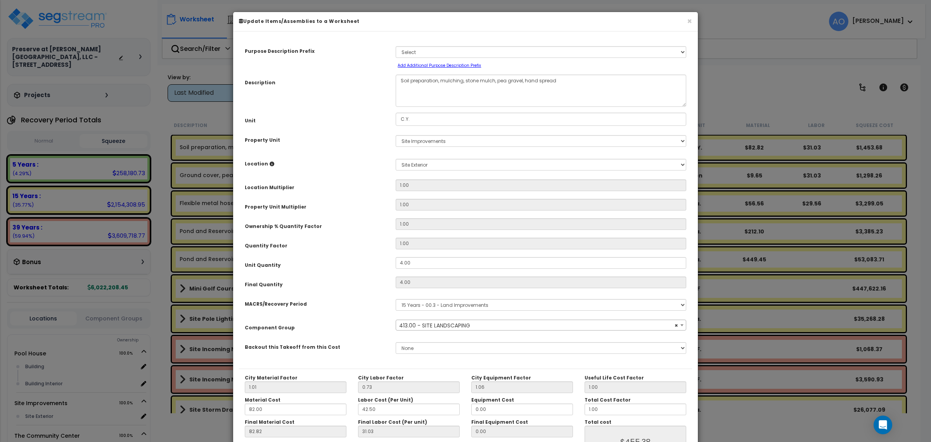
select select "46209"
click at [412, 51] on select "Select A/V System A/V System Equipment A/V System Equipment Electric A/V System…" at bounding box center [541, 52] width 291 height 12
click at [410, 51] on select "Select A/V System A/V System Equipment A/V System Equipment Electric A/V System…" at bounding box center [541, 52] width 291 height 12
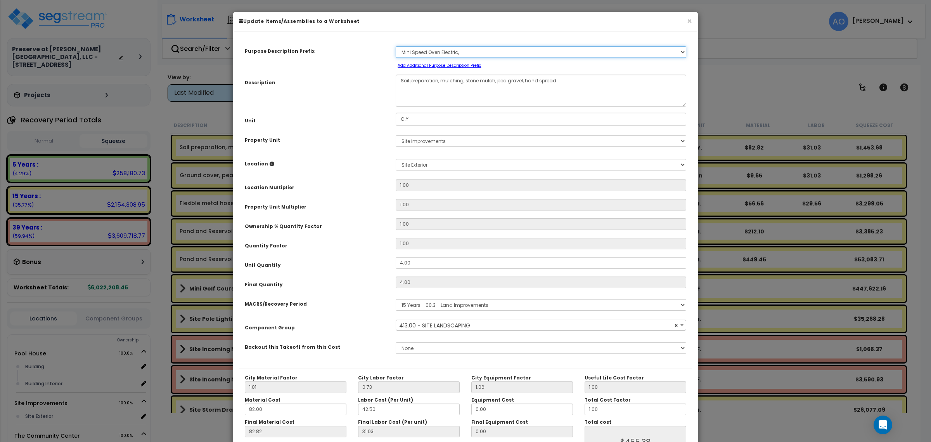
click at [510, 50] on select "Select A/V System A/V System Equipment A/V System Equipment Electric A/V System…" at bounding box center [541, 52] width 291 height 12
click at [500, 45] on div "Select A/V System A/V System Equipment A/V System Equipment Electric A/V System…" at bounding box center [541, 56] width 302 height 26
click at [450, 63] on small "Add Additional Purpose Description Prefix" at bounding box center [439, 65] width 83 height 6
select select "Others"
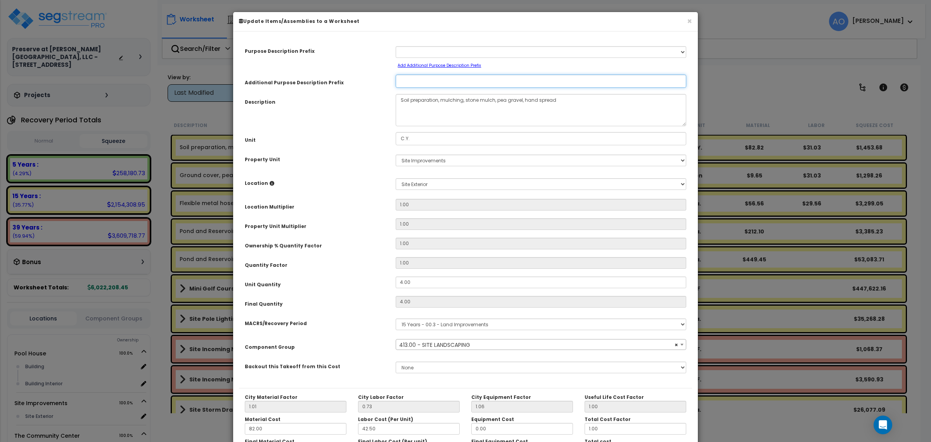
click at [423, 84] on input "Additional Purpose Description Prefix" at bounding box center [541, 80] width 291 height 13
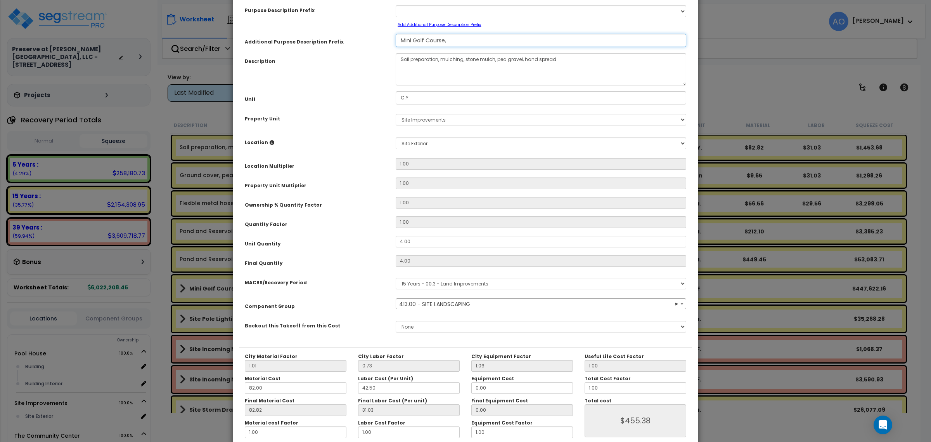
scroll to position [80, 0]
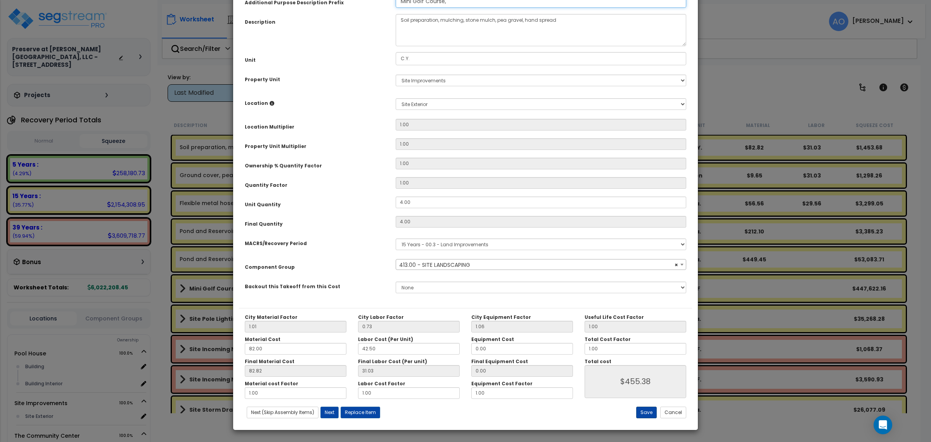
type input "Mini Golf Course,"
click at [644, 413] on button "Save" at bounding box center [646, 412] width 21 height 12
type input "455.38"
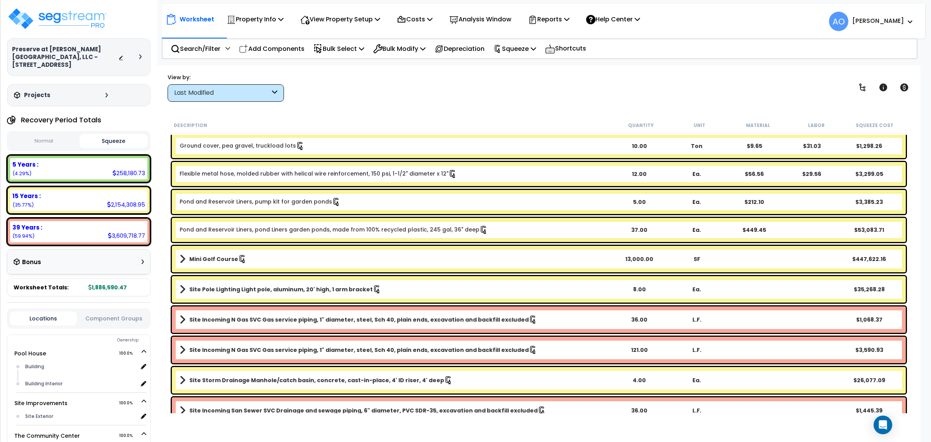
scroll to position [0, 0]
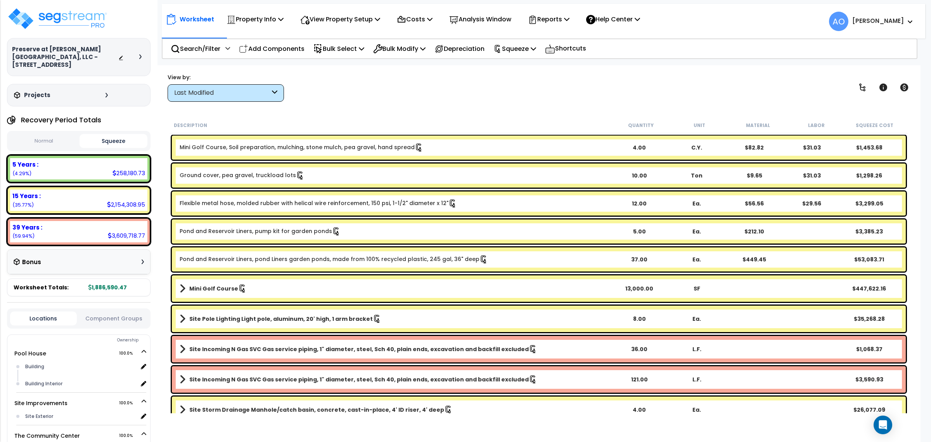
click at [253, 175] on link "Ground cover, pea gravel, truckload lots" at bounding box center [242, 175] width 125 height 9
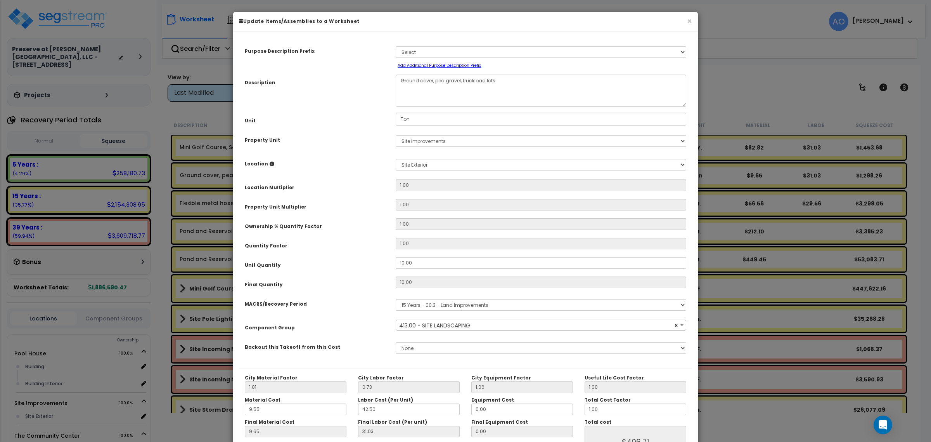
select select "46209"
click at [414, 51] on select "Select A/V System A/V System Equipment A/V System Equipment Electric A/V System…" at bounding box center [541, 52] width 291 height 12
select select "159919"
click at [396, 46] on select "Select A/V System A/V System Equipment A/V System Equipment Electric A/V System…" at bounding box center [541, 52] width 291 height 12
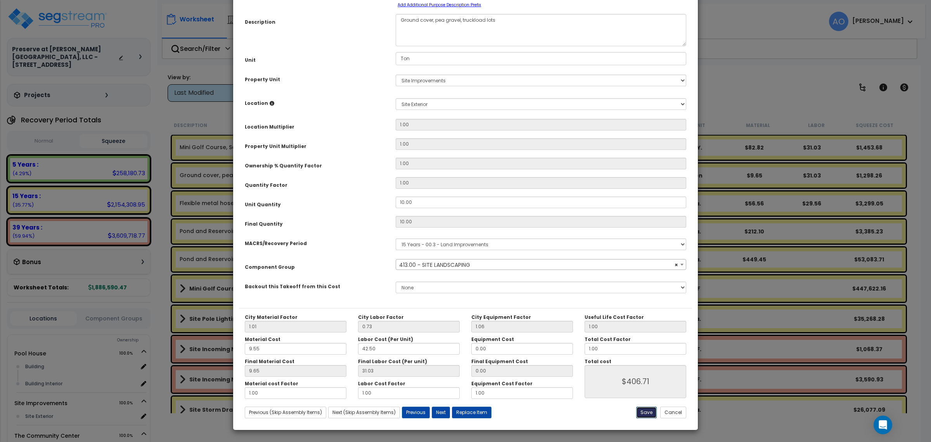
click at [644, 411] on button "Save" at bounding box center [646, 412] width 21 height 12
type input "406.71"
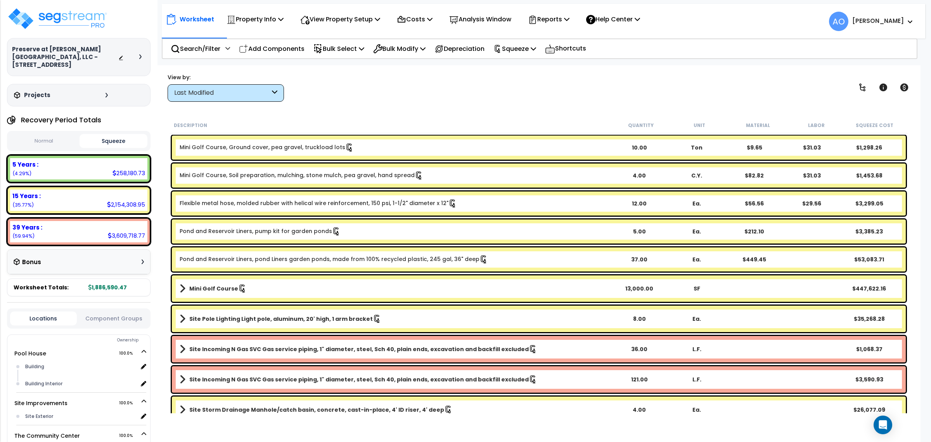
click at [261, 204] on link "Flexible metal hose, molded rubber with helical wire reinforcement, 150 psi, 1-…" at bounding box center [318, 203] width 277 height 9
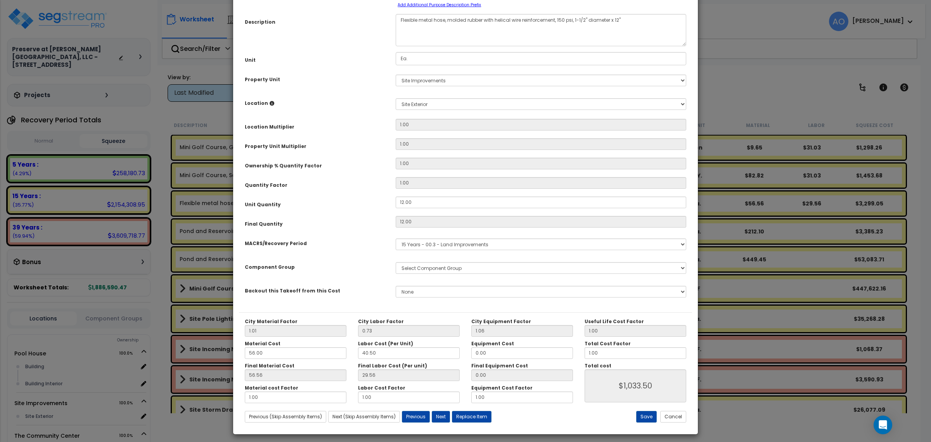
scroll to position [0, 0]
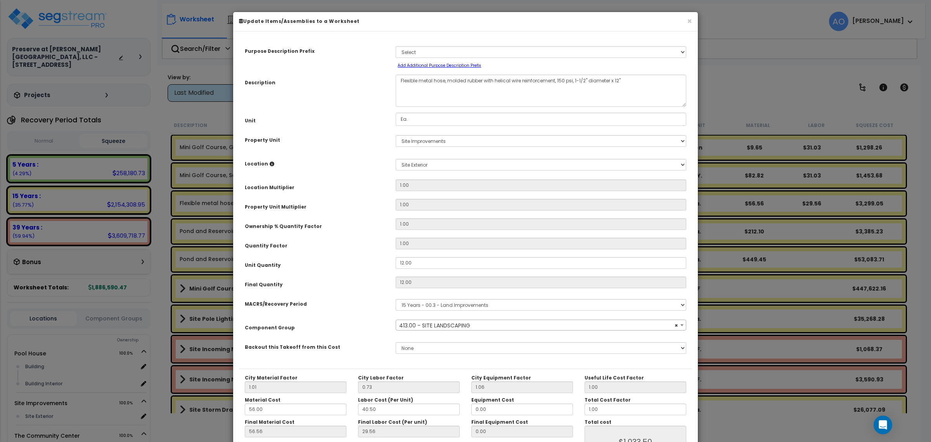
select select "46209"
click at [416, 53] on select "Select A/V System A/V System Equipment A/V System Equipment Electric A/V System…" at bounding box center [541, 52] width 291 height 12
click at [354, 86] on div "Description" at bounding box center [314, 81] width 151 height 14
click at [421, 66] on small "Add Additional Purpose Description Prefix" at bounding box center [439, 65] width 83 height 6
select select "Others"
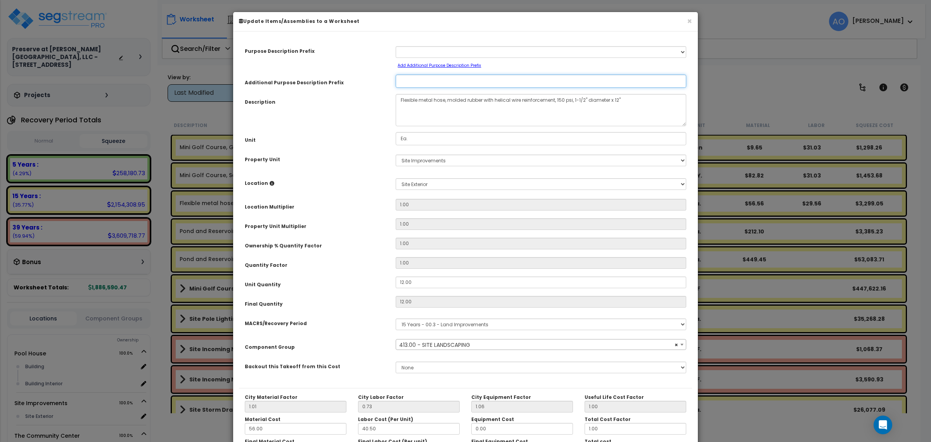
click at [419, 82] on input "Additional Purpose Description Prefix" at bounding box center [541, 80] width 291 height 13
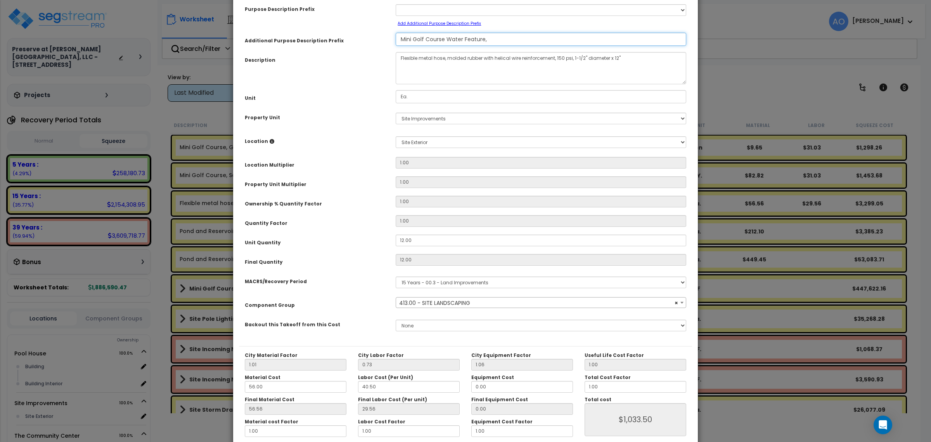
scroll to position [80, 0]
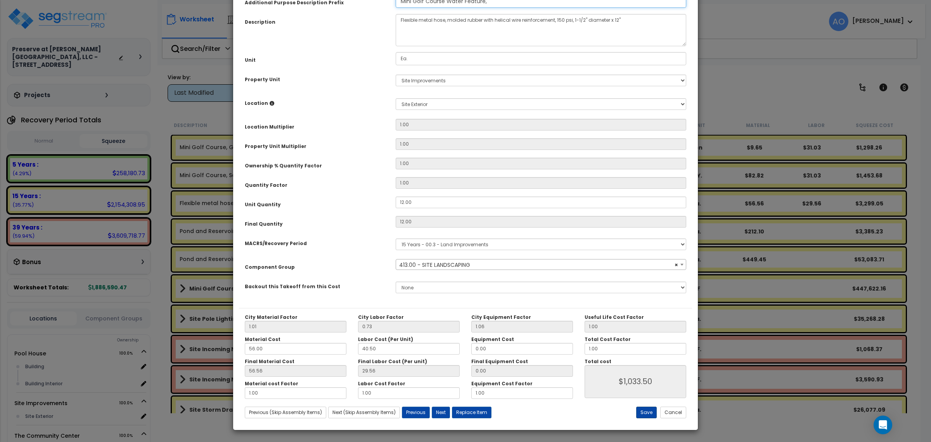
type input "Mini Golf Course Water Feature,"
click at [646, 412] on button "Save" at bounding box center [646, 412] width 21 height 12
type input "1033.50"
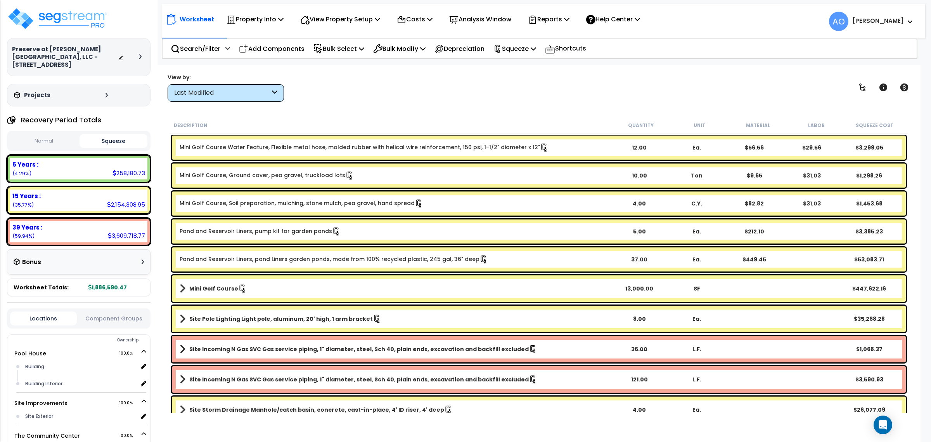
click at [248, 231] on link "Pond and Reservoir Liners, pump kit for garden ponds" at bounding box center [260, 231] width 161 height 9
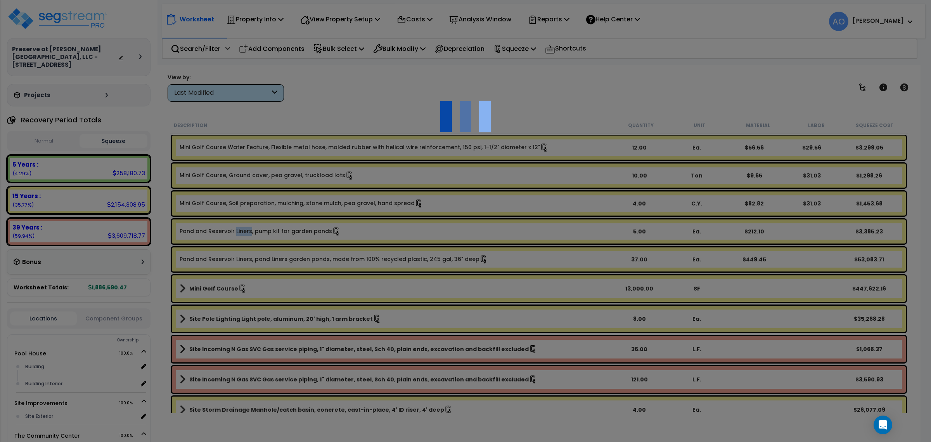
scroll to position [0, 0]
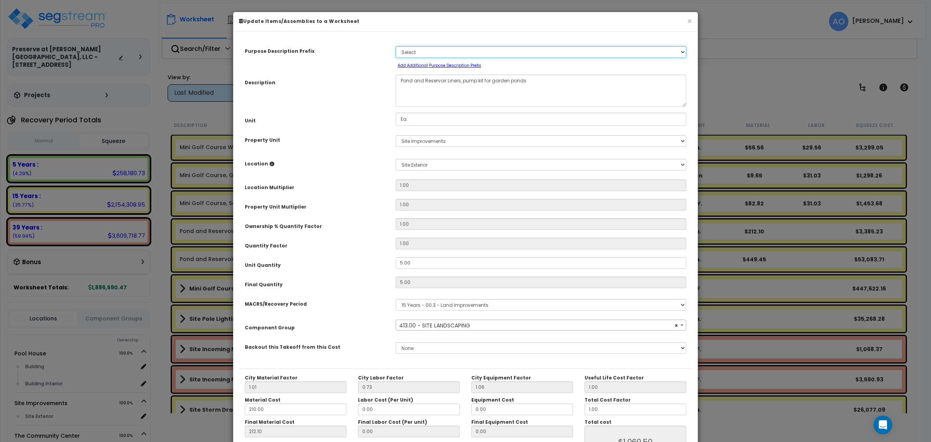
click at [406, 53] on select "Select A/V System A/V System Equipment A/V System Equipment Electric A/V System…" at bounding box center [541, 52] width 291 height 12
select select "46209"
select select "159920"
click at [396, 46] on select "Select A/V System A/V System Equipment A/V System Equipment Electric A/V System…" at bounding box center [541, 52] width 291 height 12
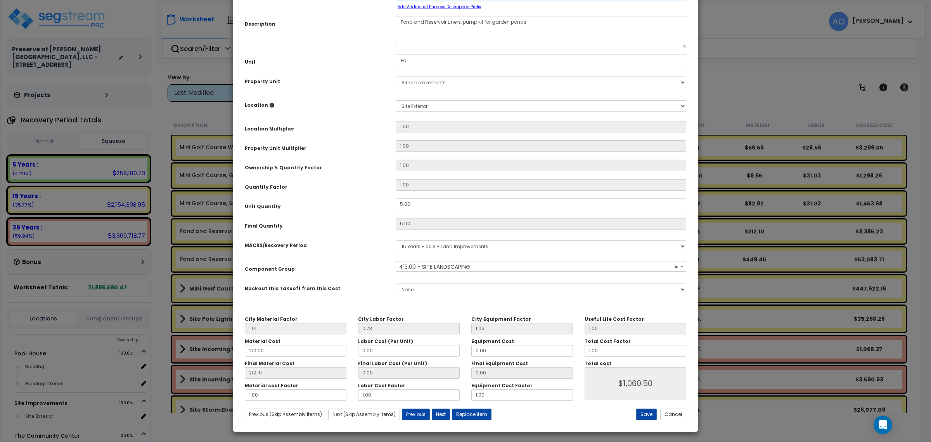
scroll to position [61, 0]
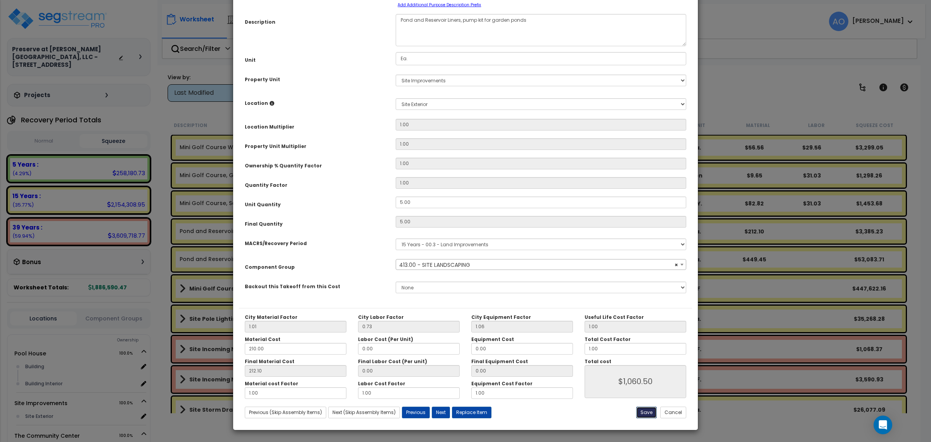
click at [647, 410] on button "Save" at bounding box center [646, 412] width 21 height 12
type input "1060.50"
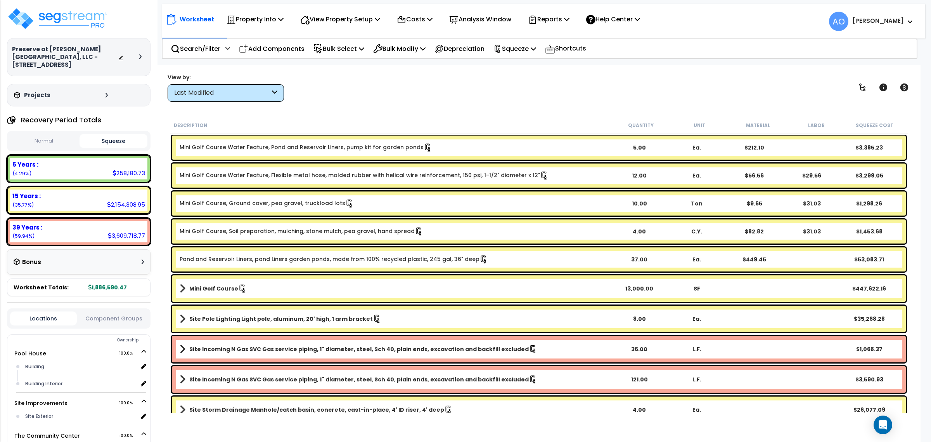
click at [257, 259] on link "Pond and Reservoir Liners, pond Liners garden ponds, made from 100% recycled pl…" at bounding box center [334, 259] width 308 height 9
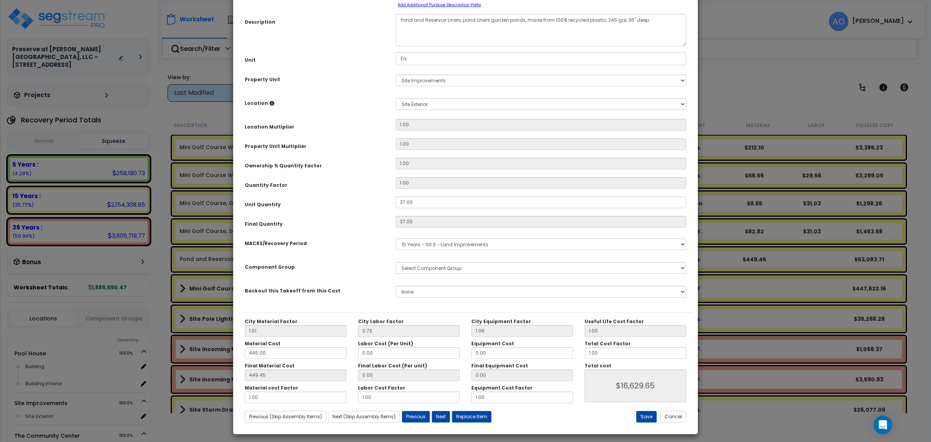
scroll to position [0, 0]
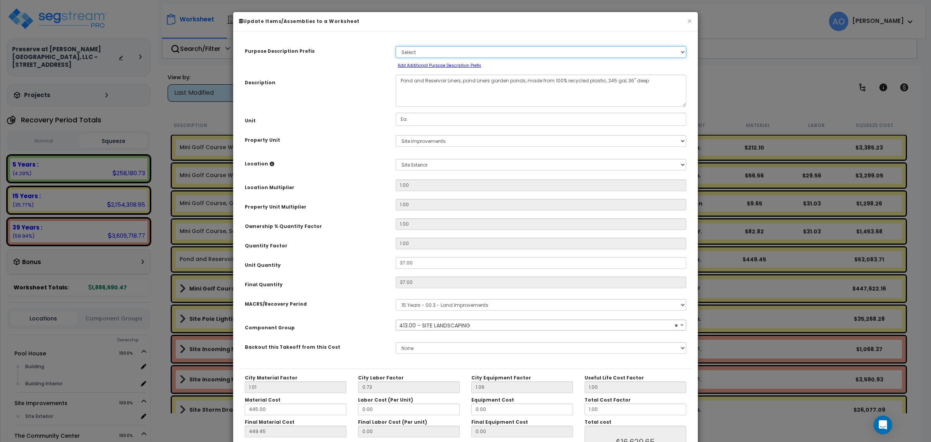
click at [405, 51] on select "Select A/V System A/V System Equipment A/V System Equipment Electric A/V System…" at bounding box center [541, 52] width 291 height 12
select select "46209"
select select "159920"
click at [396, 46] on select "Select A/V System A/V System Equipment A/V System Equipment Electric A/V System…" at bounding box center [541, 52] width 291 height 12
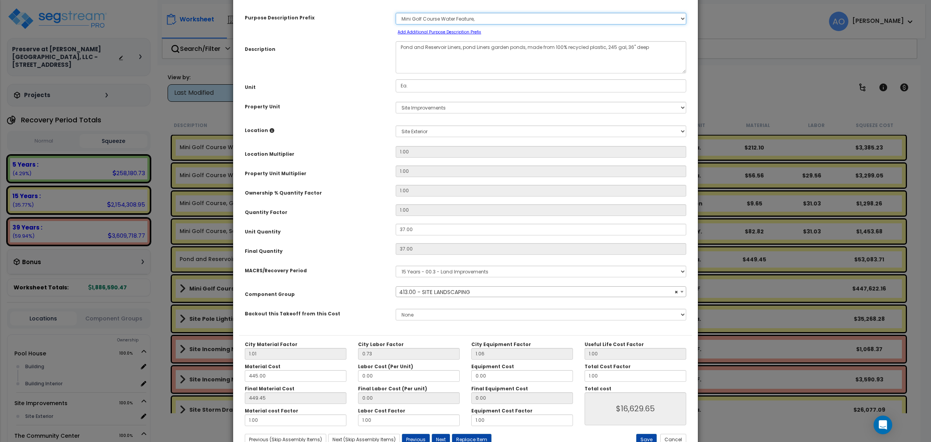
scroll to position [61, 0]
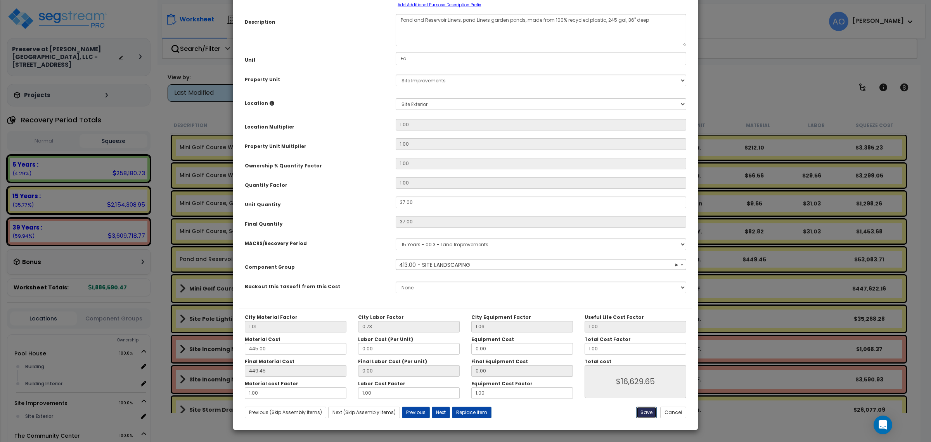
click at [641, 410] on button "Save" at bounding box center [646, 412] width 21 height 12
type input "16629.65"
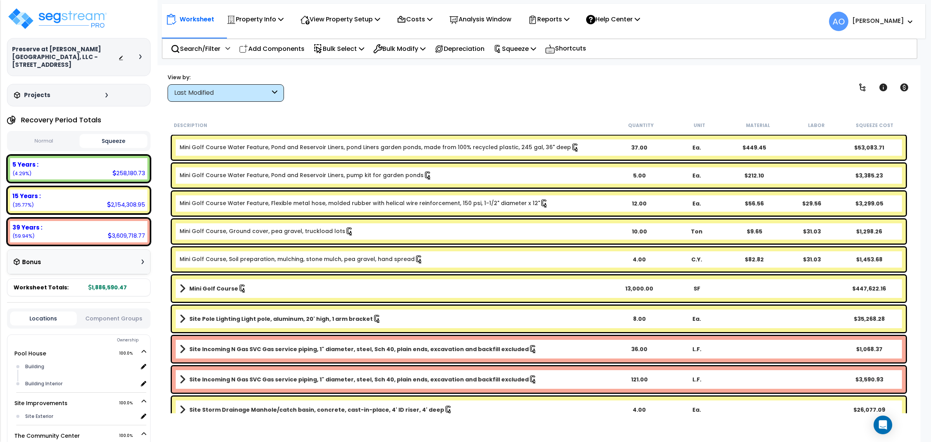
scroll to position [0, 0]
click at [204, 283] on link "Mini Golf Course" at bounding box center [395, 288] width 431 height 11
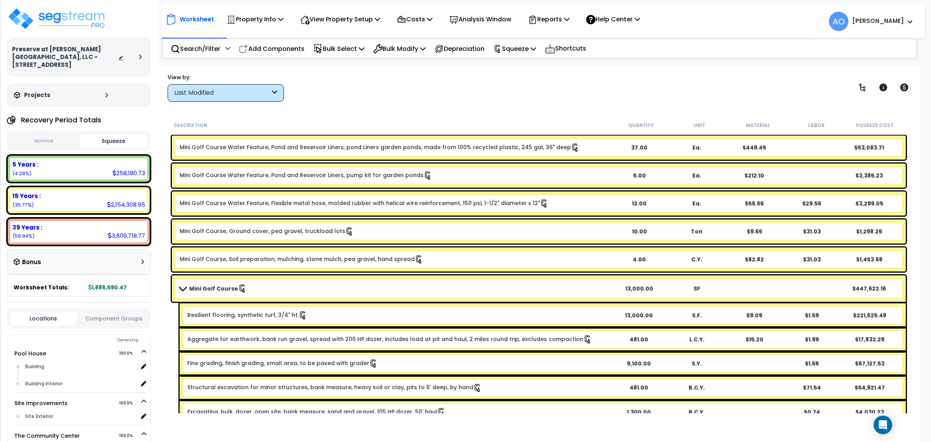
click at [210, 230] on link "Mini Golf Course, Ground cover, pea gravel, truckload lots" at bounding box center [267, 231] width 174 height 9
click at [210, 231] on link "Mini Golf Course, Ground cover, pea gravel, truckload lots" at bounding box center [267, 231] width 174 height 9
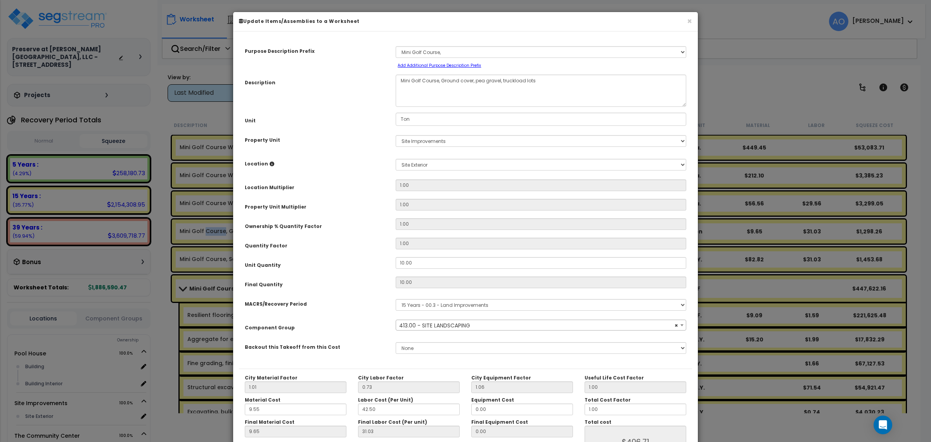
select select "46209"
click at [445, 51] on select "Select A/V System A/V System Equipment A/V System Equipment Electric A/V System…" at bounding box center [541, 52] width 291 height 12
select select "159920"
click at [396, 46] on select "Select A/V System A/V System Equipment A/V System Equipment Electric A/V System…" at bounding box center [541, 52] width 291 height 12
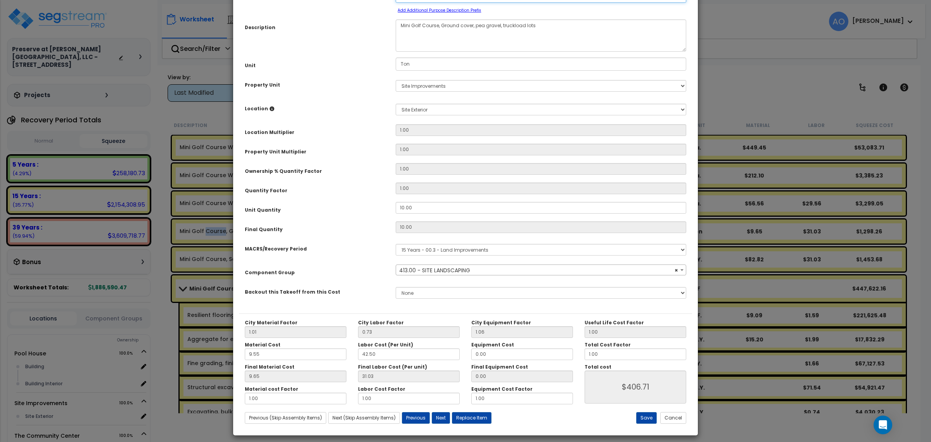
scroll to position [61, 0]
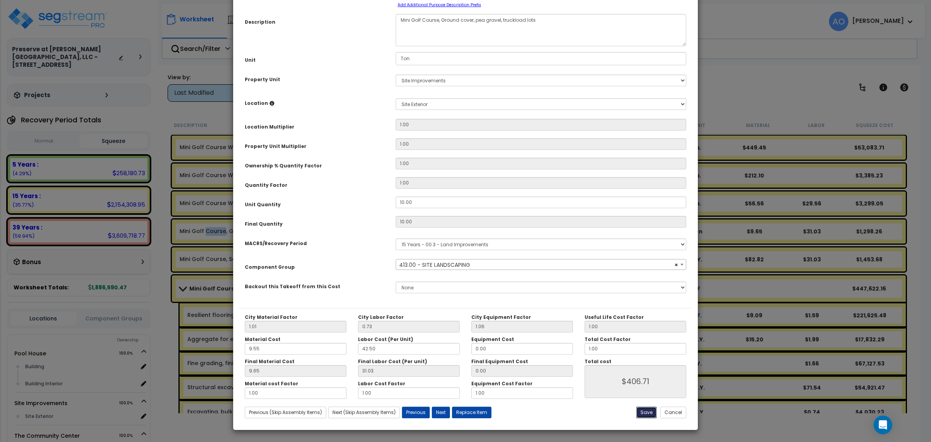
click at [645, 412] on button "Save" at bounding box center [646, 412] width 21 height 12
type input "406.71"
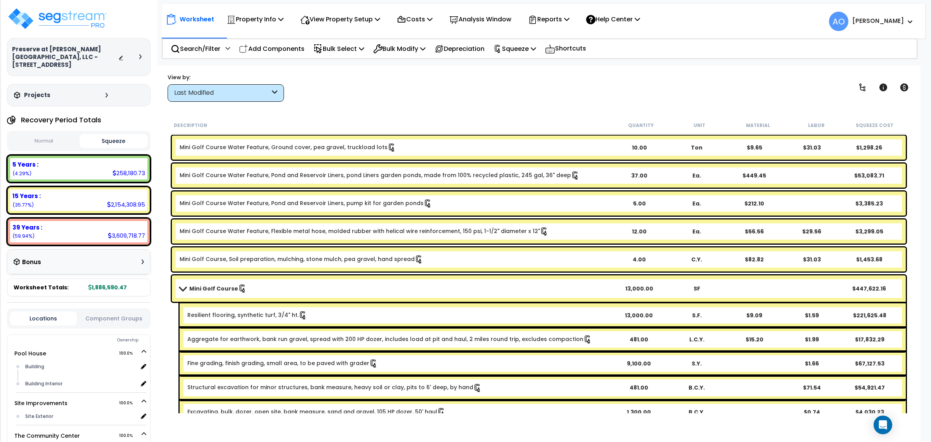
click at [258, 260] on link "Mini Golf Course, Soil preparation, mulching, stone mulch, pea gravel, hand spr…" at bounding box center [302, 259] width 244 height 9
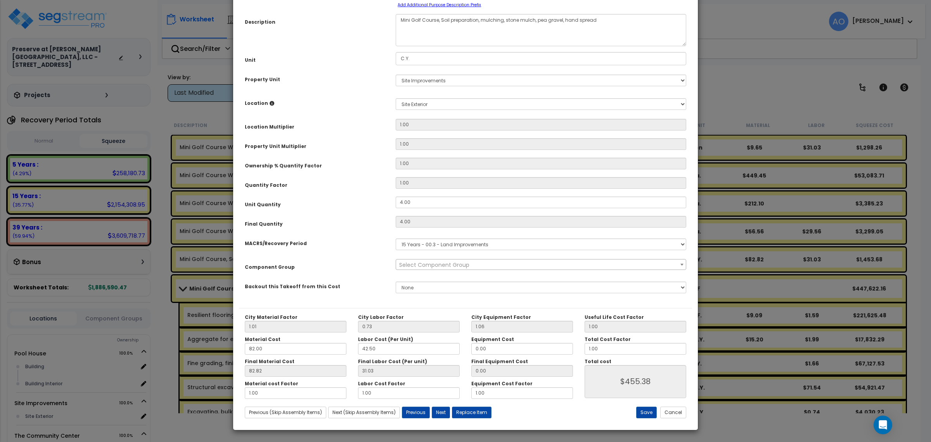
scroll to position [0, 0]
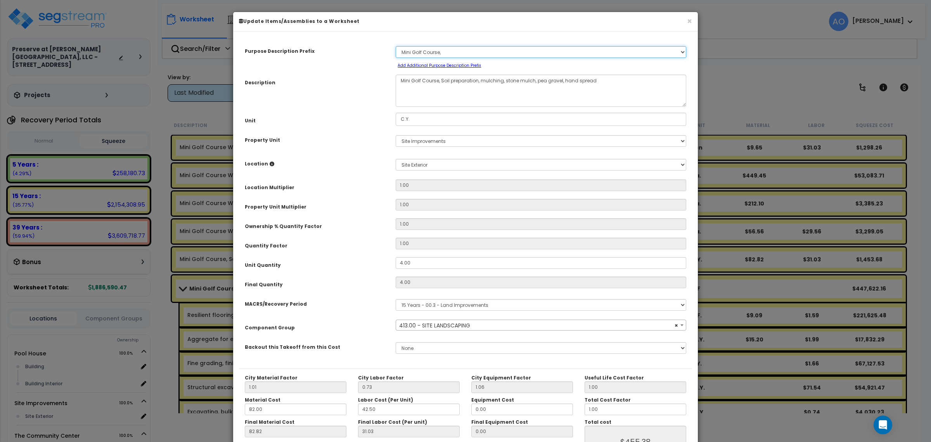
click at [427, 55] on select "Select A/V System A/V System Equipment A/V System Equipment Electric A/V System…" at bounding box center [541, 52] width 291 height 12
select select "46209"
select select "159920"
click at [396, 46] on select "Select A/V System A/V System Equipment A/V System Equipment Electric A/V System…" at bounding box center [541, 52] width 291 height 12
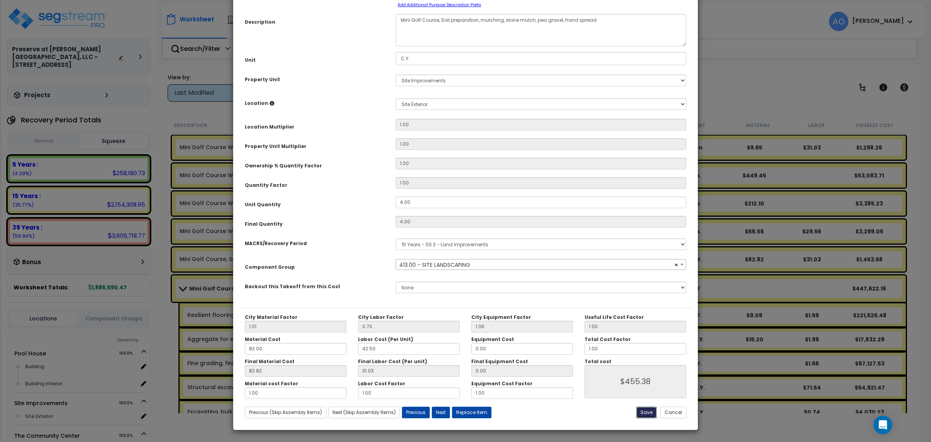
click at [642, 411] on button "Save" at bounding box center [646, 412] width 21 height 12
type input "455.38"
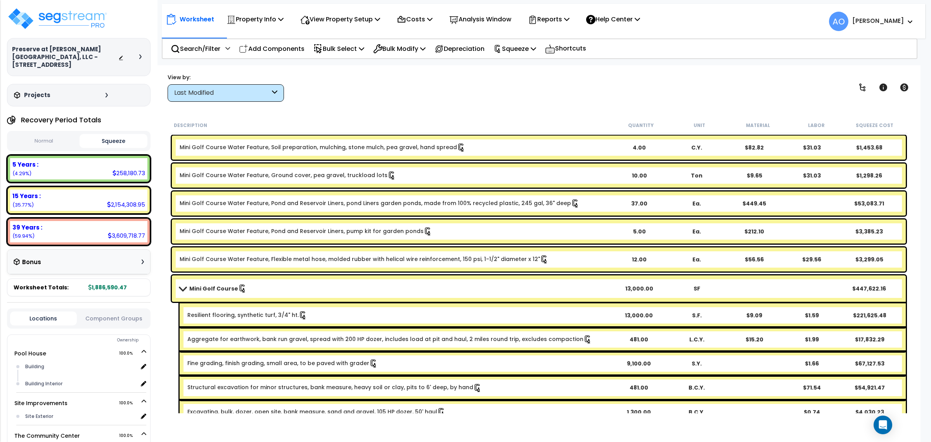
click at [189, 151] on div "Mini Golf Course Water Feature, Soil preparation, mulching, stone mulch, pea gr…" at bounding box center [539, 147] width 734 height 24
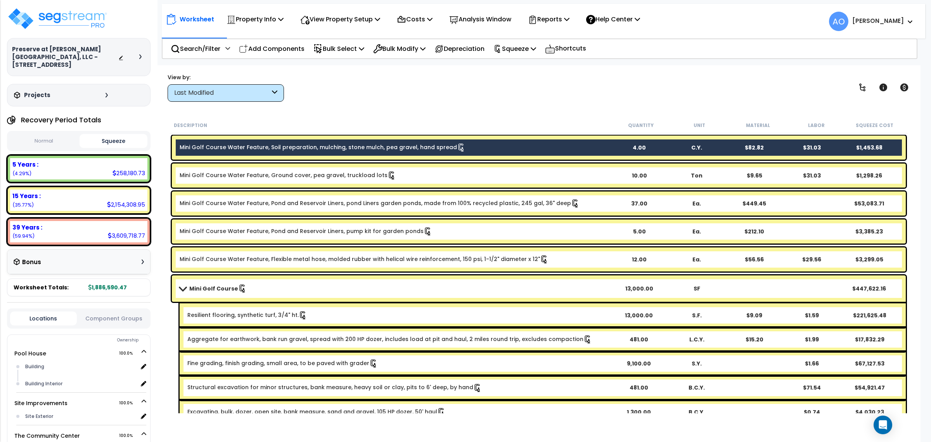
click at [198, 178] on link "Mini Golf Course Water Feature, Ground cover, pea gravel, truckload lots" at bounding box center [288, 175] width 216 height 9
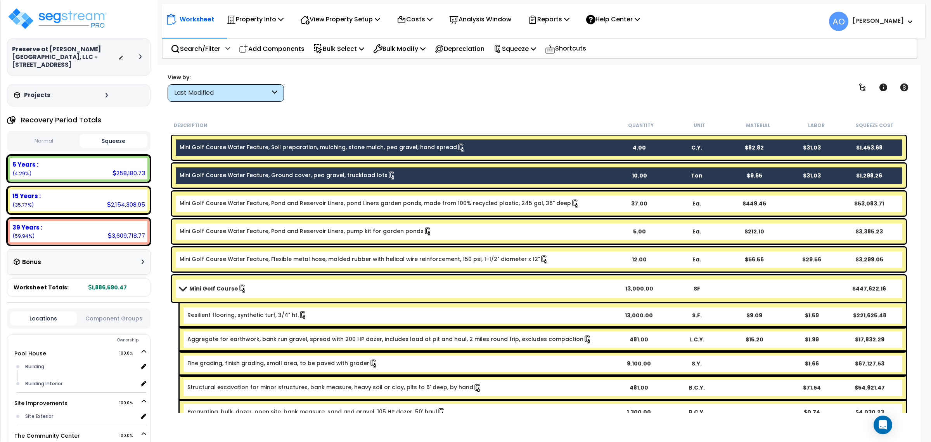
click at [210, 212] on div "Mini Golf Course Water Feature, Pond and Reservoir Liners, pond Liners garden p…" at bounding box center [539, 203] width 734 height 24
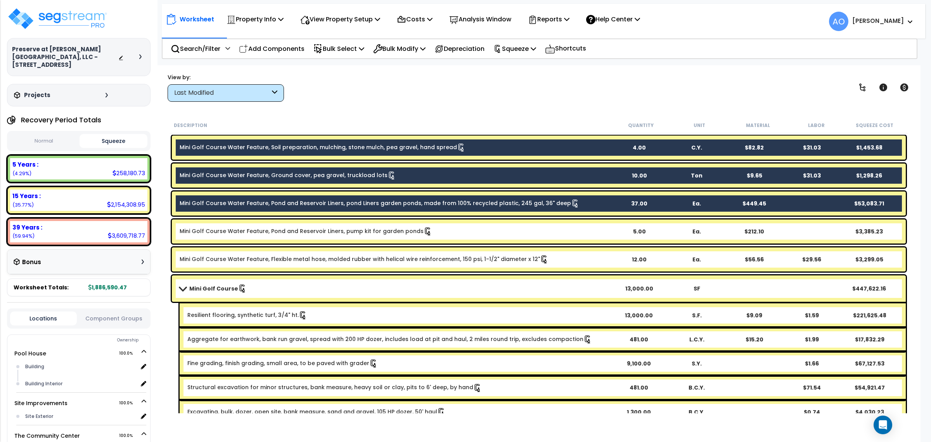
click at [215, 235] on div "Mini Golf Course Water Feature, Pond and Reservoir Liners, pump kit for garden …" at bounding box center [539, 231] width 734 height 24
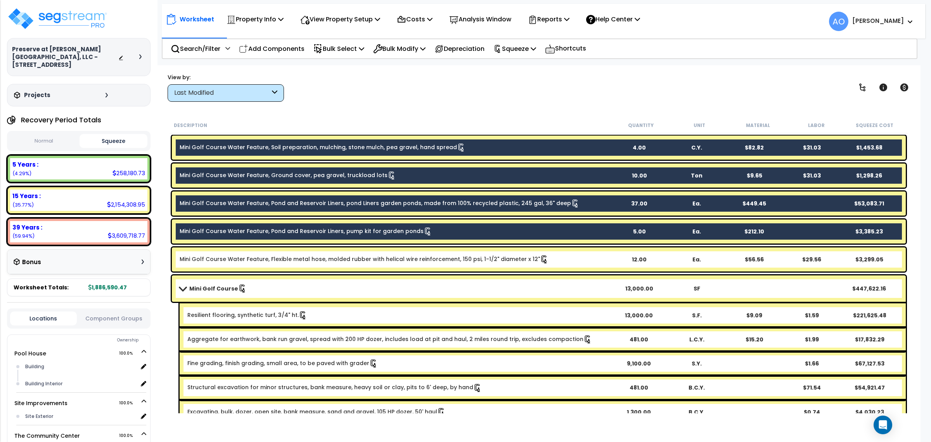
click at [217, 262] on link "Mini Golf Course Water Feature, Flexible metal hose, molded rubber with helical…" at bounding box center [364, 259] width 369 height 9
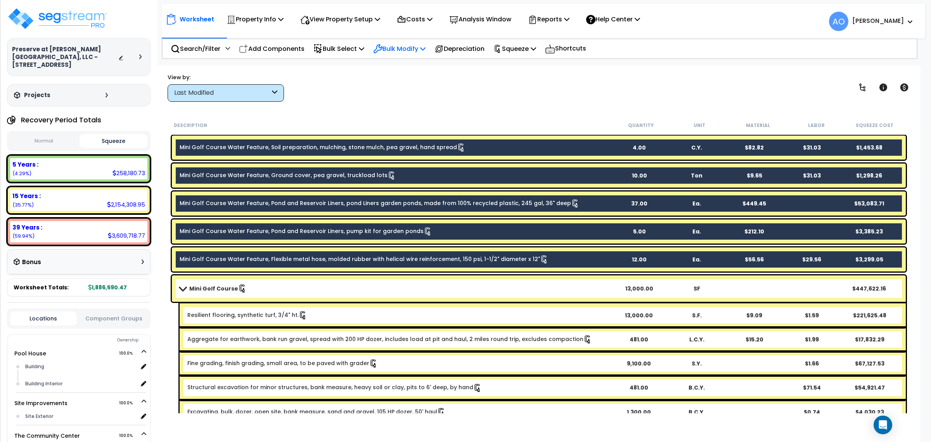
click at [407, 50] on p "Bulk Modify" at bounding box center [399, 48] width 52 height 10
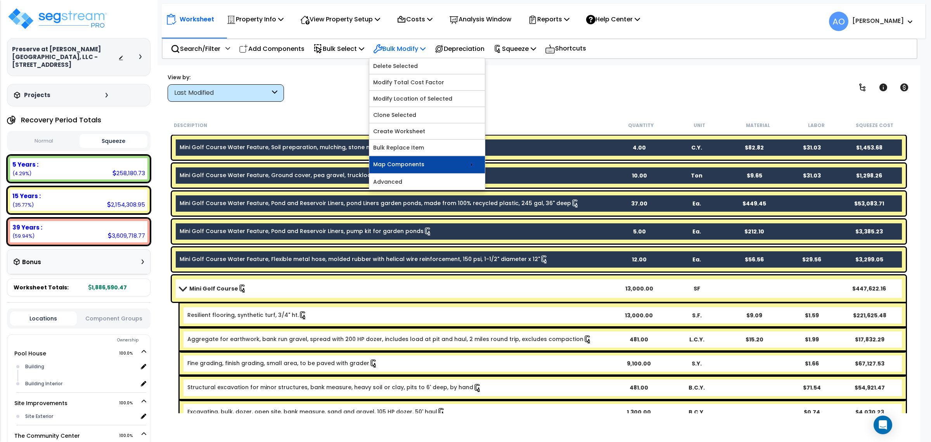
click at [457, 169] on link "Map Components" at bounding box center [427, 164] width 116 height 17
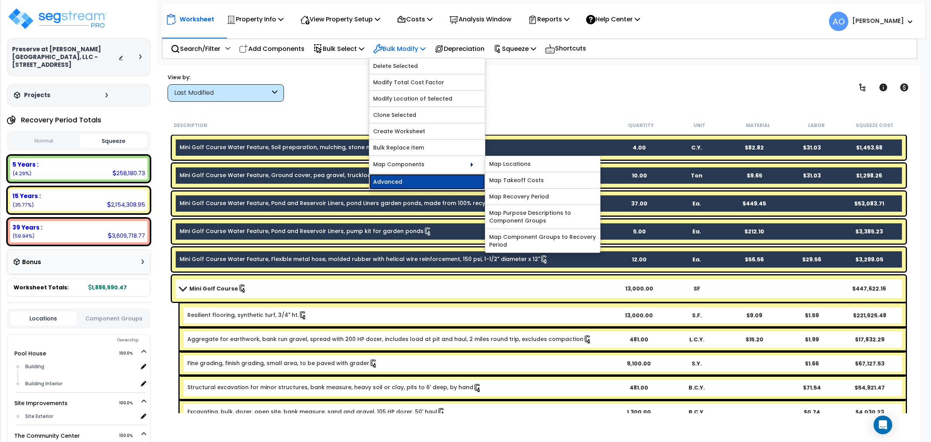
click at [427, 187] on link "Advanced" at bounding box center [427, 182] width 116 height 16
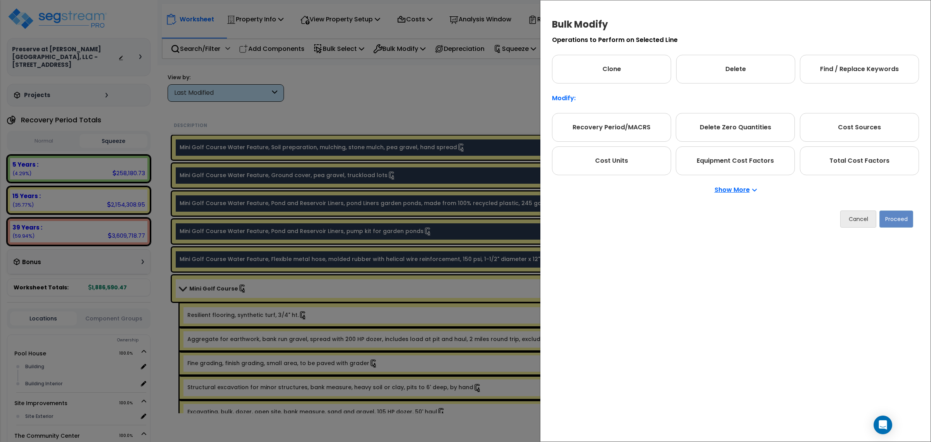
click at [736, 192] on p "Show More" at bounding box center [736, 190] width 42 height 6
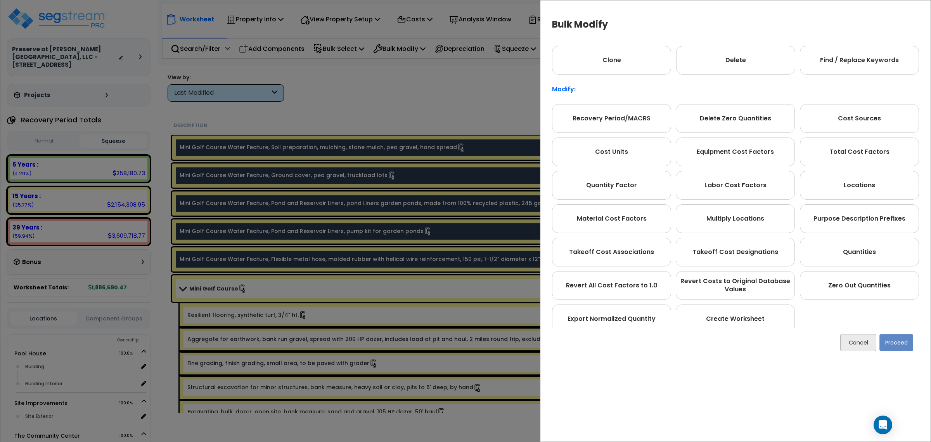
scroll to position [0, 0]
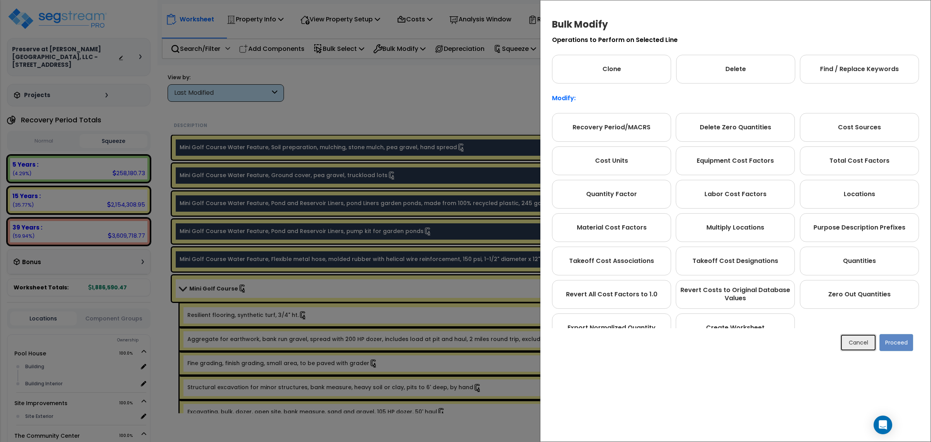
click at [858, 342] on button "Cancel" at bounding box center [858, 342] width 36 height 17
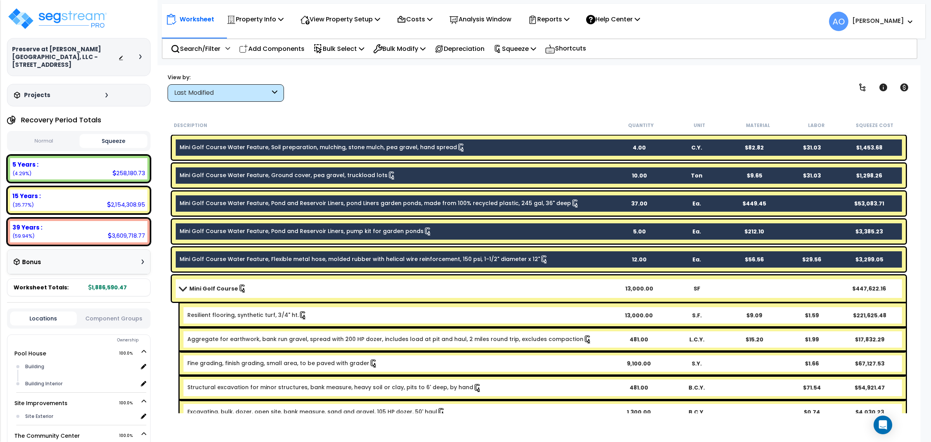
click at [346, 111] on div "Worksheet Property Info Property Setup Add Property Unit Template property Clon…" at bounding box center [539, 286] width 764 height 442
click at [303, 148] on link "Mini Golf Course Water Feature, Soil preparation, mulching, stone mulch, pea gr…" at bounding box center [323, 147] width 286 height 9
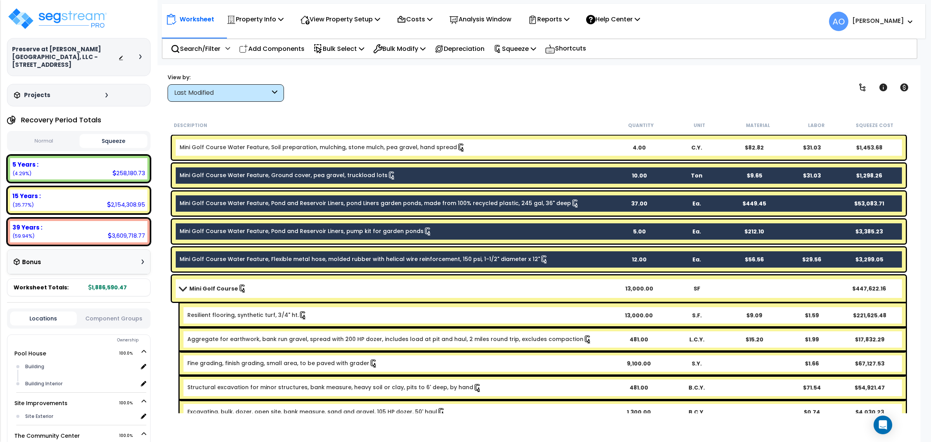
click at [302, 169] on div "Mini Golf Course Water Feature, Ground cover, pea gravel, truckload lots 10.00 …" at bounding box center [539, 175] width 734 height 24
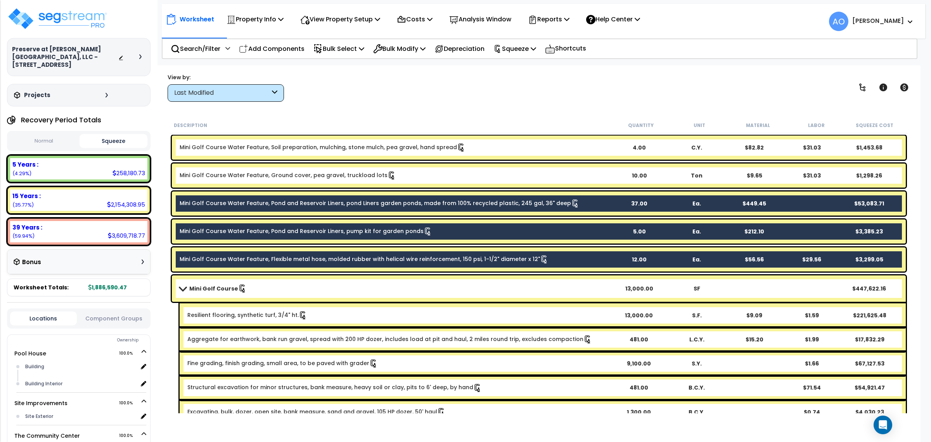
click at [307, 197] on div "Mini Golf Course Water Feature, Pond and Reservoir Liners, pond Liners garden p…" at bounding box center [539, 203] width 734 height 24
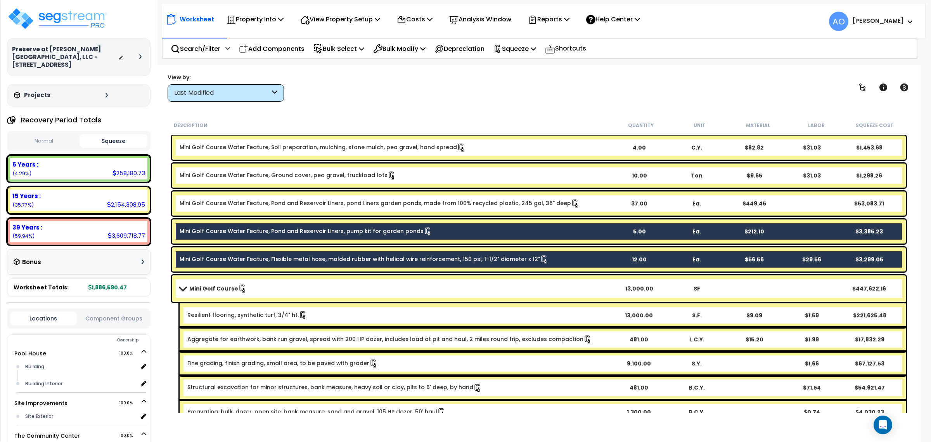
click at [314, 225] on div "Mini Golf Course Water Feature, Pond and Reservoir Liners, pump kit for garden …" at bounding box center [539, 231] width 734 height 24
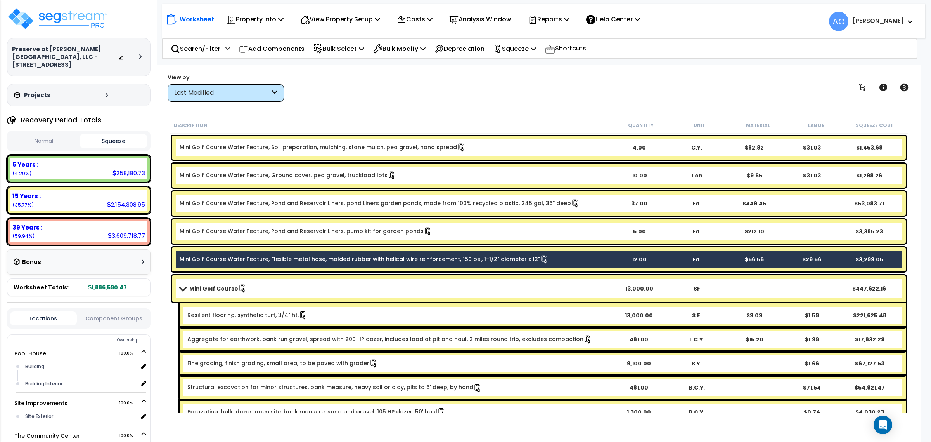
click at [314, 254] on div "Mini Golf Course Water Feature, Flexible metal hose, molded rubber with helical…" at bounding box center [539, 259] width 734 height 24
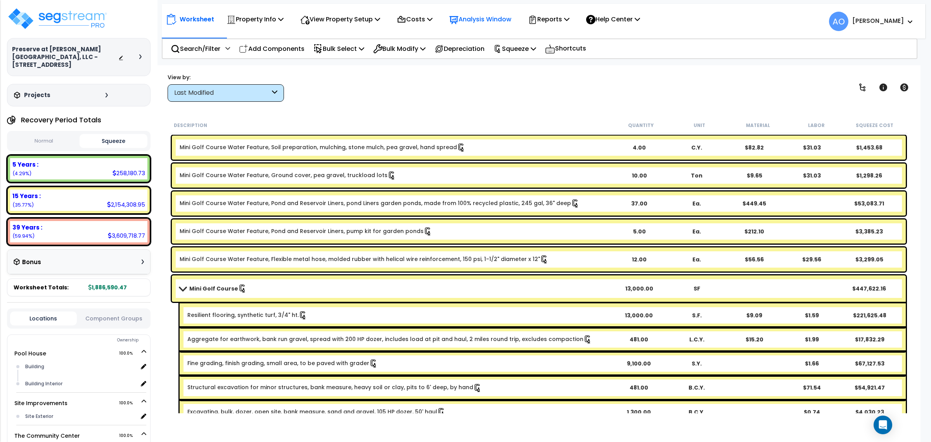
scroll to position [34, 0]
click at [523, 99] on div "View by: Last Modified High to Low (Total Cost)" at bounding box center [539, 87] width 748 height 29
